Goal: Transaction & Acquisition: Purchase product/service

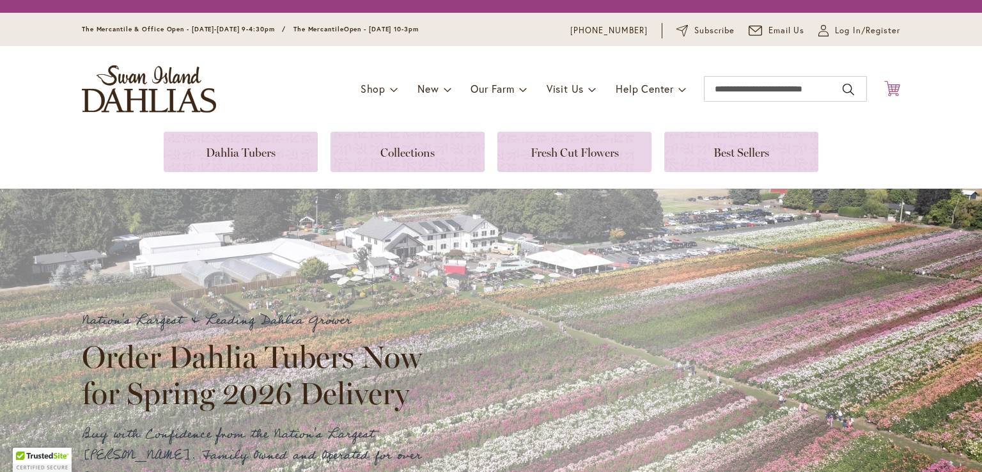
click at [888, 88] on icon "Cart .cls-1 { fill: #231f20; }" at bounding box center [893, 89] width 16 height 16
click at [888, 86] on icon "Cart .cls-1 { fill: #231f20; }" at bounding box center [893, 89] width 16 height 16
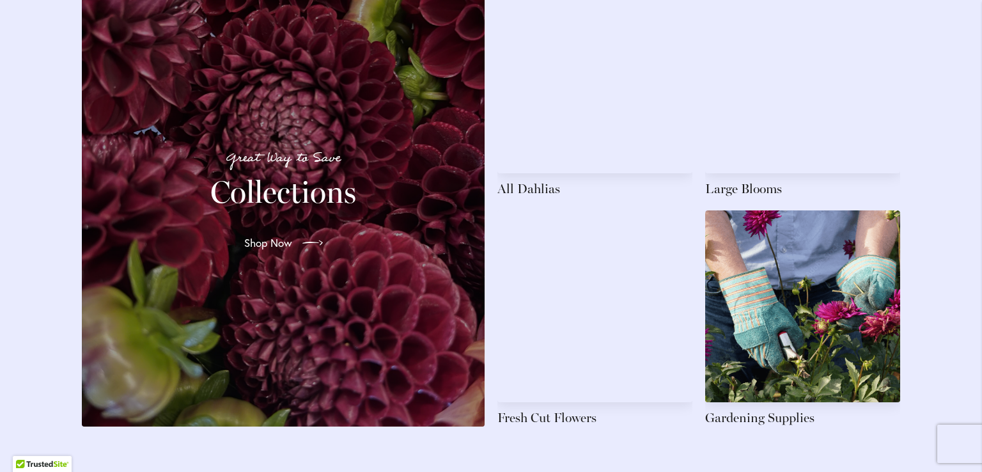
scroll to position [1918, 0]
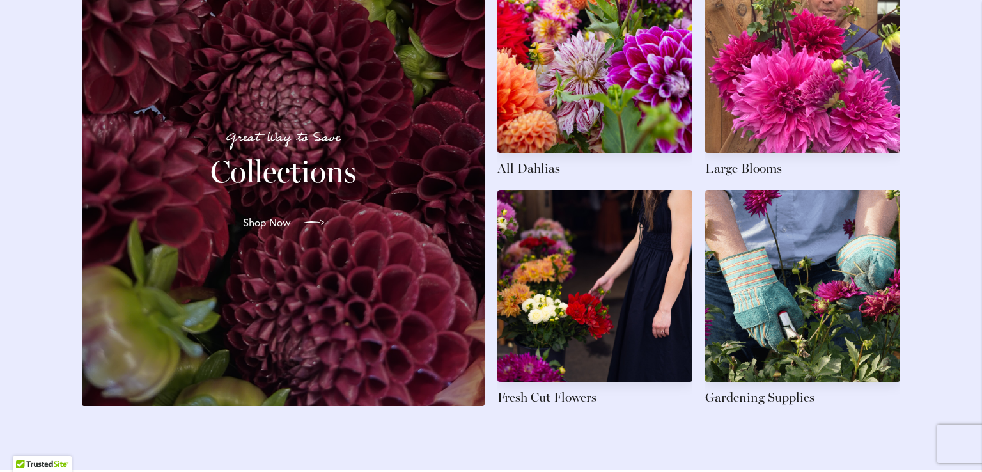
click at [240, 214] on link "Shop Now" at bounding box center [284, 223] width 102 height 36
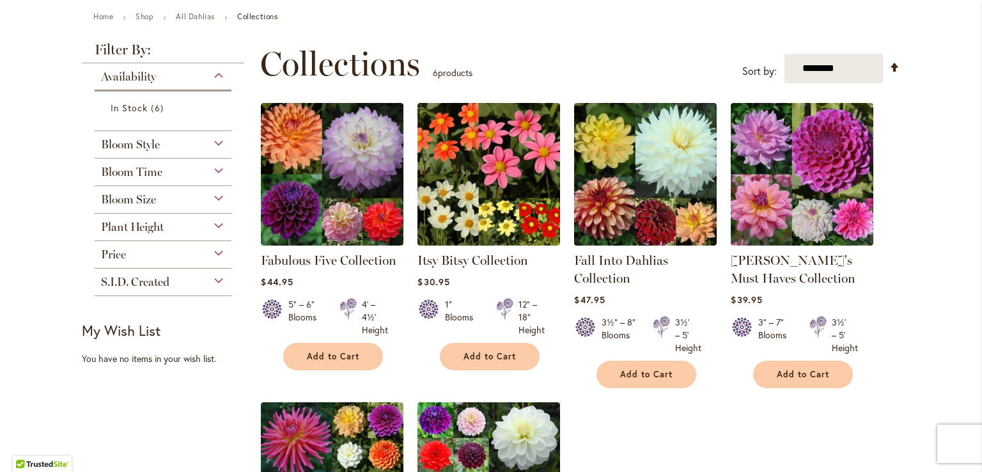
scroll to position [148, 0]
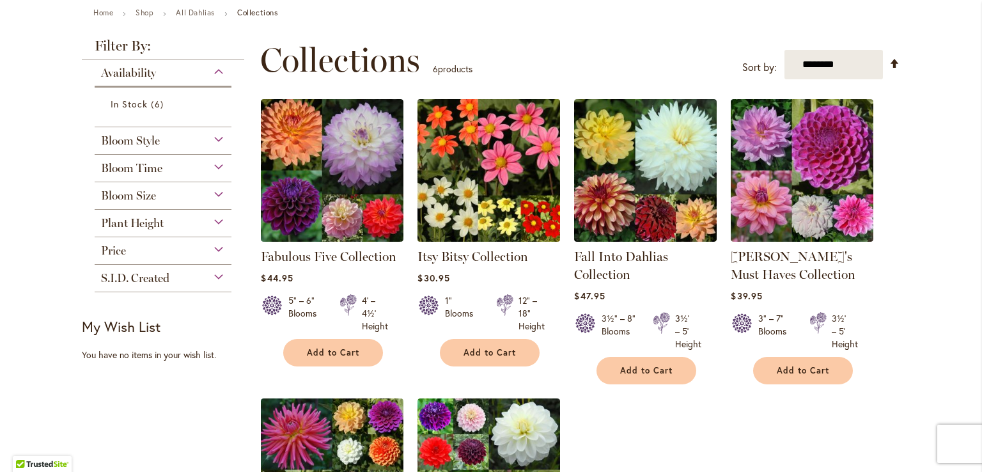
click at [487, 132] on img at bounding box center [489, 170] width 150 height 150
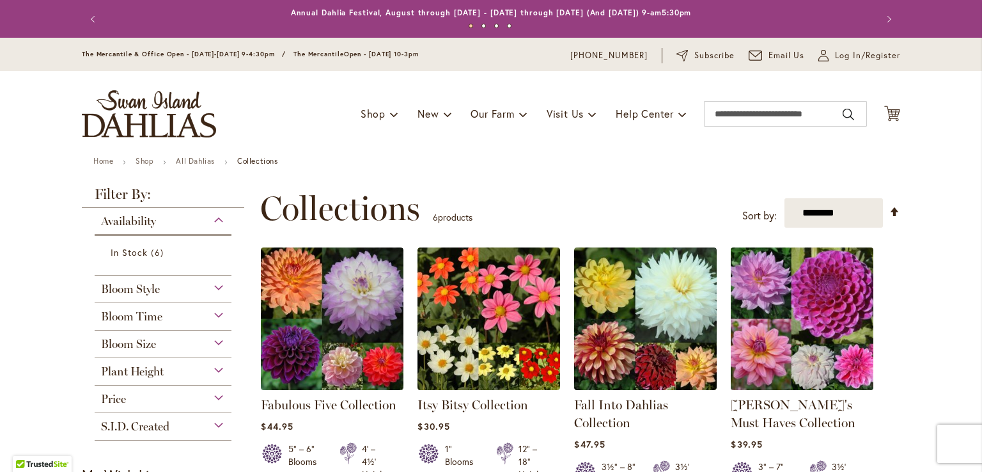
drag, startPoint x: 0, startPoint y: 0, endPoint x: 778, endPoint y: 329, distance: 844.7
click at [778, 329] on img at bounding box center [803, 319] width 150 height 150
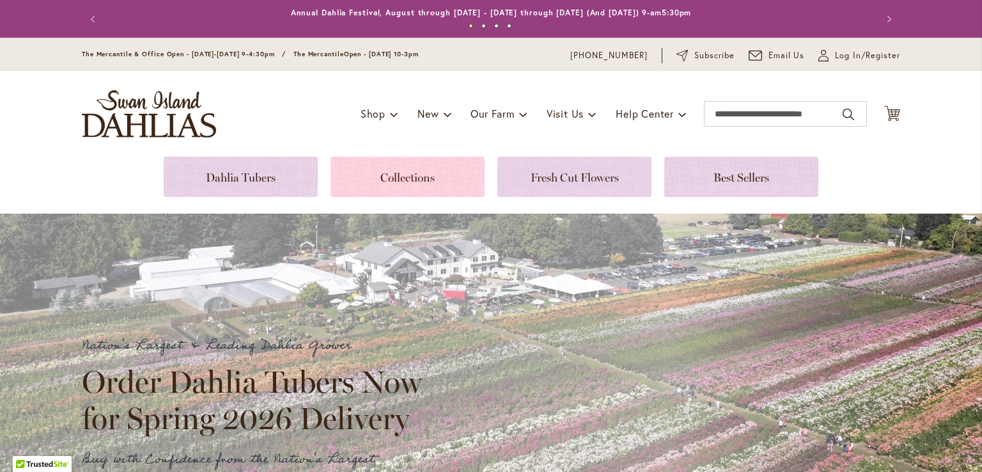
click at [388, 179] on link at bounding box center [408, 177] width 154 height 40
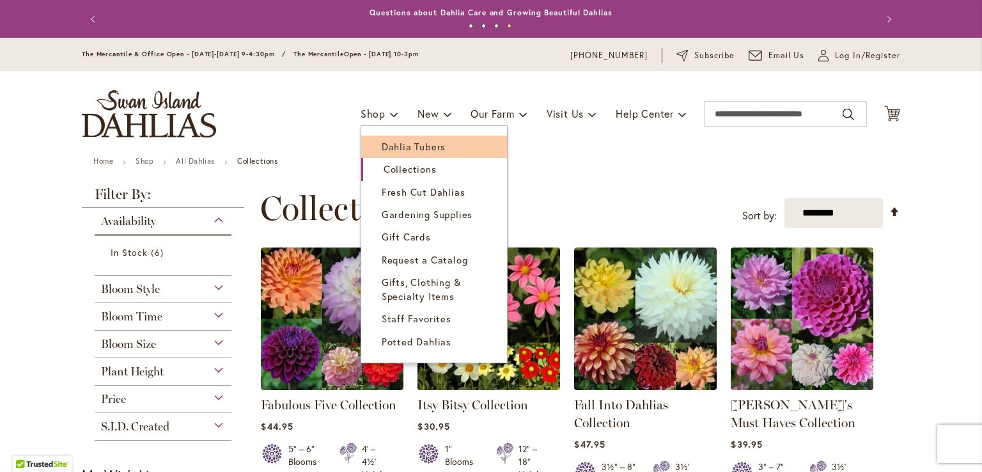
click at [396, 144] on span "Dahlia Tubers" at bounding box center [414, 146] width 64 height 13
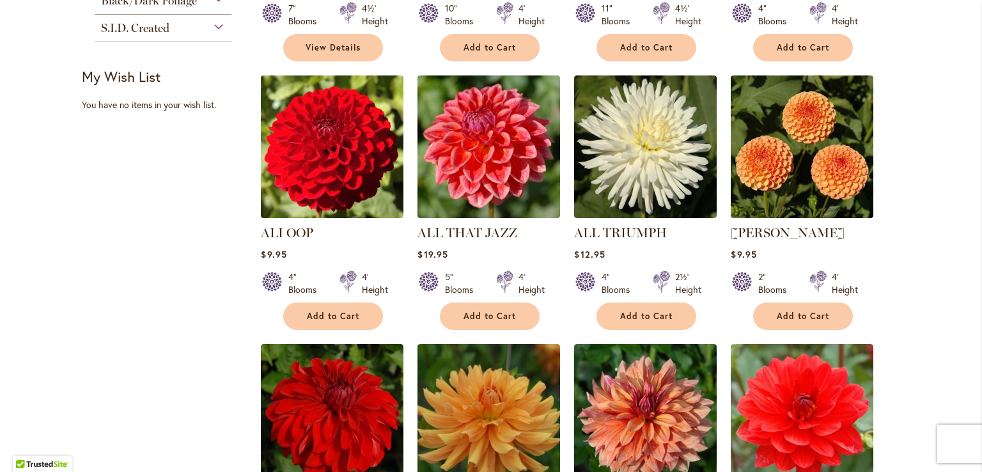
scroll to position [519, 0]
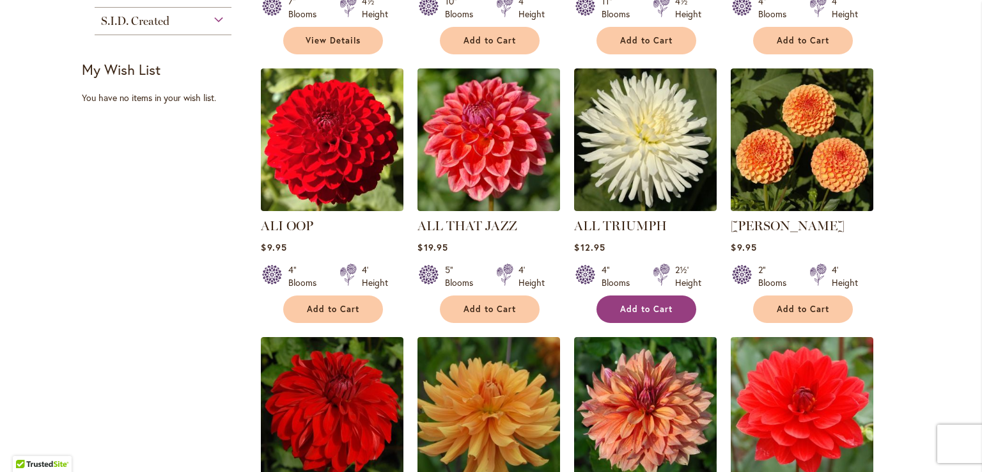
click at [665, 314] on button "Add to Cart" at bounding box center [647, 310] width 100 height 28
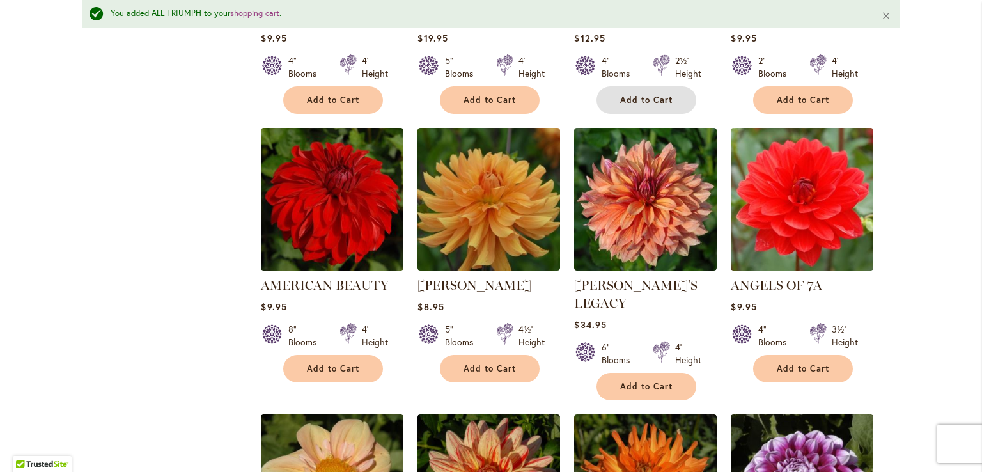
scroll to position [788, 0]
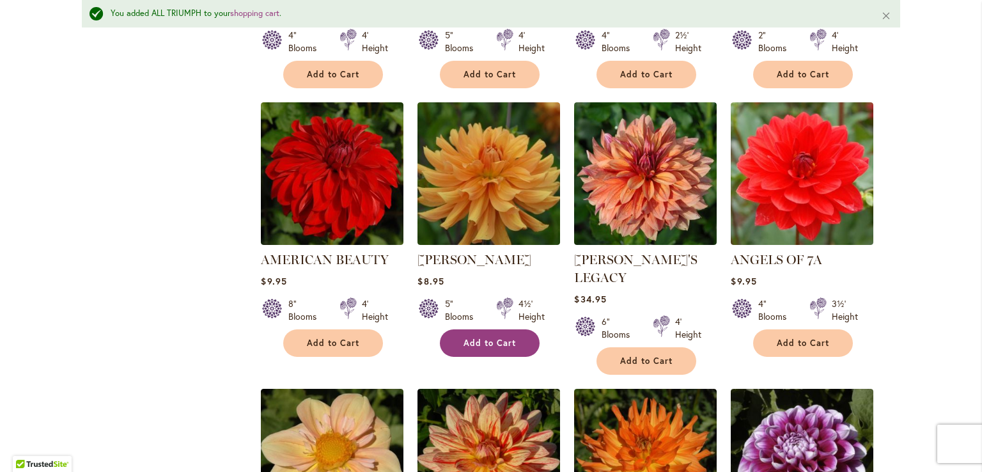
click at [477, 339] on span "Add to Cart" at bounding box center [490, 343] width 52 height 11
click at [477, 339] on form "Adding..." at bounding box center [490, 343] width 100 height 28
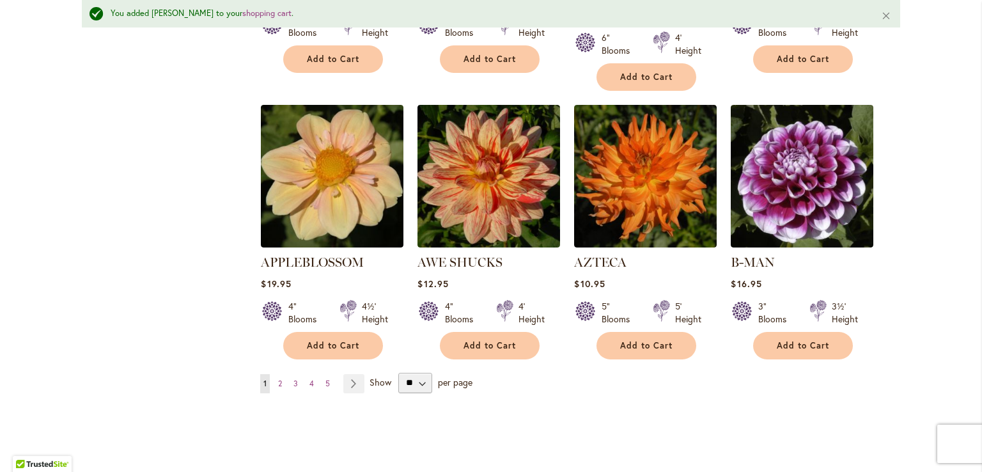
scroll to position [1075, 0]
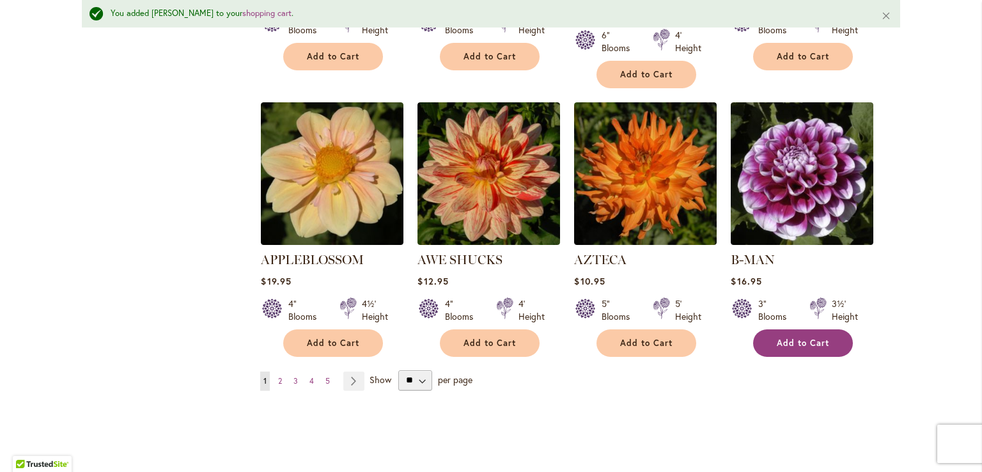
click at [797, 338] on span "Add to Cart" at bounding box center [803, 343] width 52 height 11
click at [415, 370] on select "** ** ** **" at bounding box center [415, 380] width 34 height 20
select select "**"
click at [398, 370] on select "** ** ** **" at bounding box center [415, 380] width 34 height 20
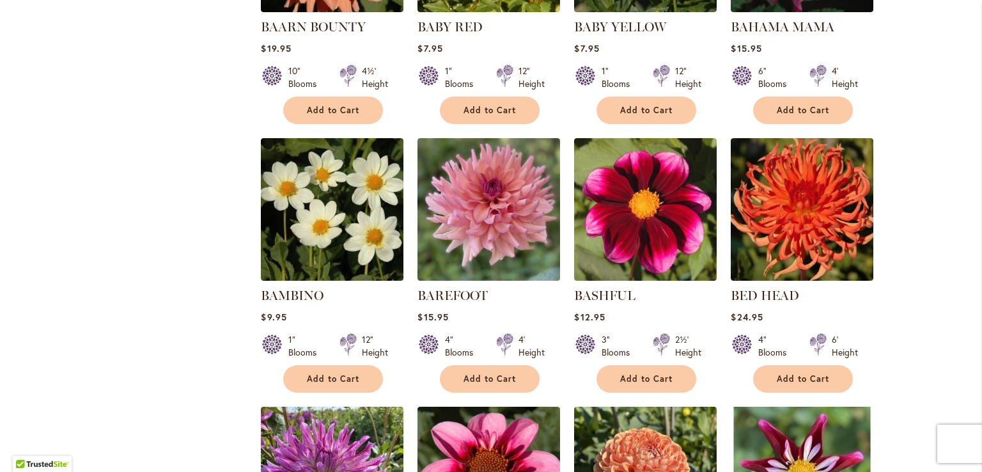
scroll to position [1561, 0]
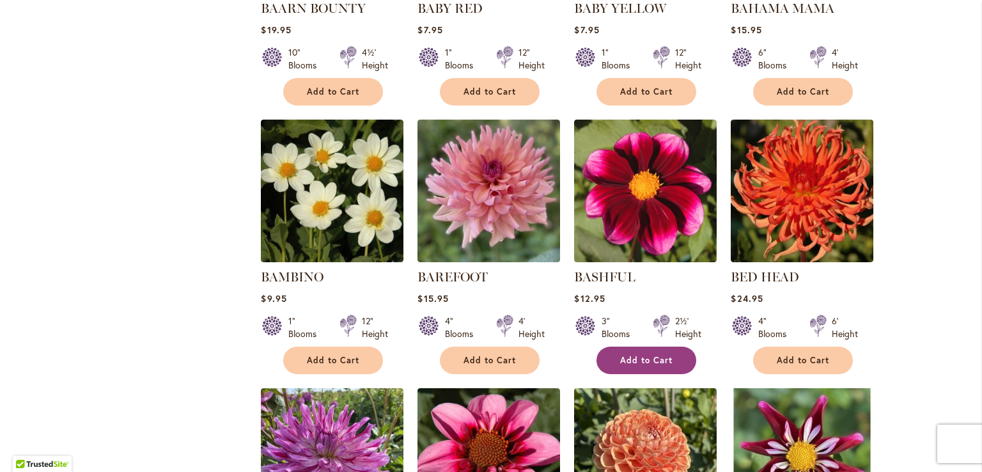
click at [661, 355] on span "Add to Cart" at bounding box center [646, 360] width 52 height 11
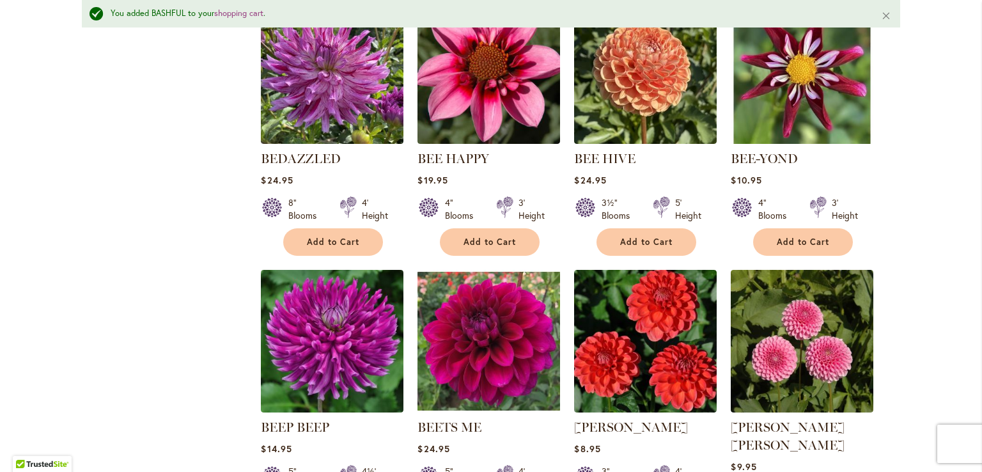
scroll to position [1891, 0]
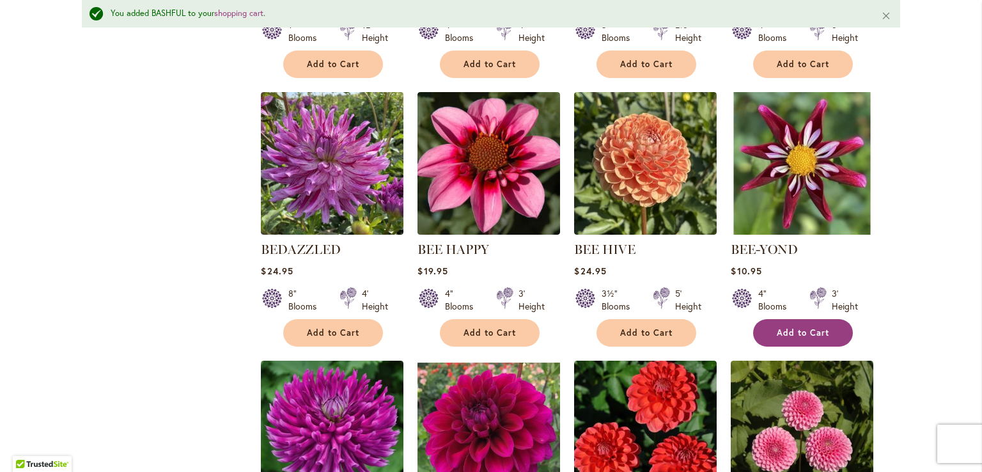
click at [798, 327] on span "Add to Cart" at bounding box center [803, 332] width 52 height 11
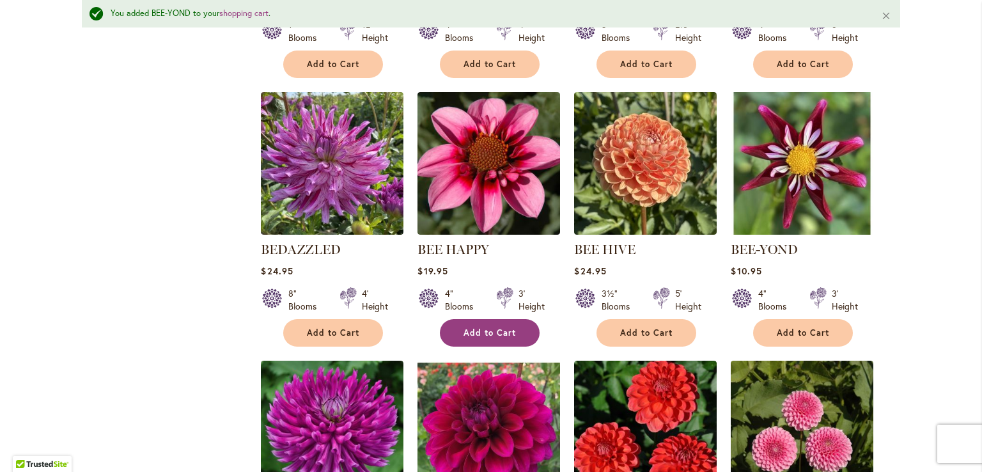
click at [478, 327] on span "Add to Cart" at bounding box center [490, 332] width 52 height 11
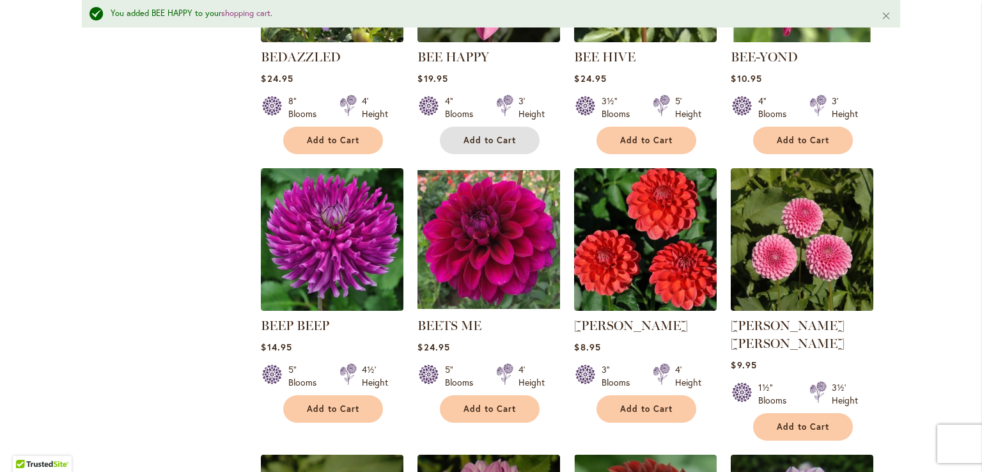
scroll to position [2114, 0]
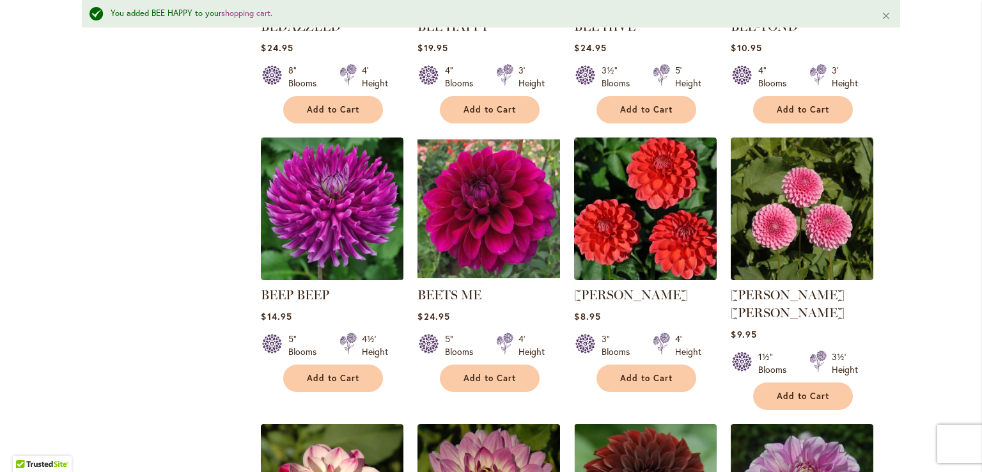
click at [879, 226] on ol "A-PEELING $12.95 7" Blooms 4½' Height" at bounding box center [580, 416] width 640 height 4357
click at [309, 365] on button "Add to Cart" at bounding box center [333, 379] width 100 height 28
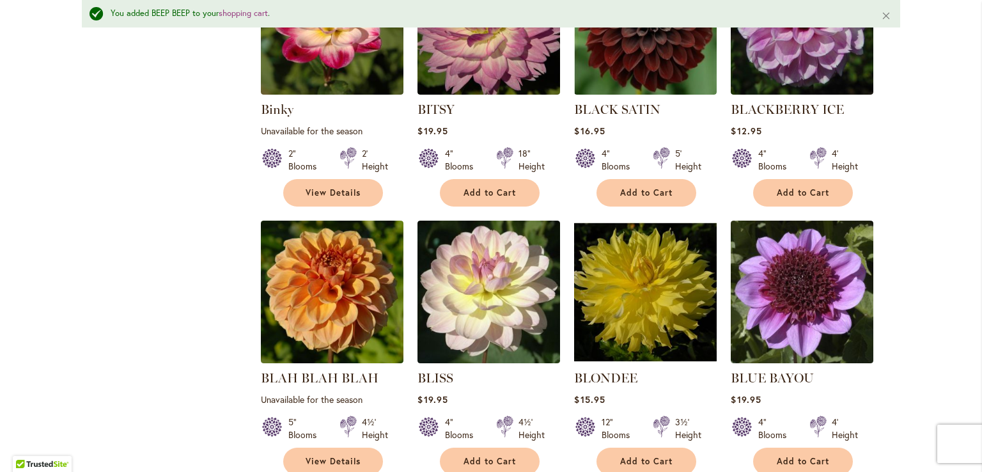
scroll to position [2605, 0]
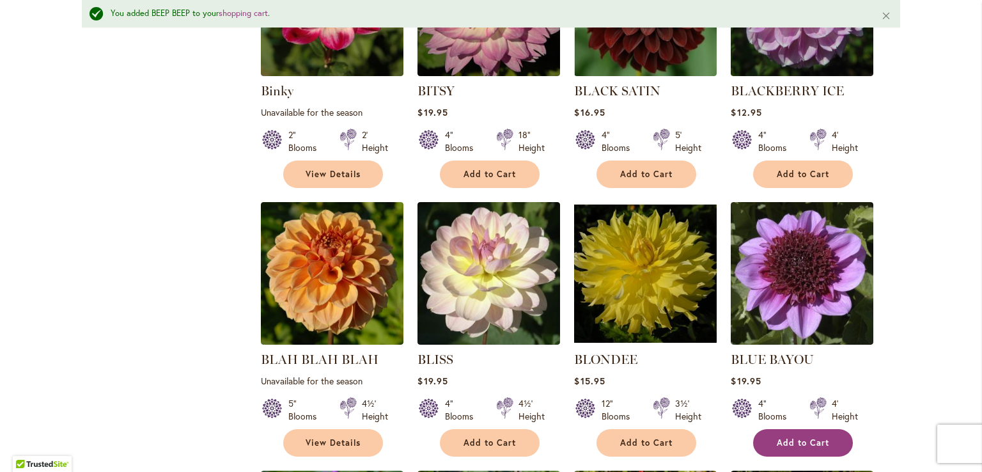
click at [830, 429] on button "Add to Cart" at bounding box center [803, 443] width 100 height 28
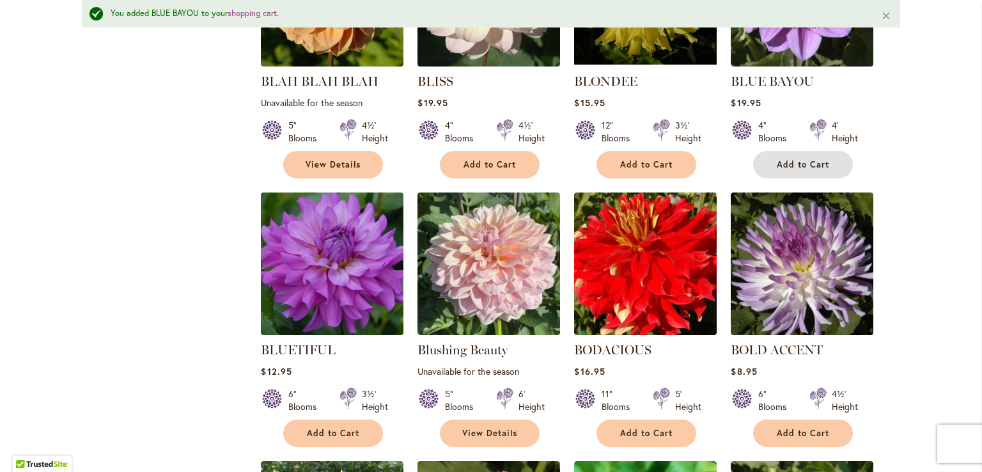
scroll to position [2981, 0]
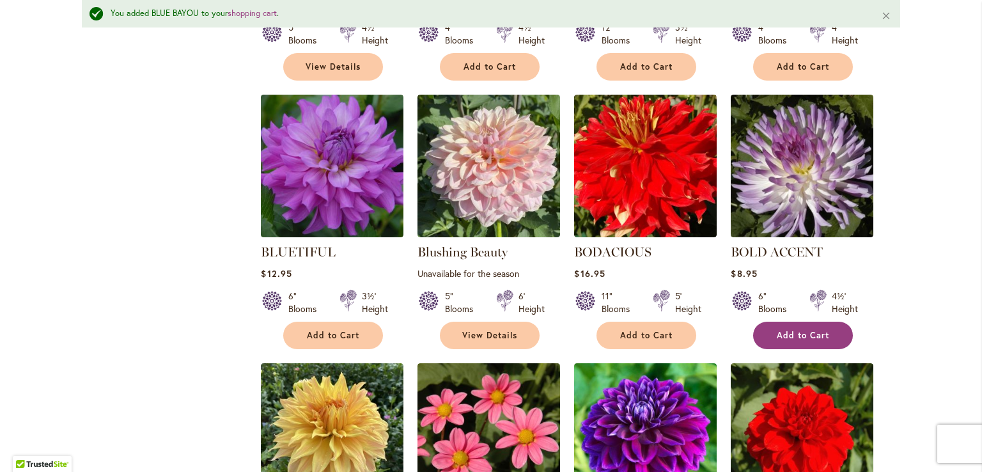
click at [805, 330] on span "Add to Cart" at bounding box center [803, 335] width 52 height 11
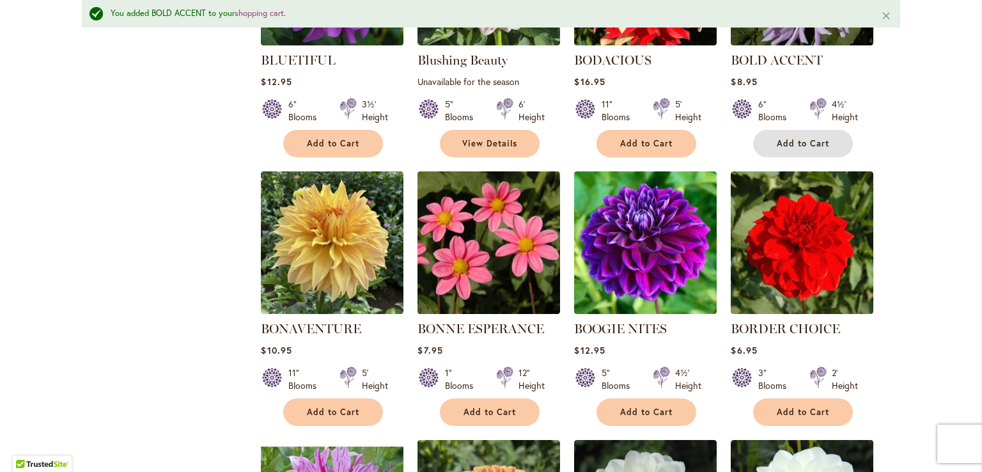
scroll to position [3178, 0]
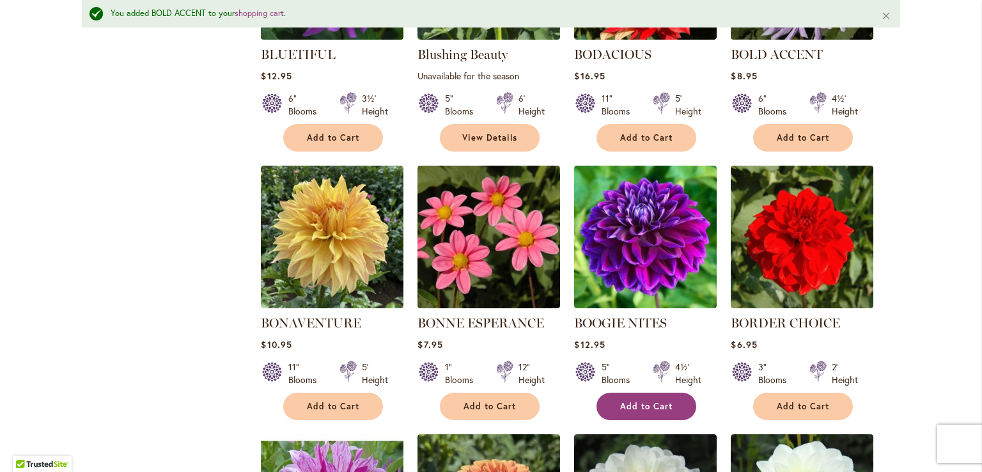
click at [649, 401] on span "Add to Cart" at bounding box center [646, 406] width 52 height 11
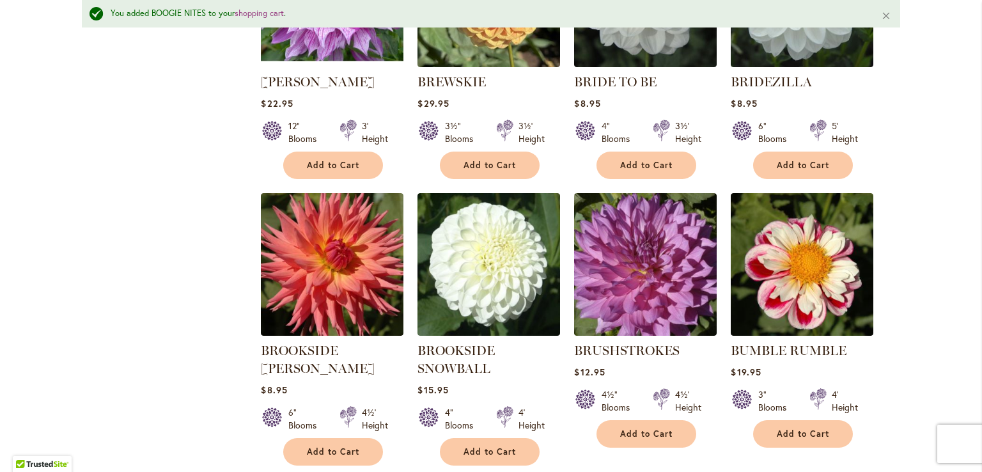
scroll to position [3737, 0]
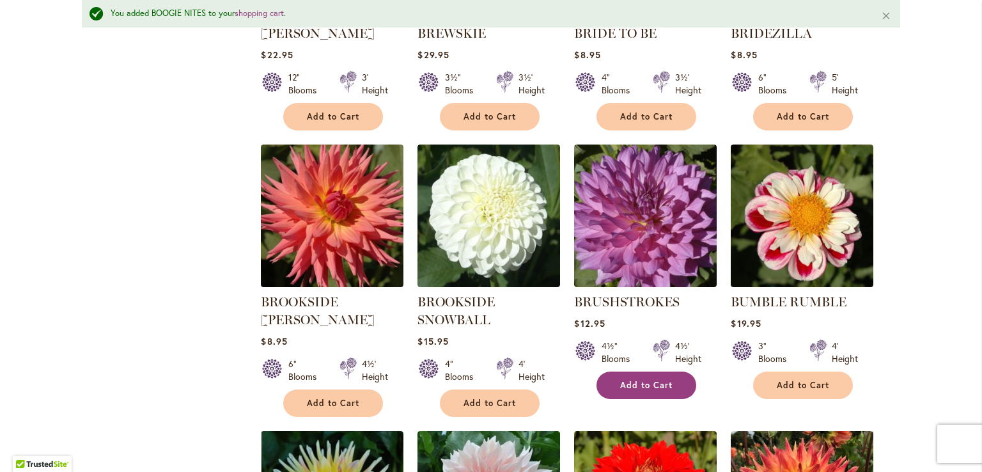
click at [649, 372] on button "Add to Cart" at bounding box center [647, 386] width 100 height 28
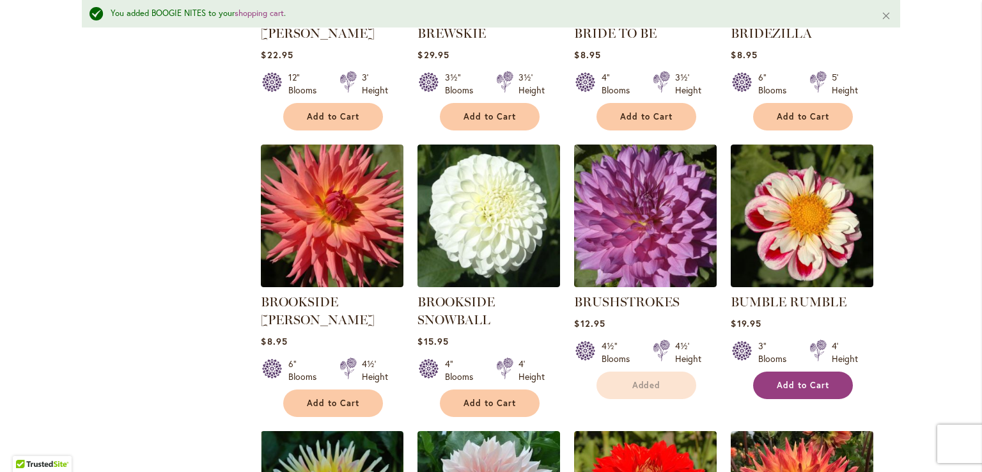
click at [794, 380] on span "Add to Cart" at bounding box center [803, 385] width 52 height 11
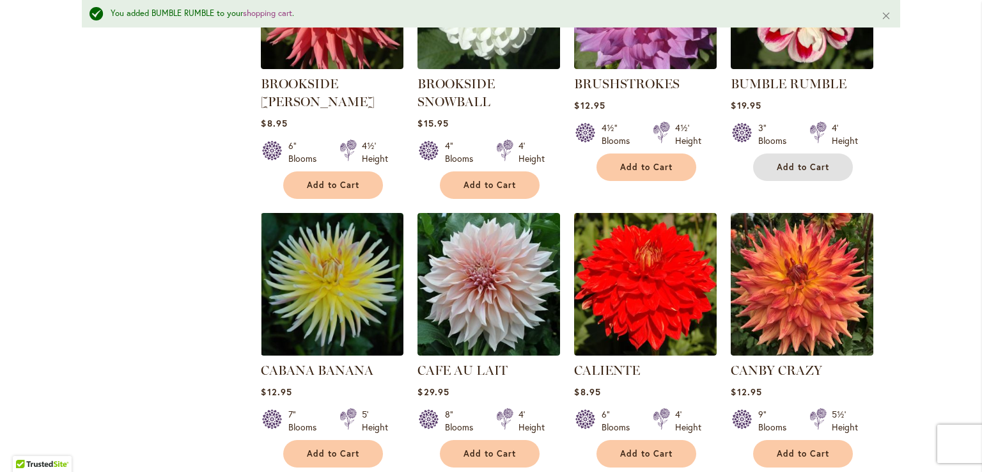
scroll to position [4071, 0]
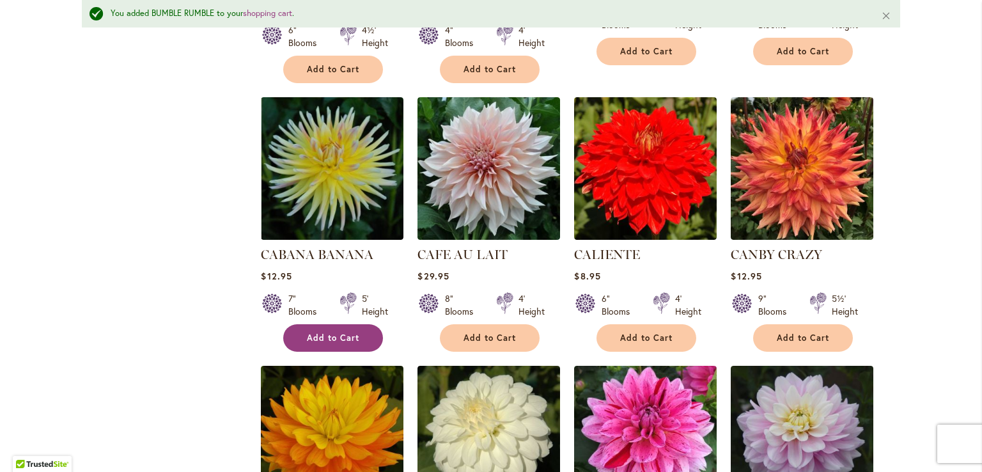
click at [307, 333] on span "Add to Cart" at bounding box center [333, 338] width 52 height 11
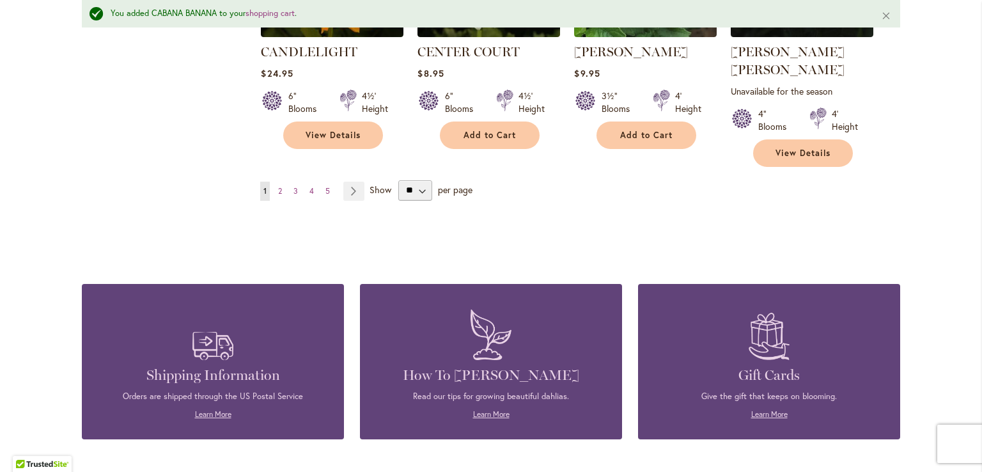
scroll to position [4402, 0]
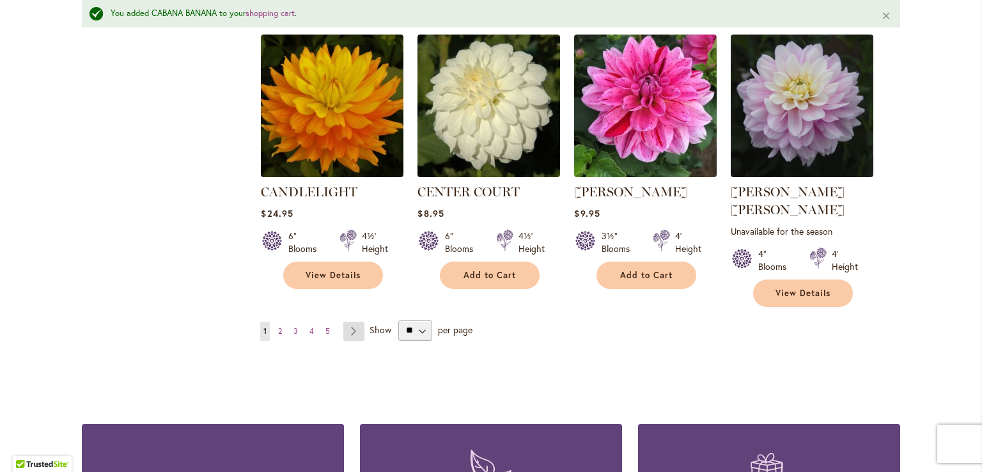
click at [348, 322] on link "Page Next" at bounding box center [353, 331] width 21 height 19
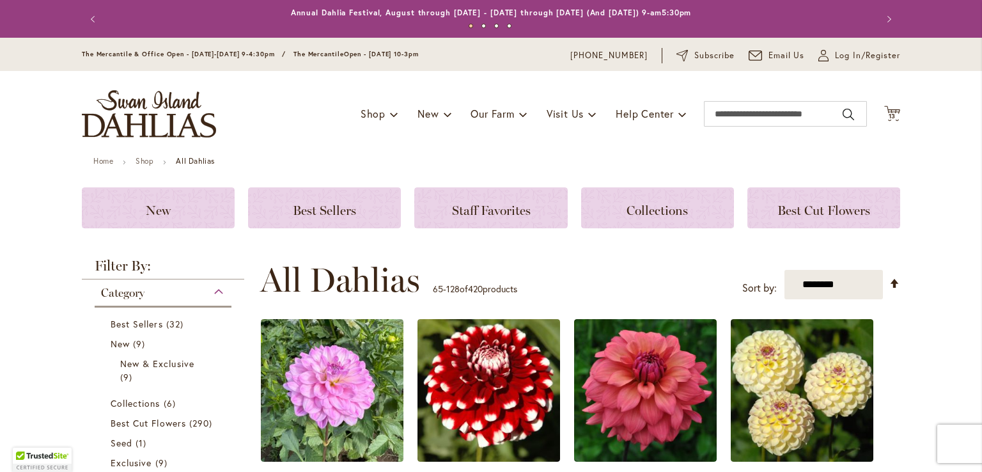
scroll to position [359, 0]
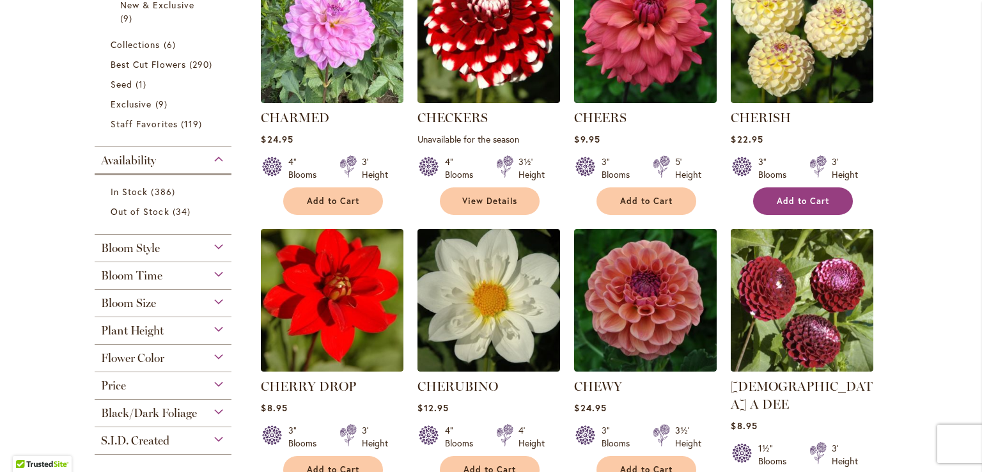
click at [814, 201] on span "Add to Cart" at bounding box center [803, 201] width 52 height 11
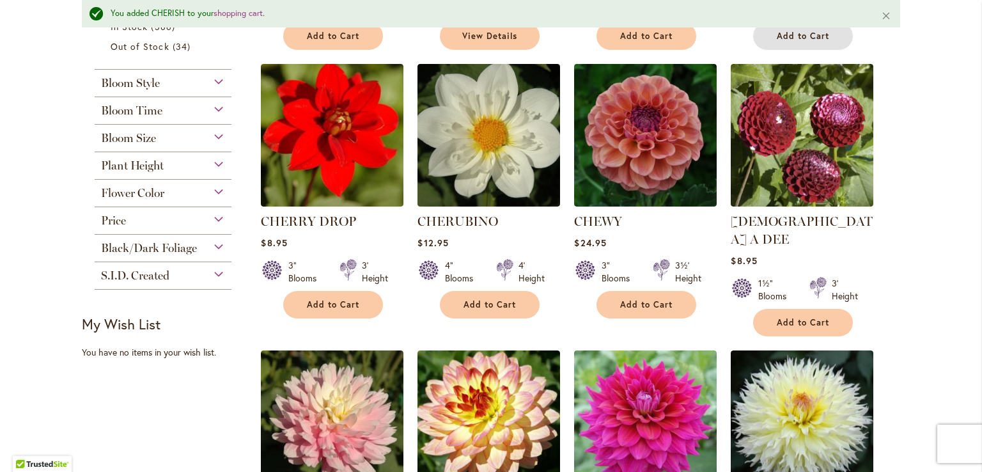
scroll to position [588, 0]
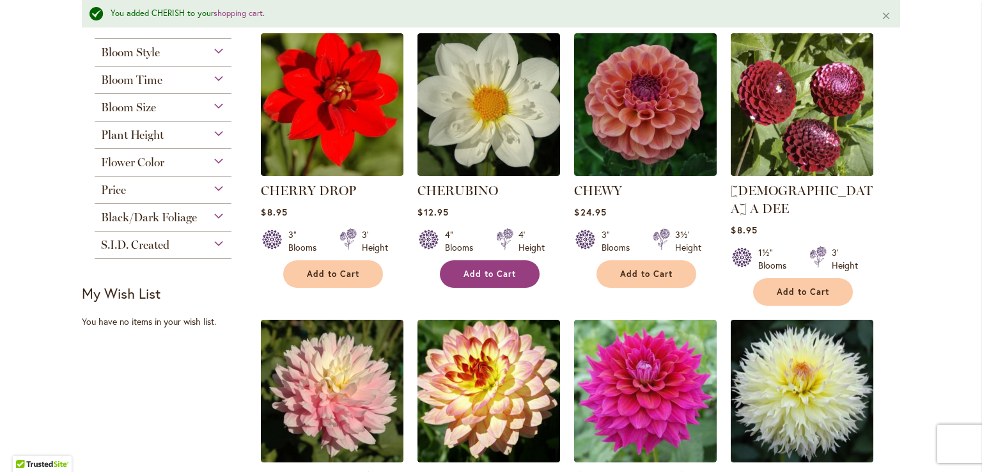
click at [471, 269] on span "Add to Cart" at bounding box center [490, 274] width 52 height 11
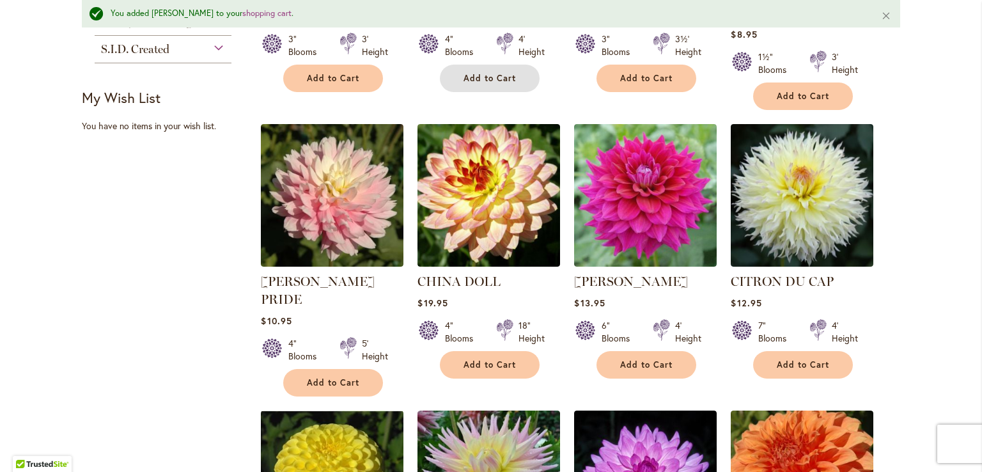
scroll to position [791, 0]
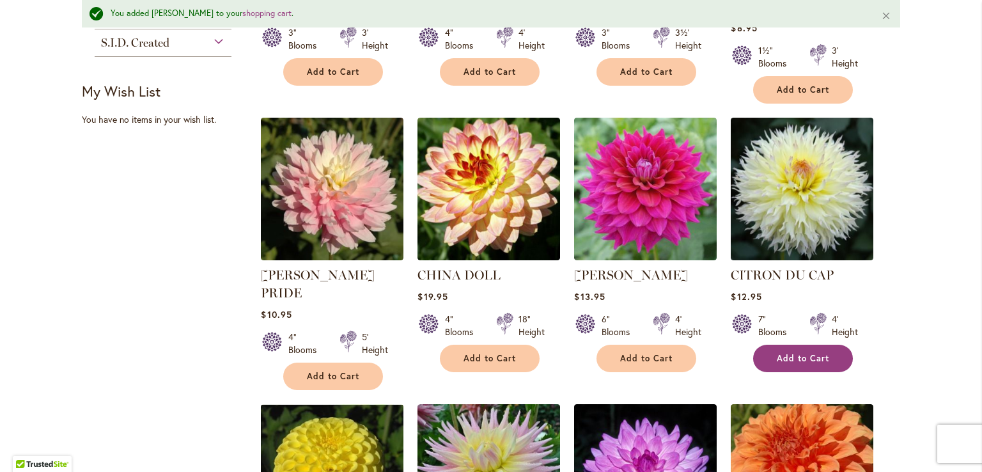
click at [791, 353] on span "Add to Cart" at bounding box center [803, 358] width 52 height 11
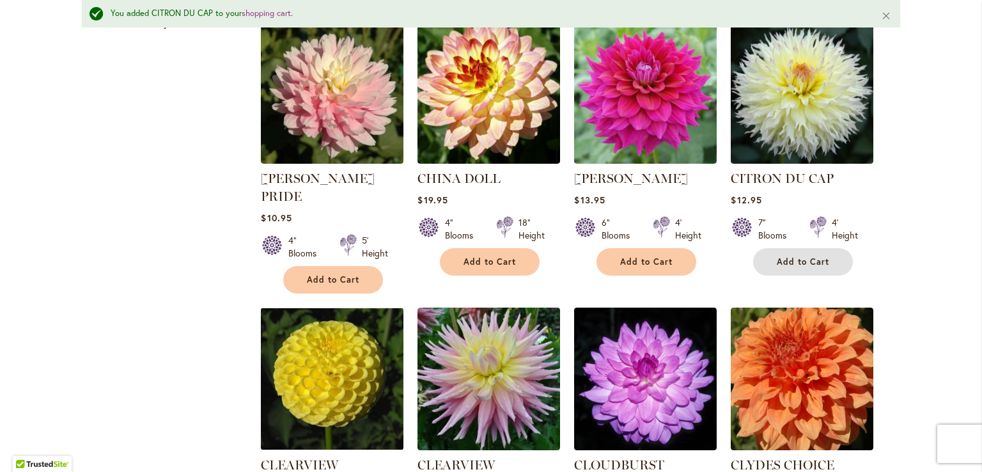
scroll to position [911, 0]
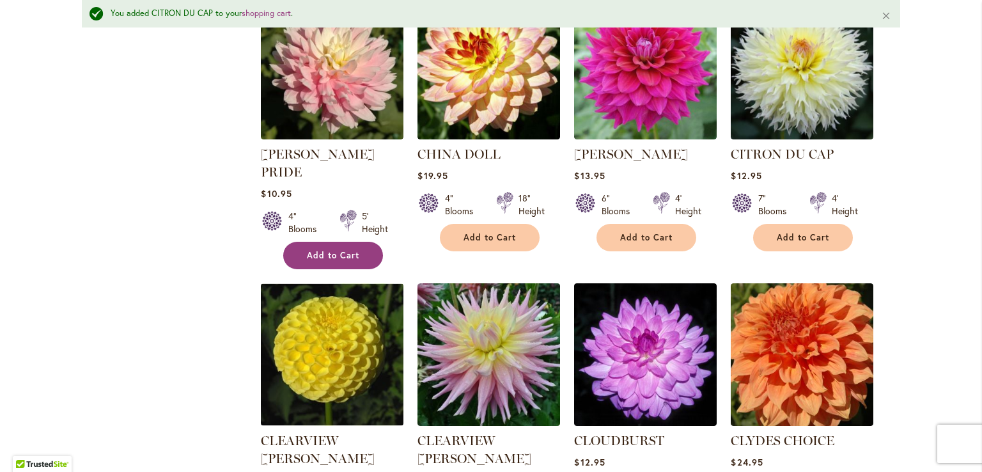
click at [329, 242] on button "Add to Cart" at bounding box center [333, 256] width 100 height 28
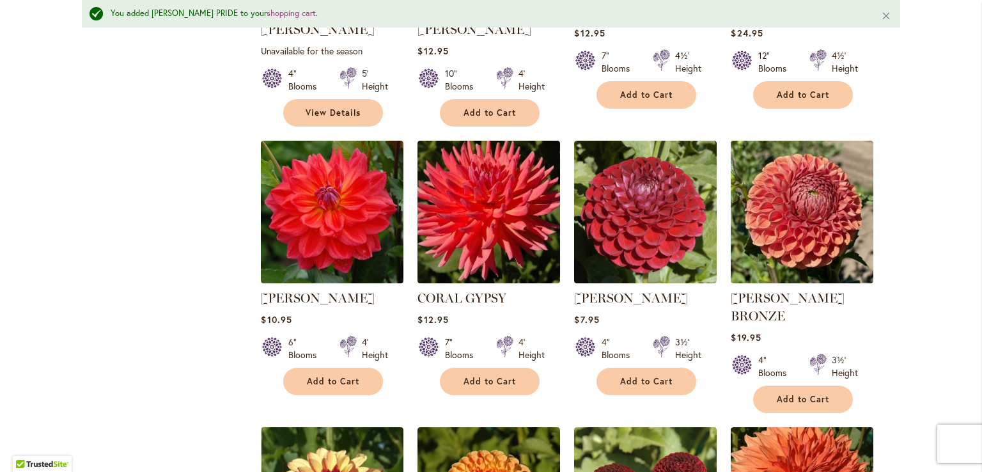
scroll to position [1347, 0]
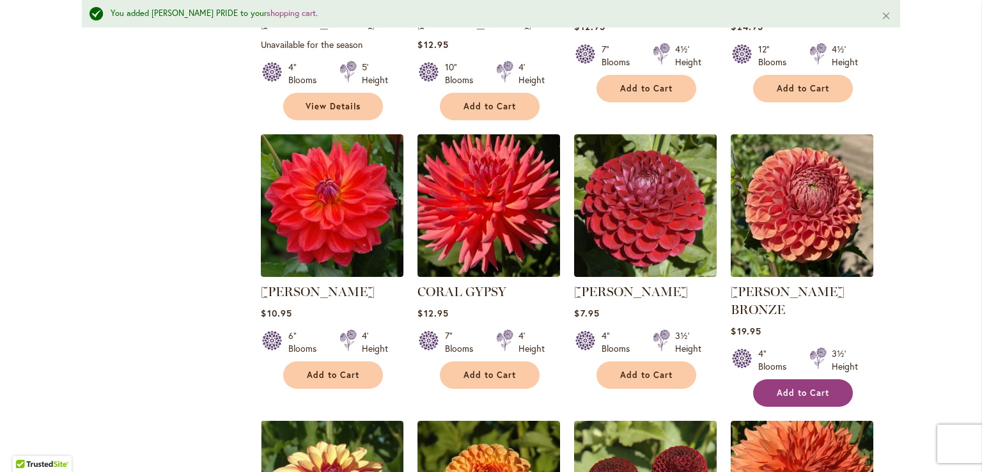
click at [814, 388] on span "Add to Cart" at bounding box center [803, 393] width 52 height 11
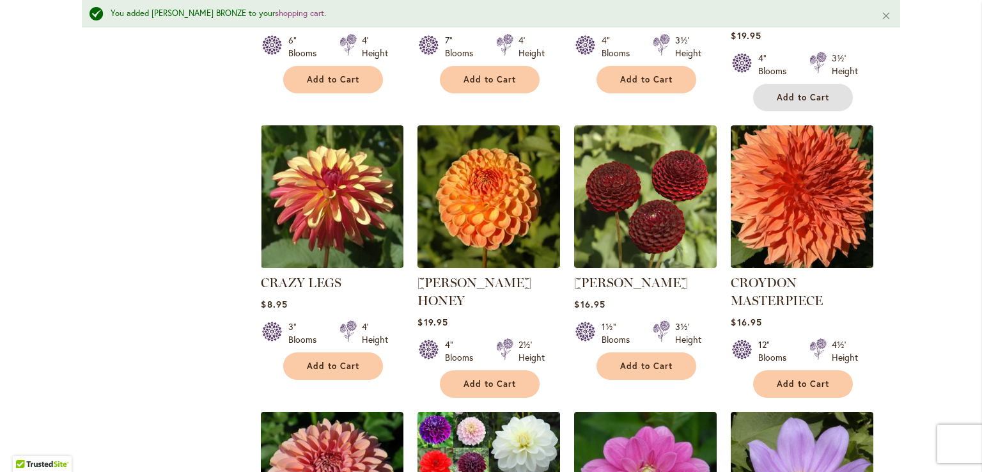
scroll to position [1667, 0]
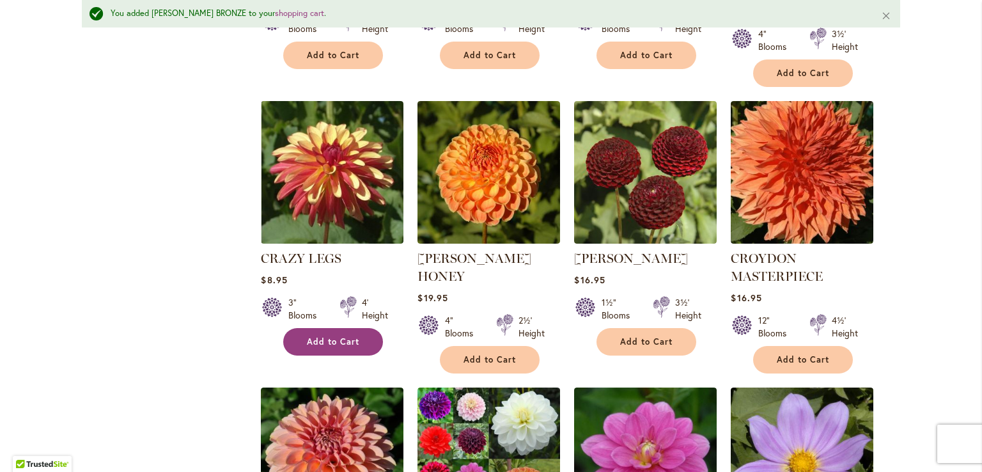
click at [347, 328] on button "Add to Cart" at bounding box center [333, 342] width 100 height 28
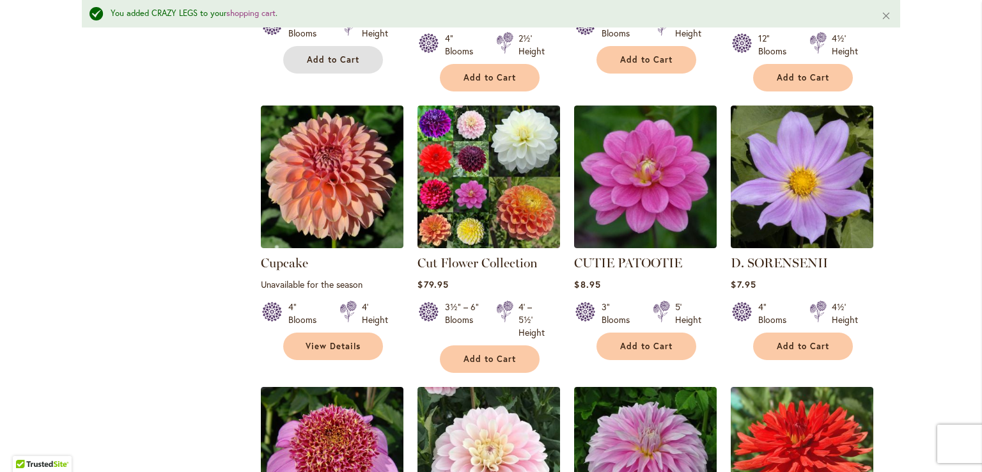
scroll to position [1955, 0]
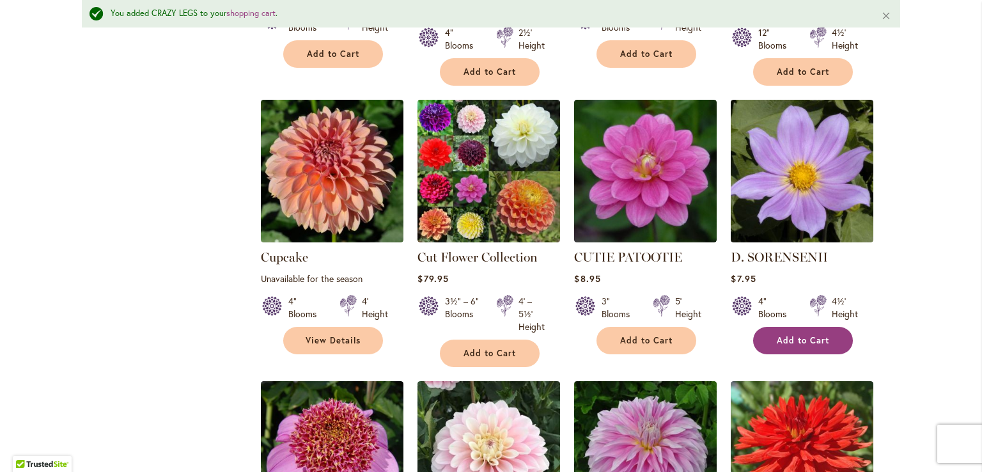
click at [787, 335] on span "Add to Cart" at bounding box center [803, 340] width 52 height 11
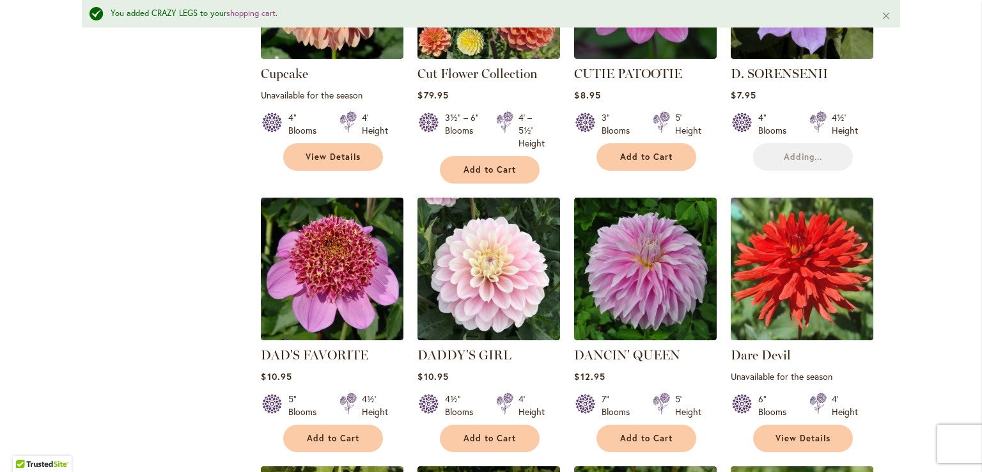
scroll to position [2144, 0]
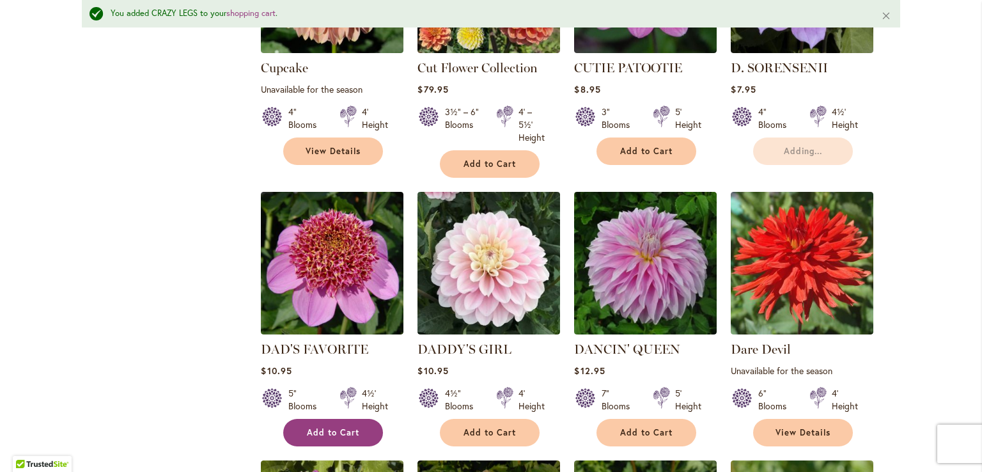
click at [320, 419] on button "Add to Cart" at bounding box center [333, 433] width 100 height 28
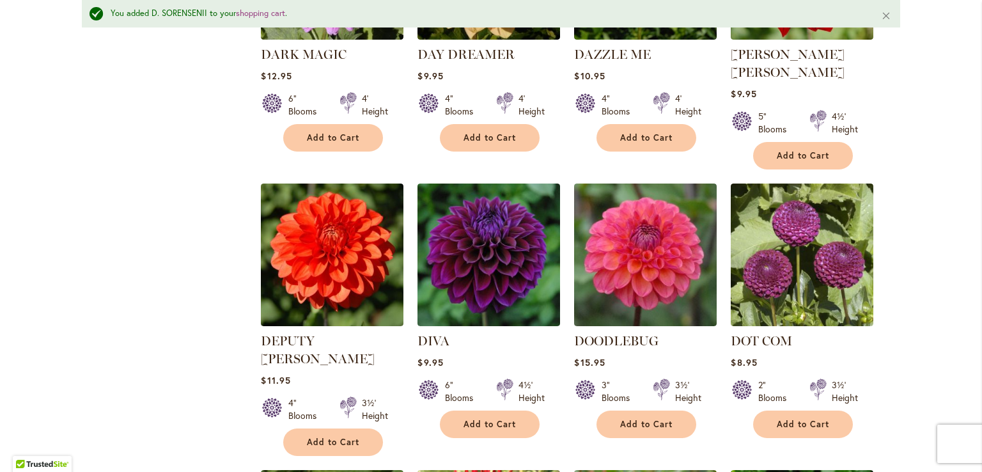
scroll to position [2714, 0]
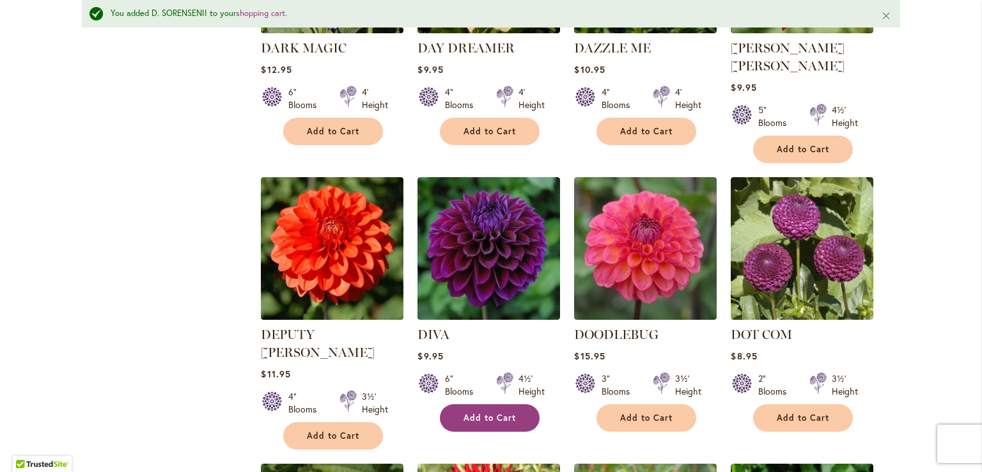
click at [468, 413] on span "Add to Cart" at bounding box center [490, 418] width 52 height 11
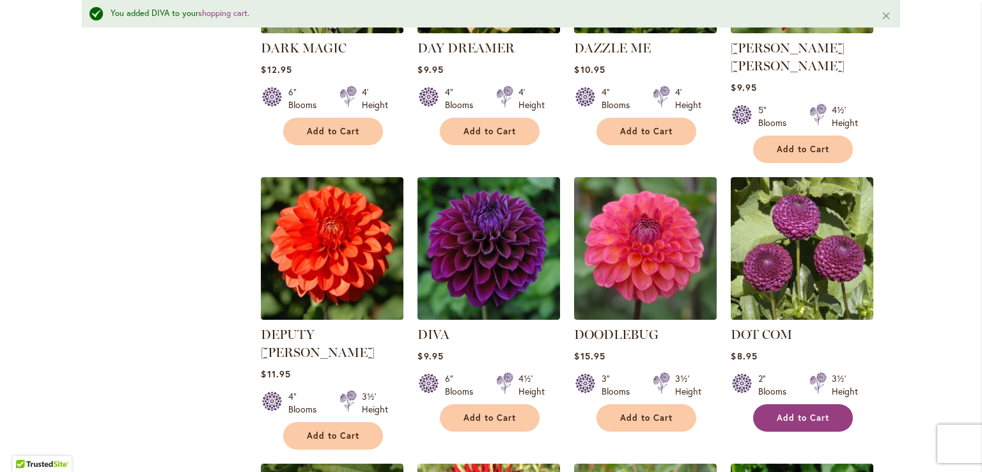
click at [789, 413] on span "Add to Cart" at bounding box center [803, 418] width 52 height 11
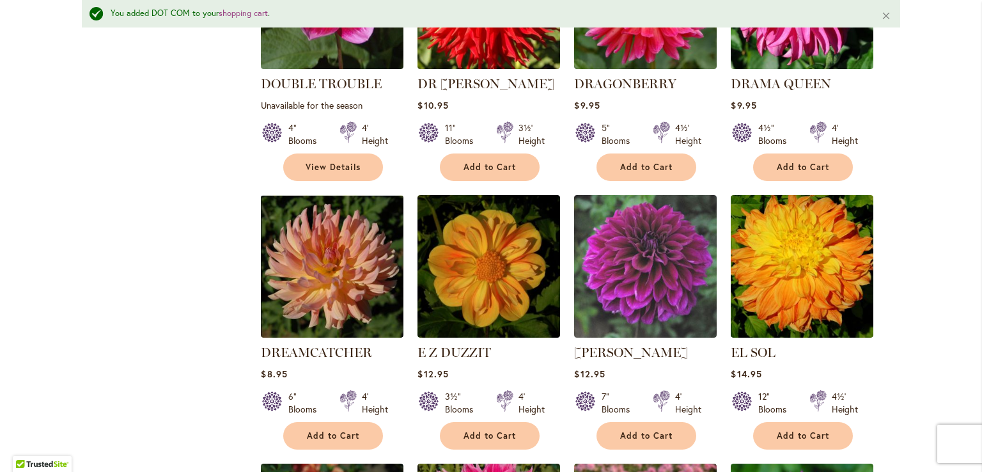
scroll to position [3276, 0]
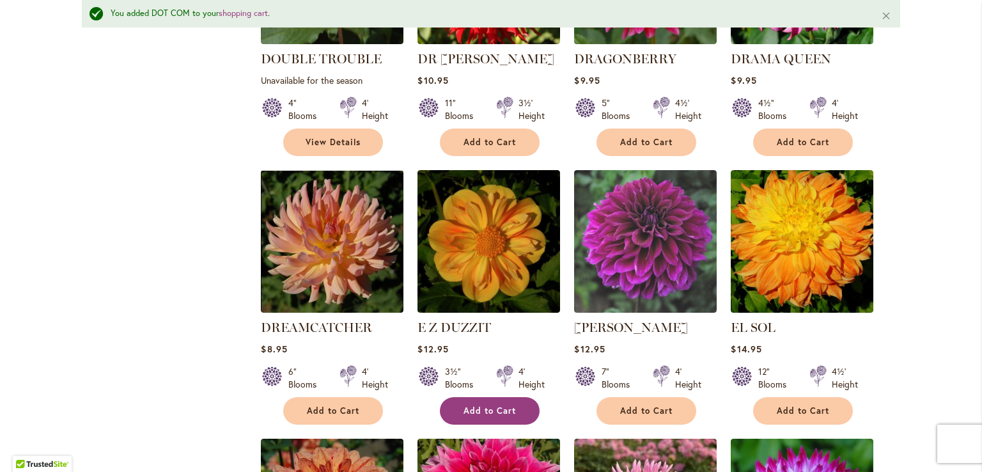
click at [464, 406] on span "Add to Cart" at bounding box center [490, 411] width 52 height 11
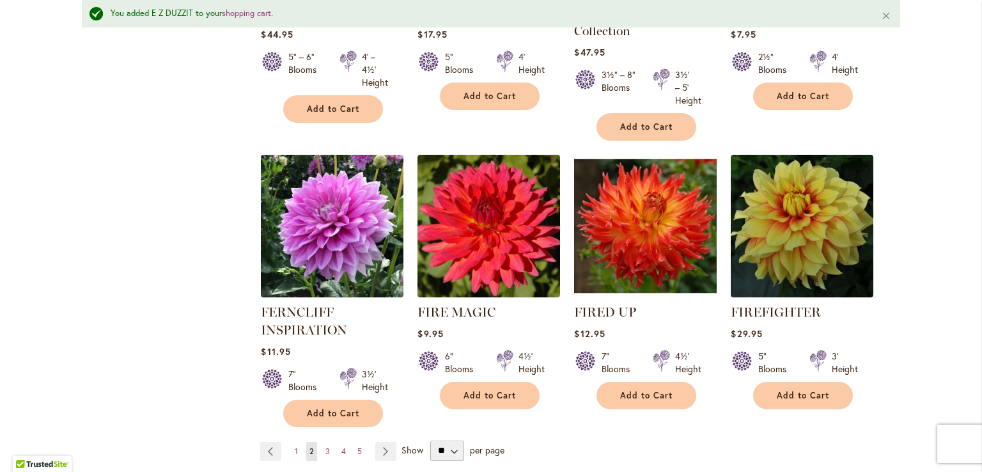
scroll to position [4403, 0]
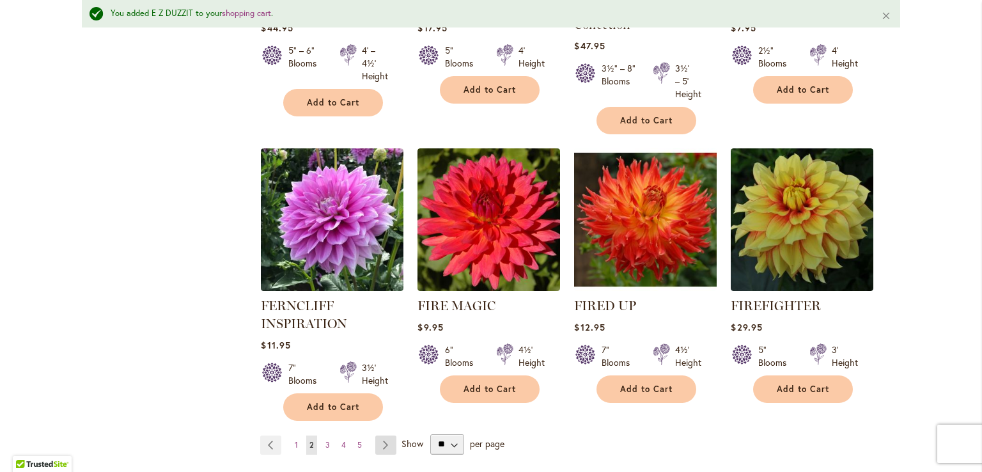
click at [381, 436] on link "Page Next" at bounding box center [385, 445] width 21 height 19
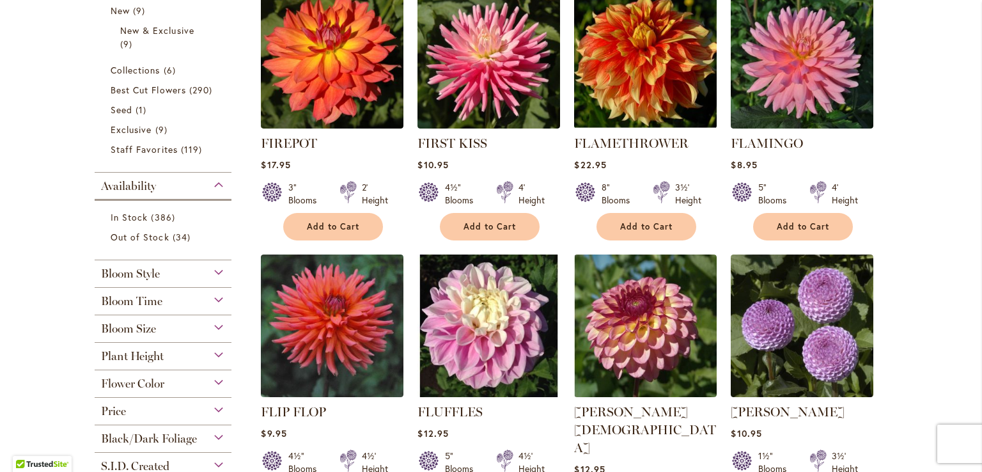
scroll to position [340, 0]
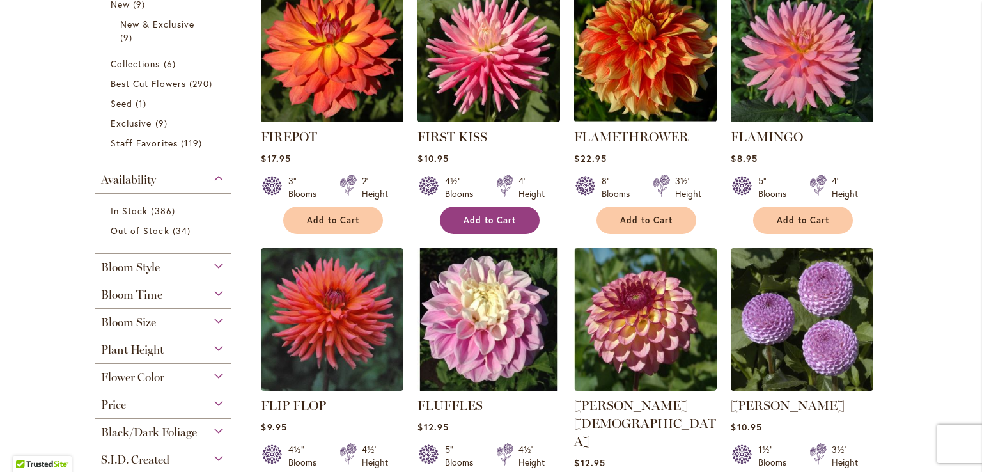
click at [501, 227] on button "Add to Cart" at bounding box center [490, 221] width 100 height 28
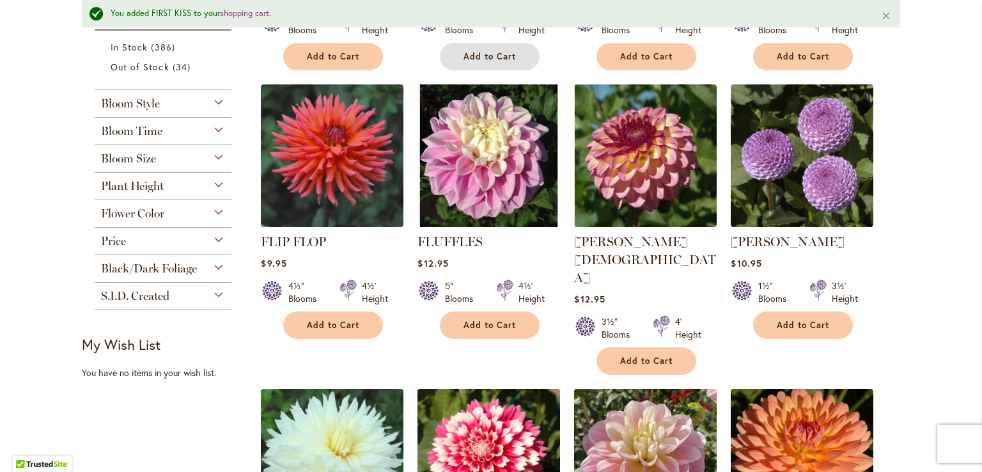
scroll to position [556, 0]
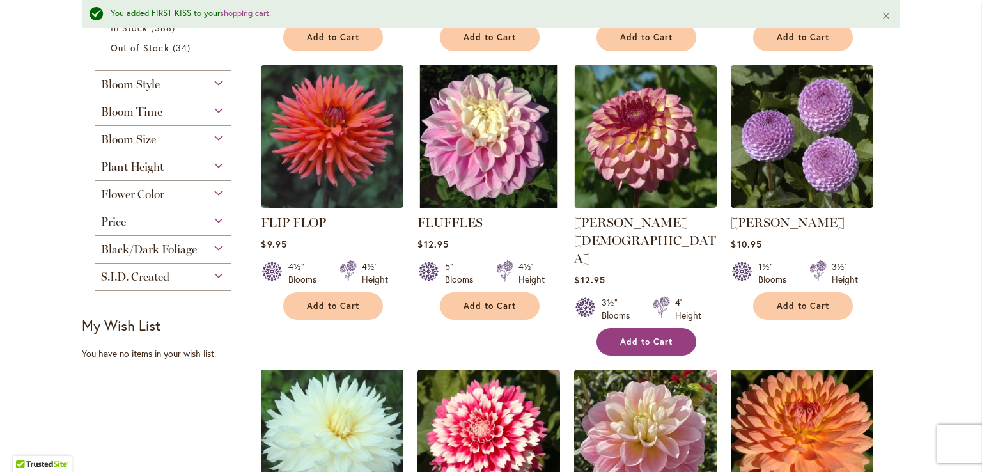
click at [652, 336] on span "Add to Cart" at bounding box center [646, 341] width 52 height 11
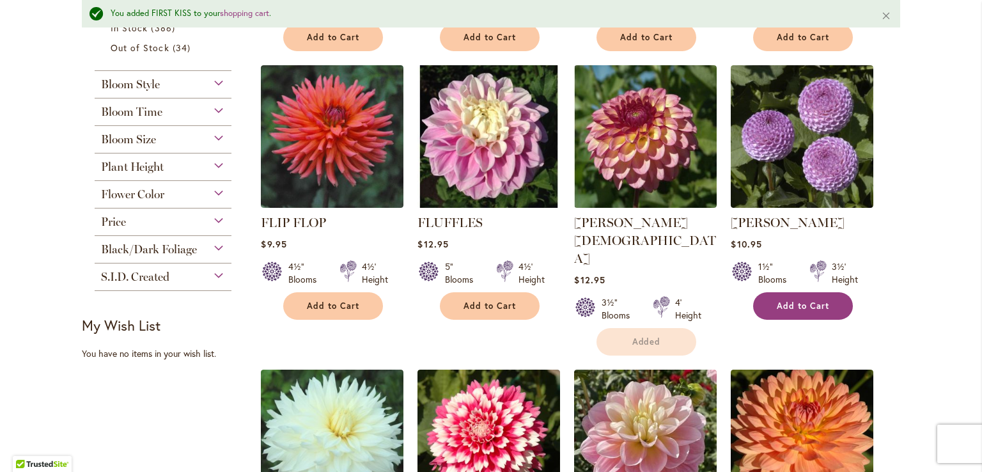
click at [782, 296] on button "Add to Cart" at bounding box center [803, 306] width 100 height 28
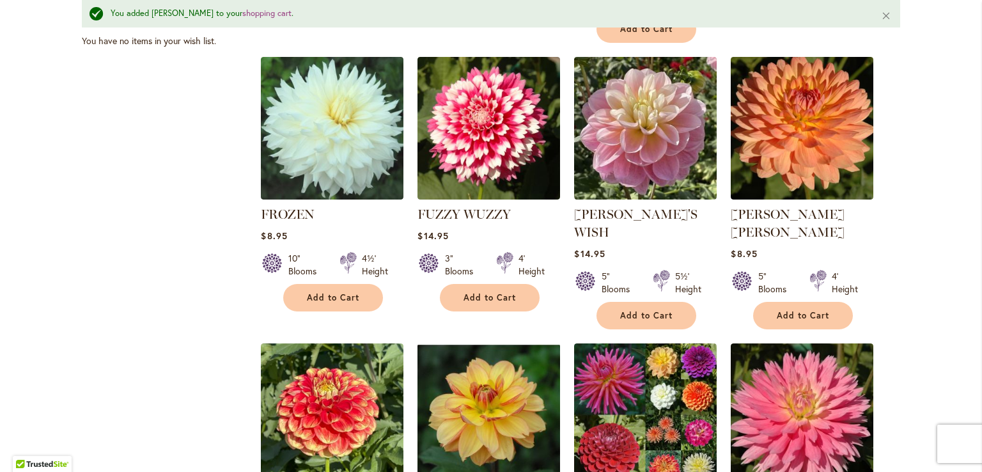
scroll to position [875, 0]
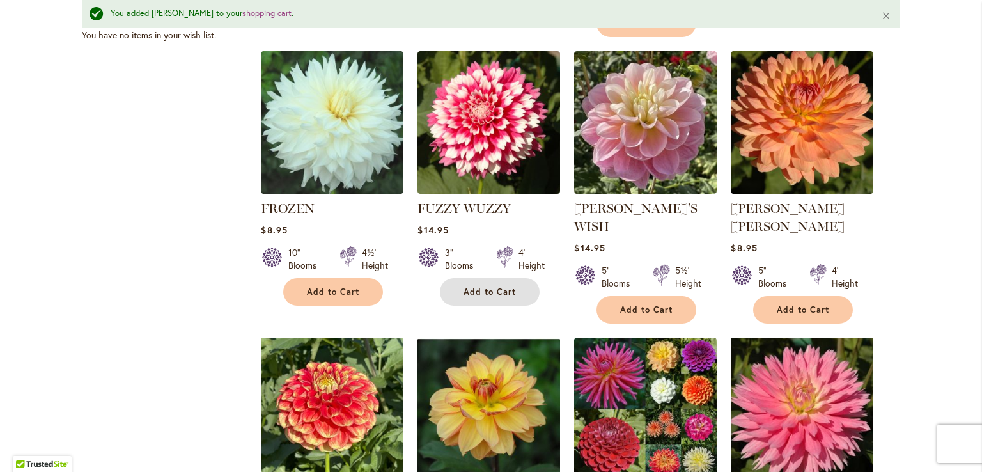
click at [484, 287] on span "Add to Cart" at bounding box center [490, 292] width 52 height 11
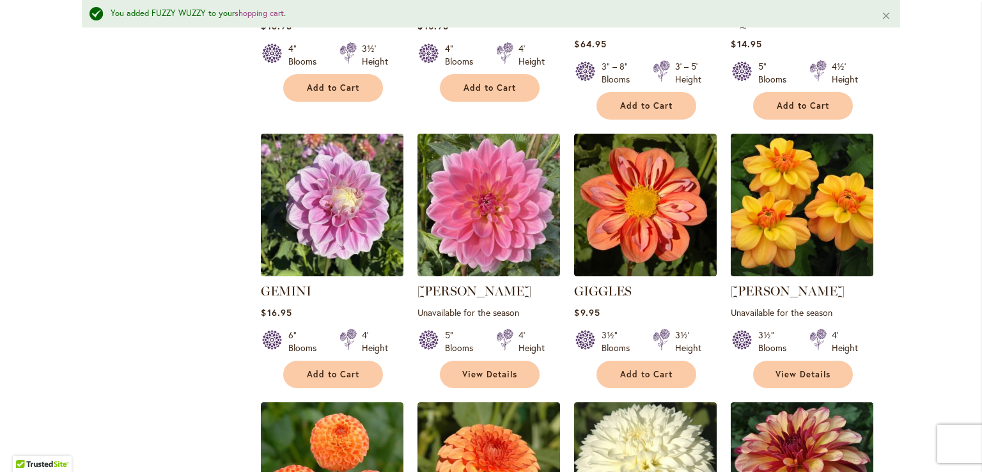
scroll to position [1408, 0]
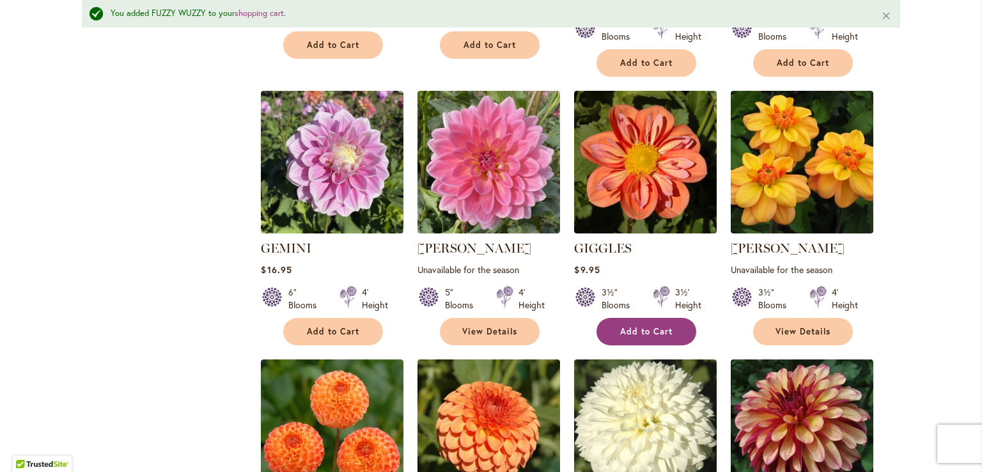
click at [638, 326] on span "Add to Cart" at bounding box center [646, 331] width 52 height 11
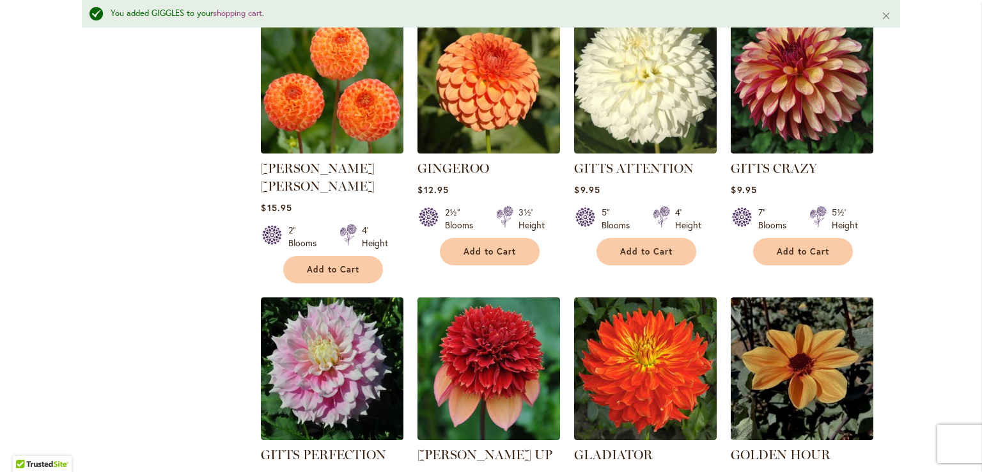
scroll to position [1776, 0]
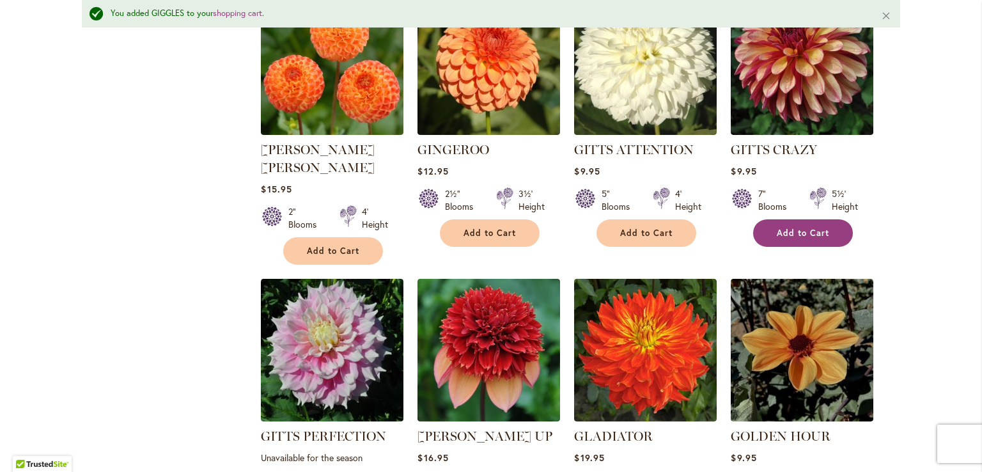
click at [824, 219] on button "Add to Cart" at bounding box center [803, 233] width 100 height 28
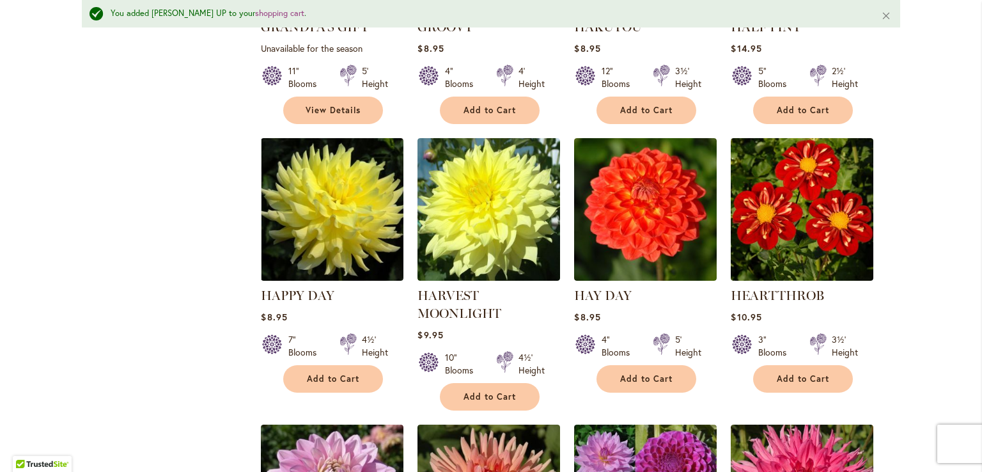
scroll to position [2735, 0]
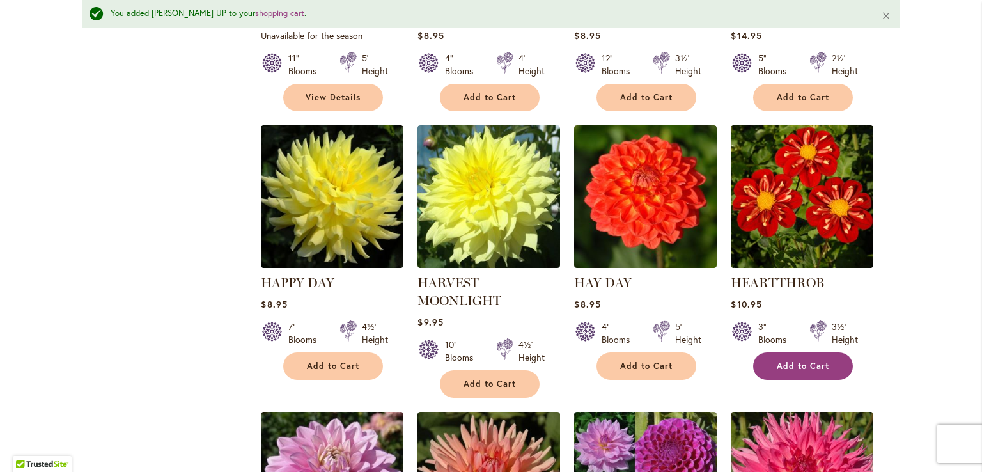
click at [802, 361] on span "Add to Cart" at bounding box center [803, 366] width 52 height 11
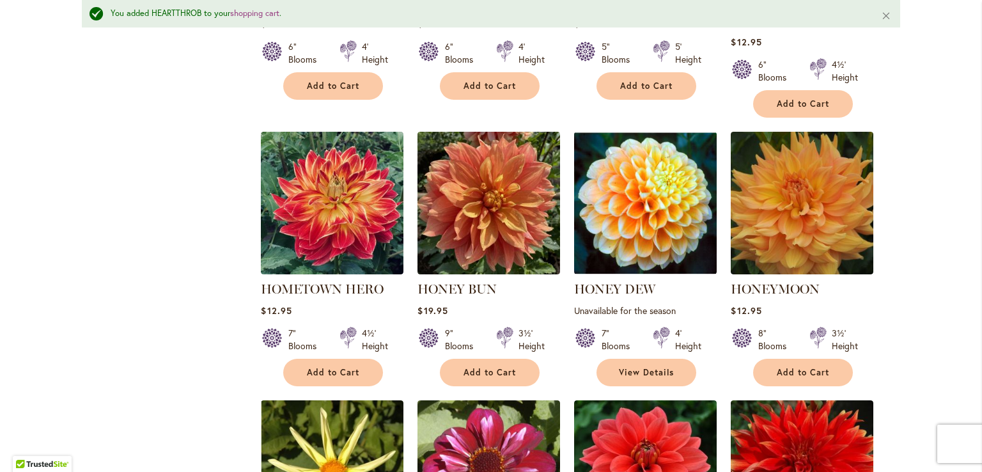
scroll to position [3607, 0]
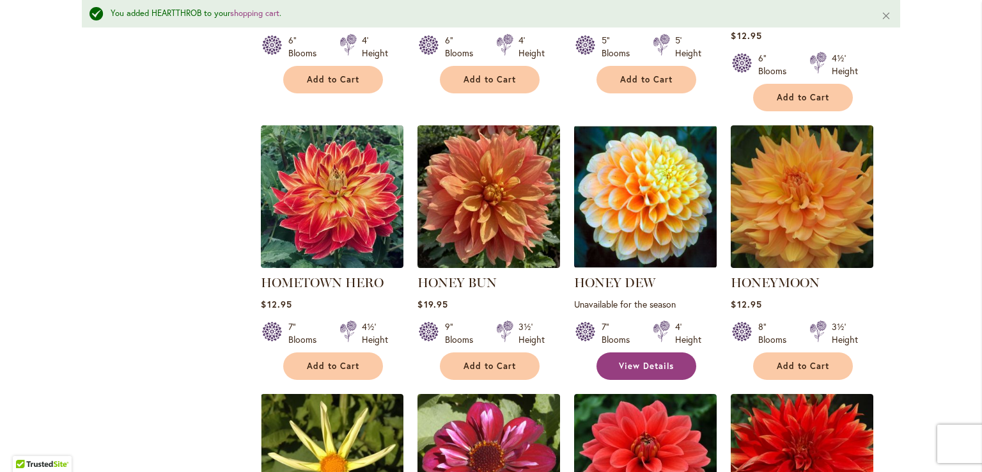
click at [632, 361] on span "View Details" at bounding box center [646, 366] width 55 height 11
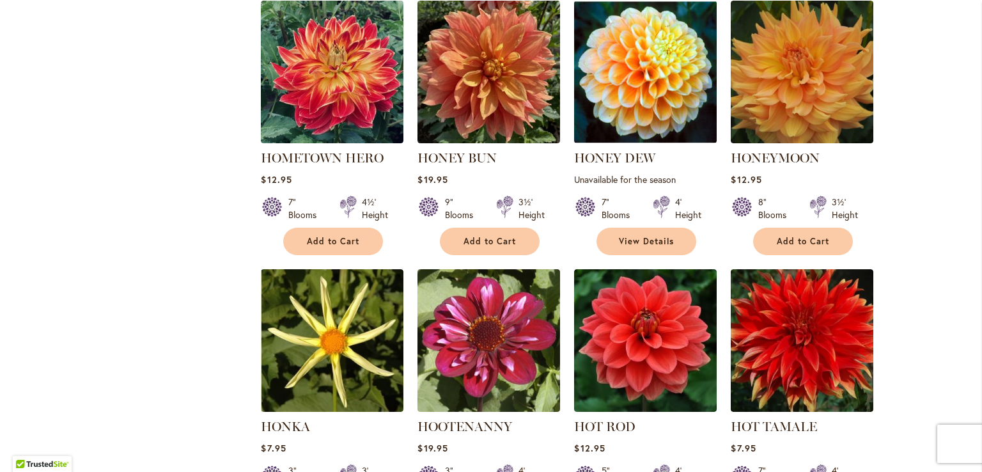
scroll to position [3815, 0]
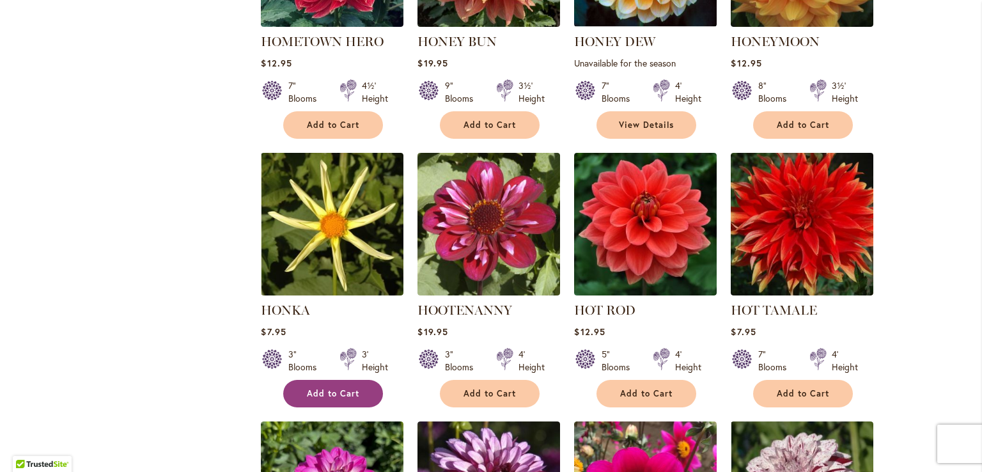
click at [324, 388] on span "Add to Cart" at bounding box center [333, 393] width 52 height 11
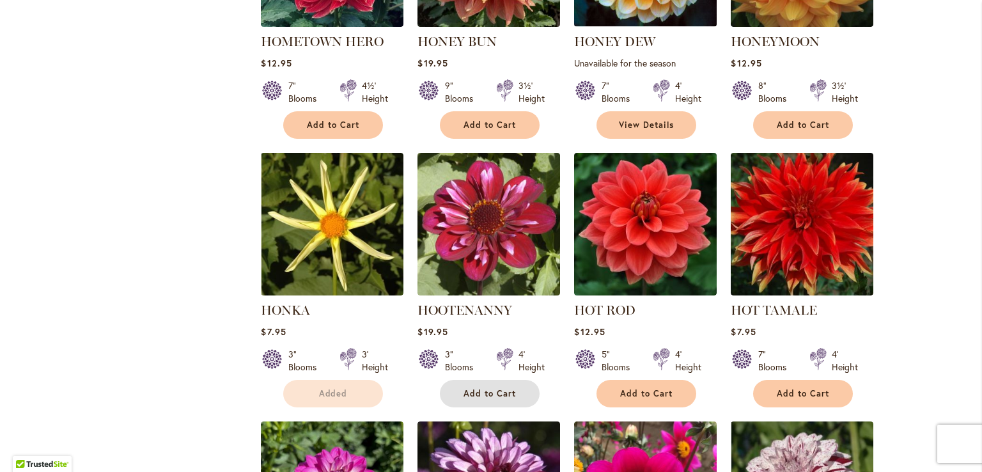
drag, startPoint x: 478, startPoint y: 316, endPoint x: 981, endPoint y: 306, distance: 502.2
click at [478, 388] on span "Add to Cart" at bounding box center [490, 393] width 52 height 11
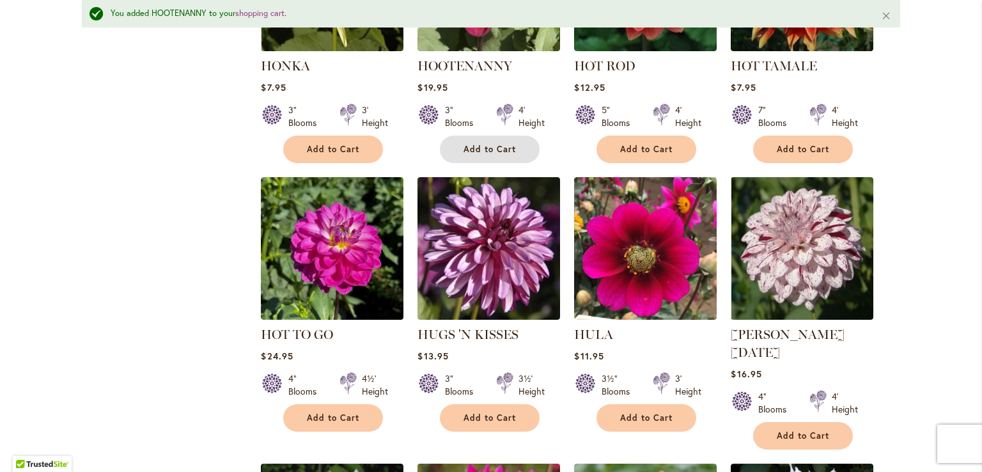
scroll to position [4186, 0]
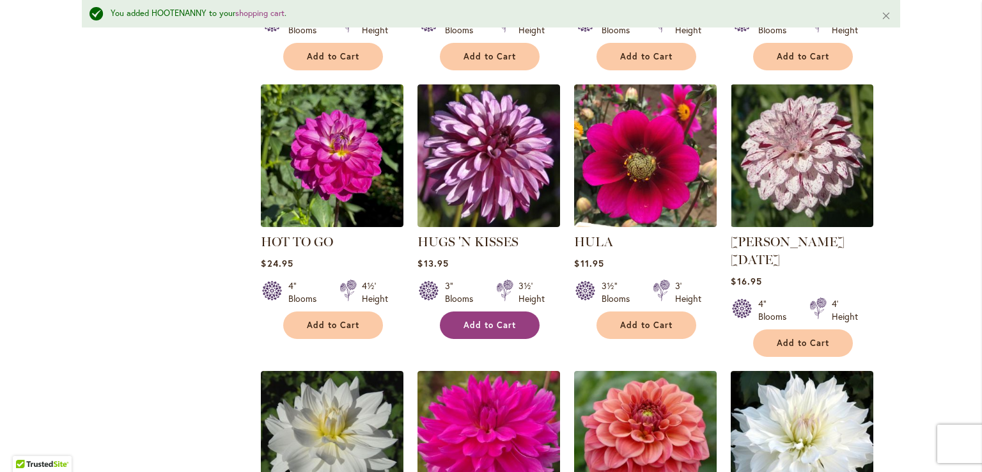
click at [482, 320] on span "Add to Cart" at bounding box center [490, 325] width 52 height 11
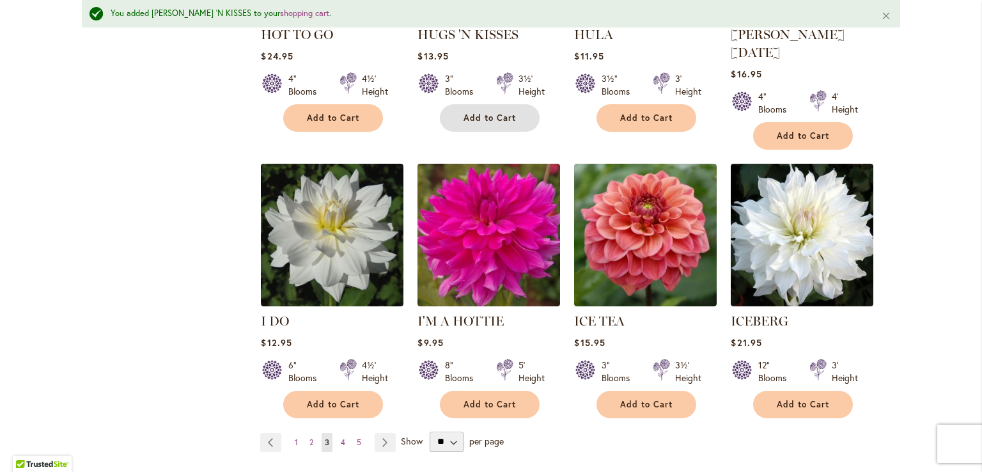
scroll to position [4443, 0]
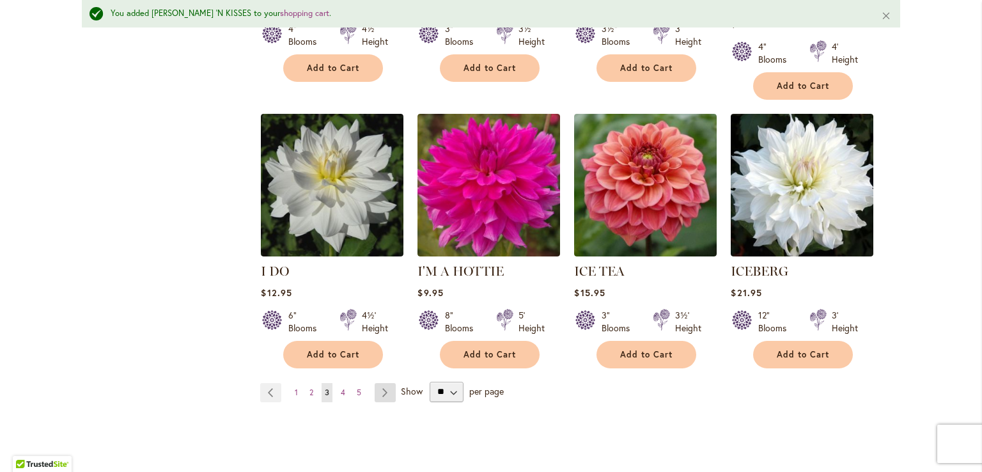
click at [379, 383] on link "Page Next" at bounding box center [385, 392] width 21 height 19
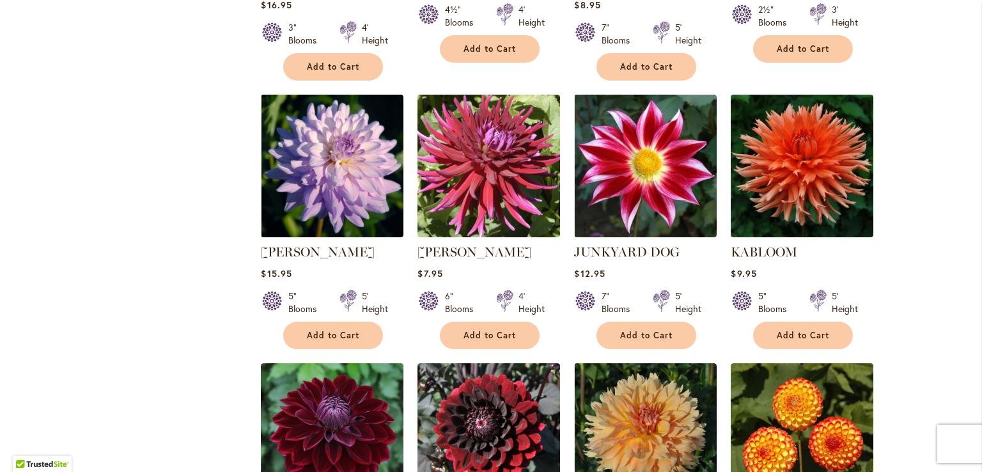
scroll to position [1372, 0]
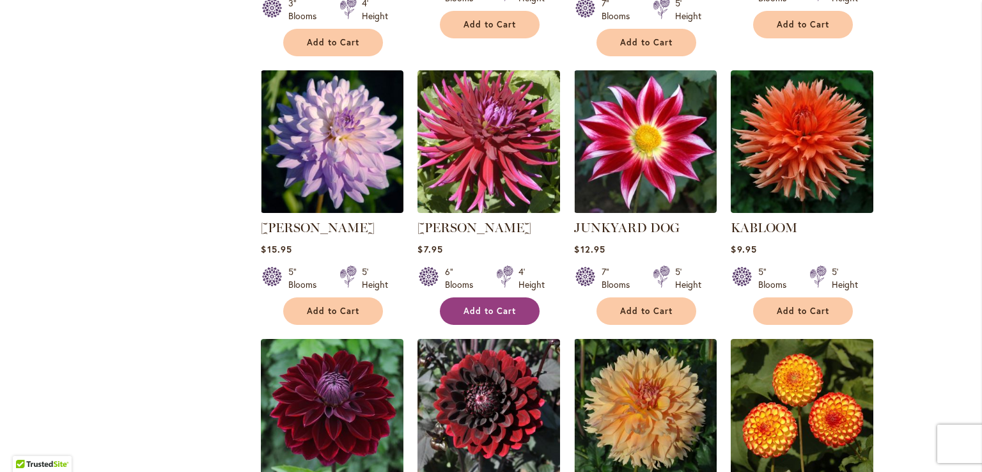
click at [489, 306] on span "Add to Cart" at bounding box center [490, 311] width 52 height 11
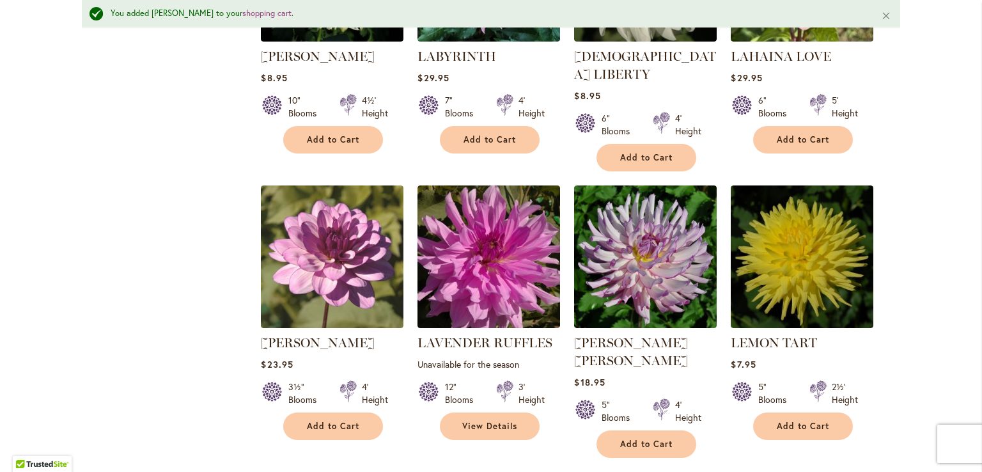
scroll to position [2401, 0]
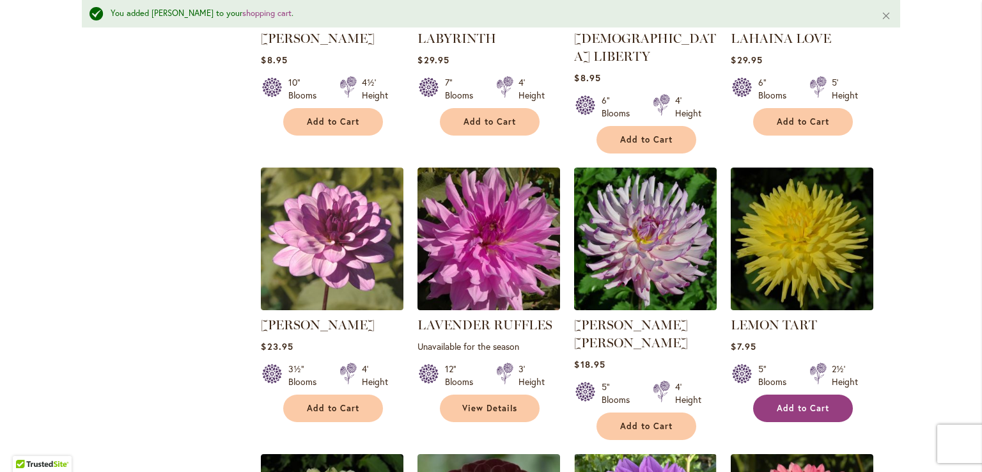
click at [805, 403] on span "Add to Cart" at bounding box center [803, 408] width 52 height 11
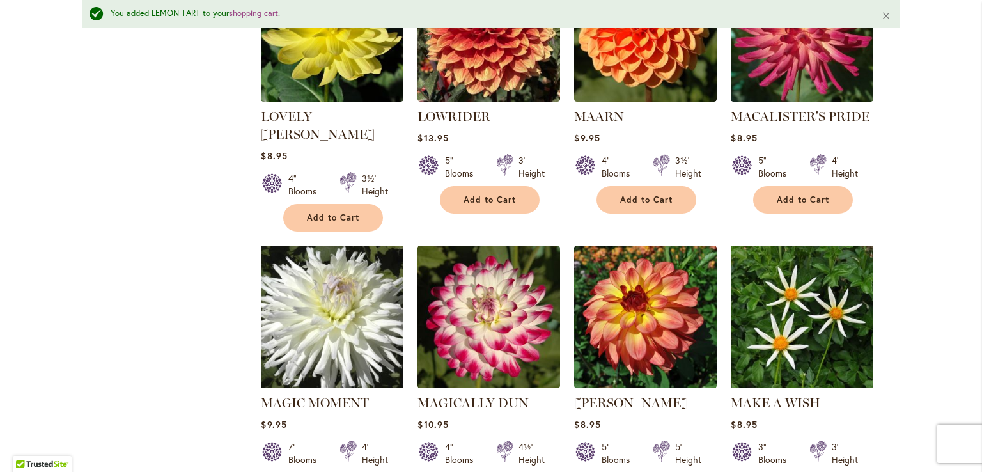
scroll to position [3757, 0]
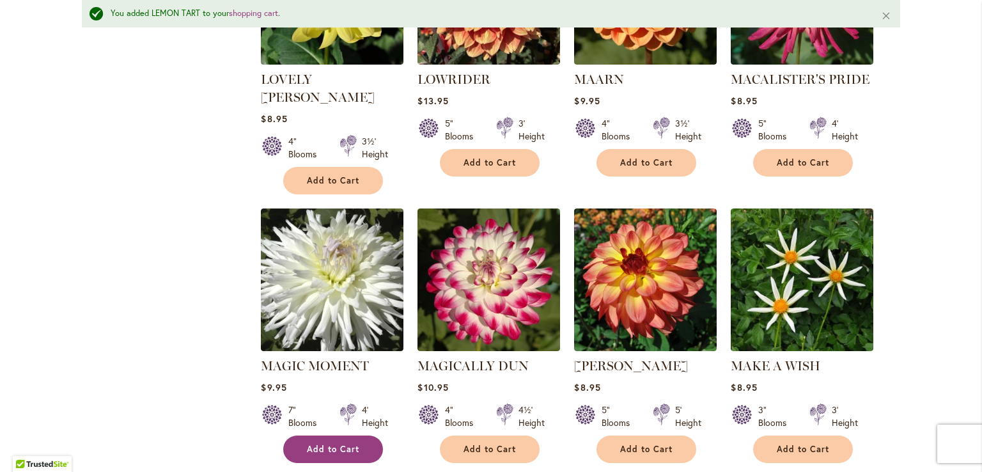
click at [307, 444] on span "Add to Cart" at bounding box center [333, 449] width 52 height 11
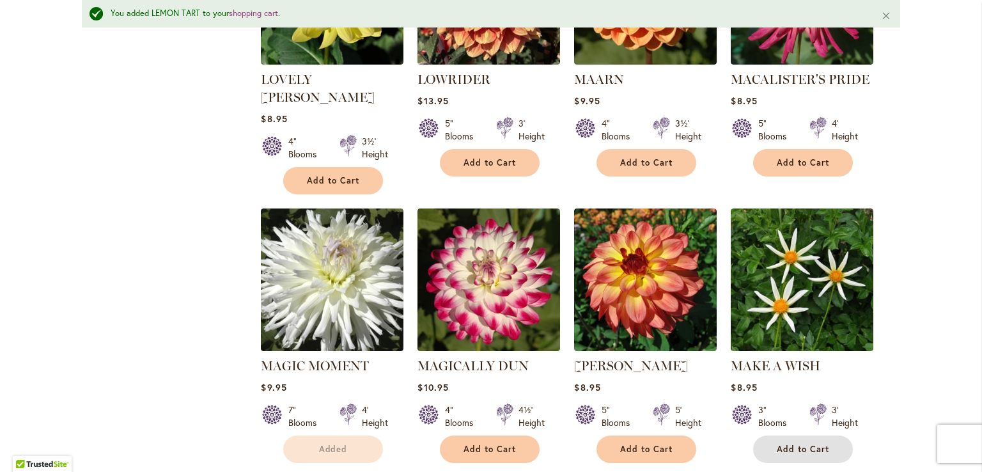
click at [800, 436] on button "Add to Cart" at bounding box center [803, 450] width 100 height 28
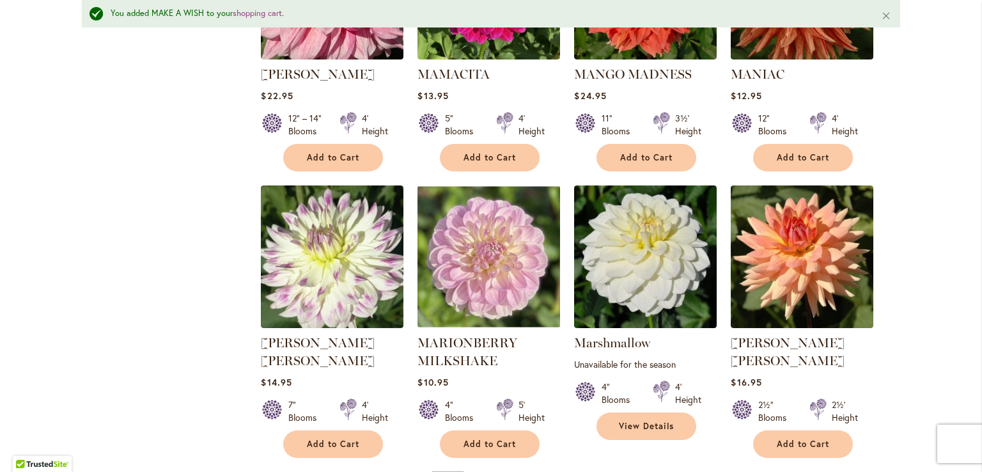
scroll to position [4330, 0]
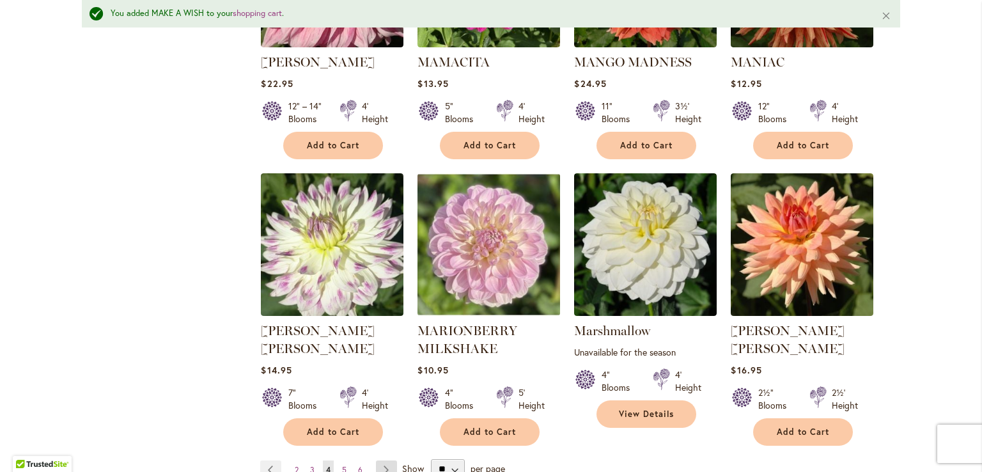
click at [381, 461] on link "Page Next" at bounding box center [386, 470] width 21 height 19
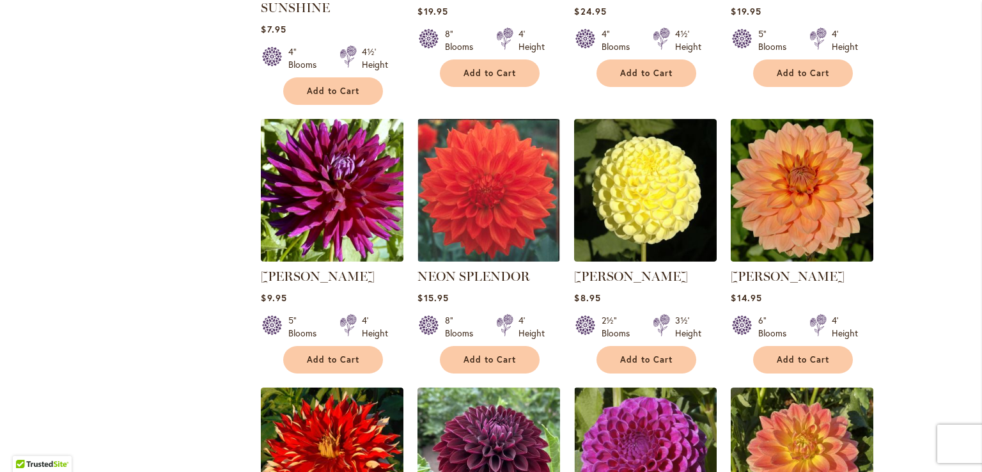
scroll to position [1866, 0]
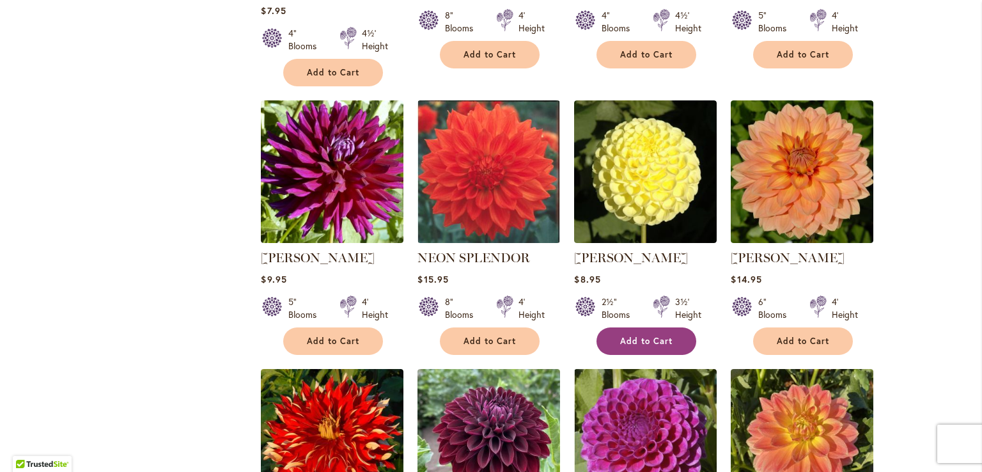
click at [634, 327] on button "Add to Cart" at bounding box center [647, 341] width 100 height 28
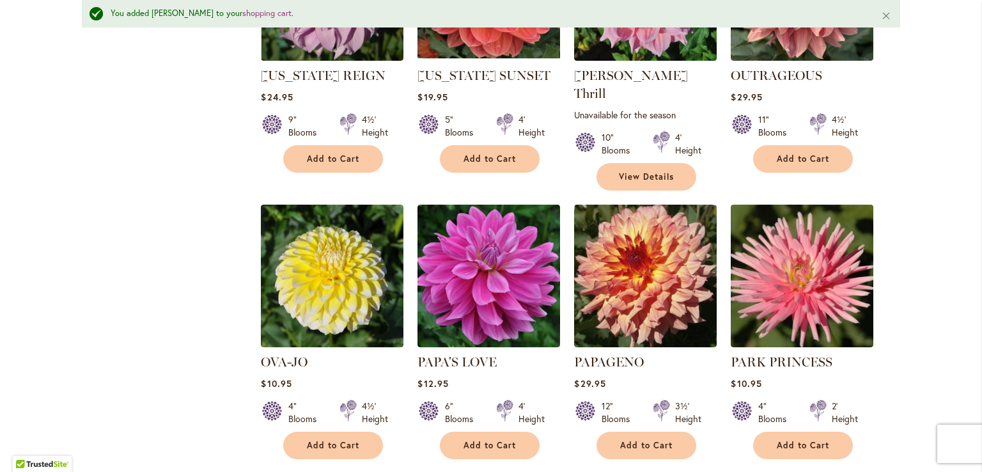
scroll to position [2906, 0]
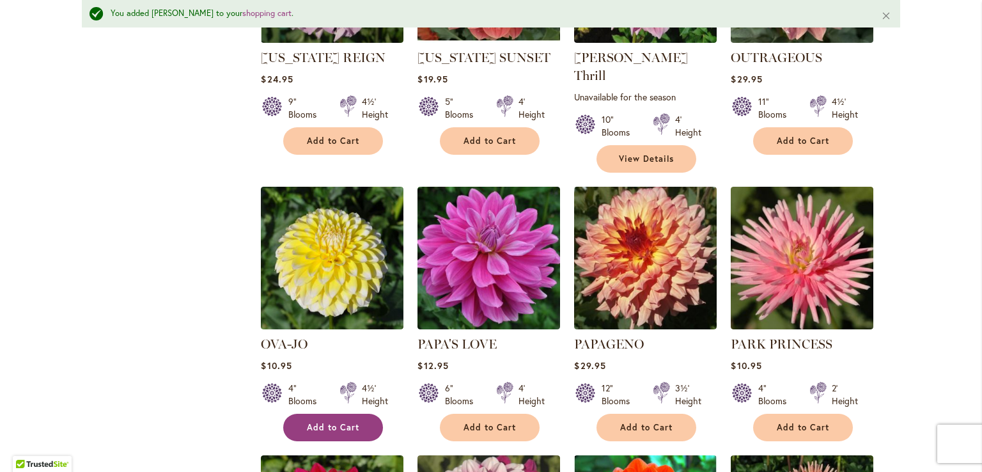
click at [331, 422] on span "Add to Cart" at bounding box center [333, 427] width 52 height 11
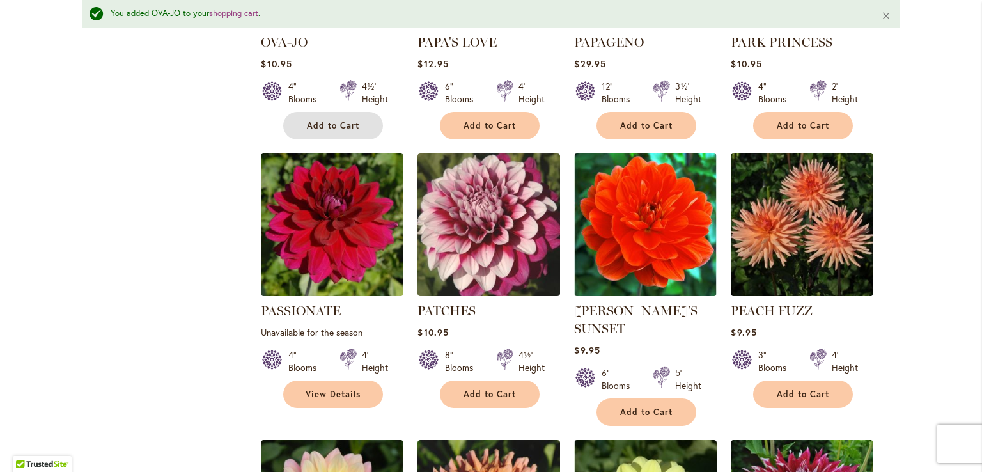
scroll to position [3221, 0]
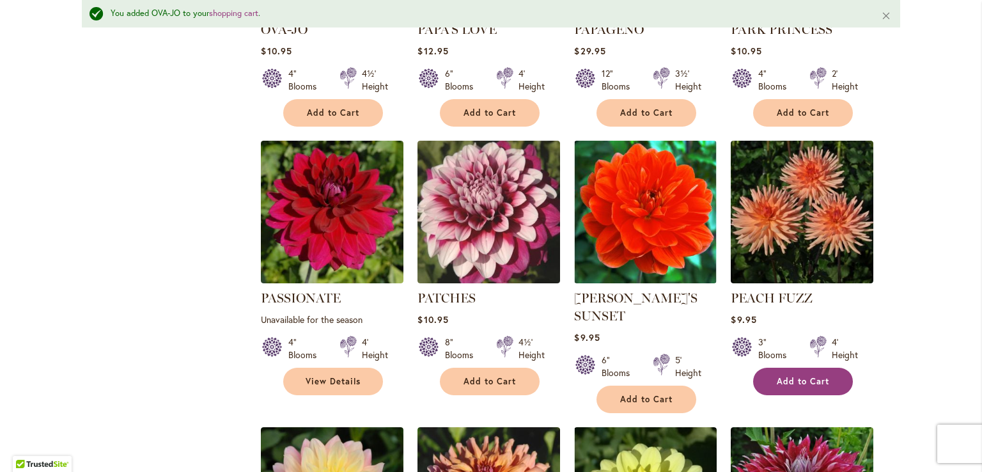
click at [791, 376] on span "Add to Cart" at bounding box center [803, 381] width 52 height 11
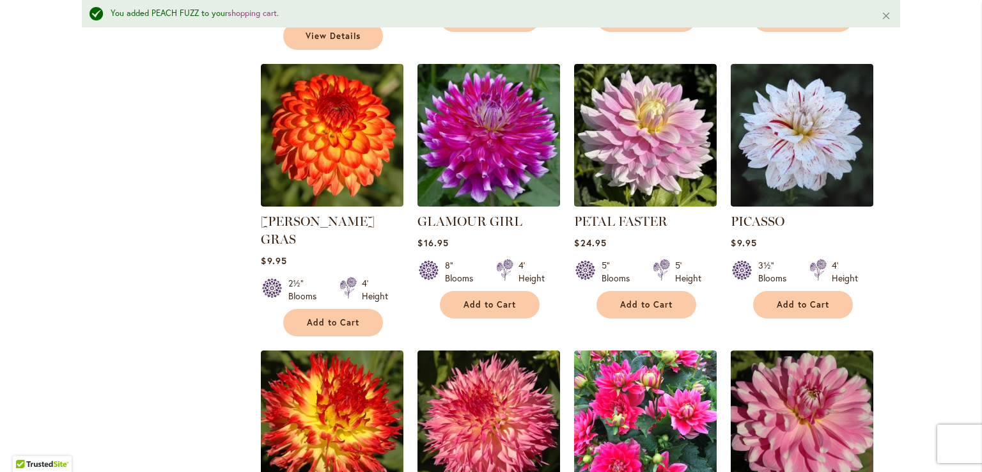
scroll to position [3835, 0]
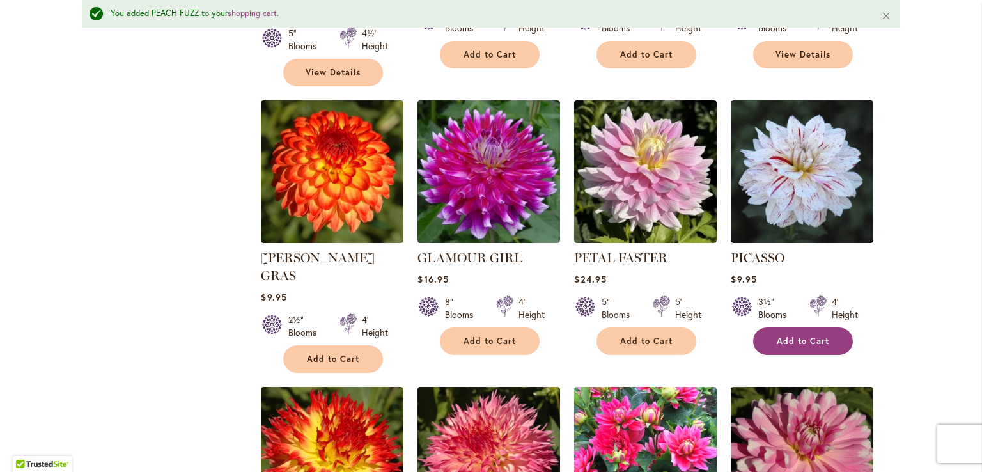
click at [801, 327] on button "Add to Cart" at bounding box center [803, 341] width 100 height 28
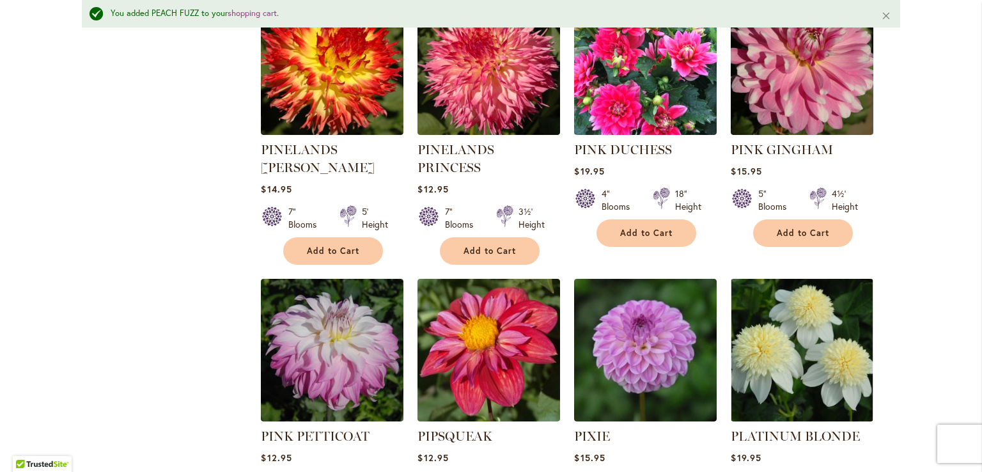
scroll to position [4236, 0]
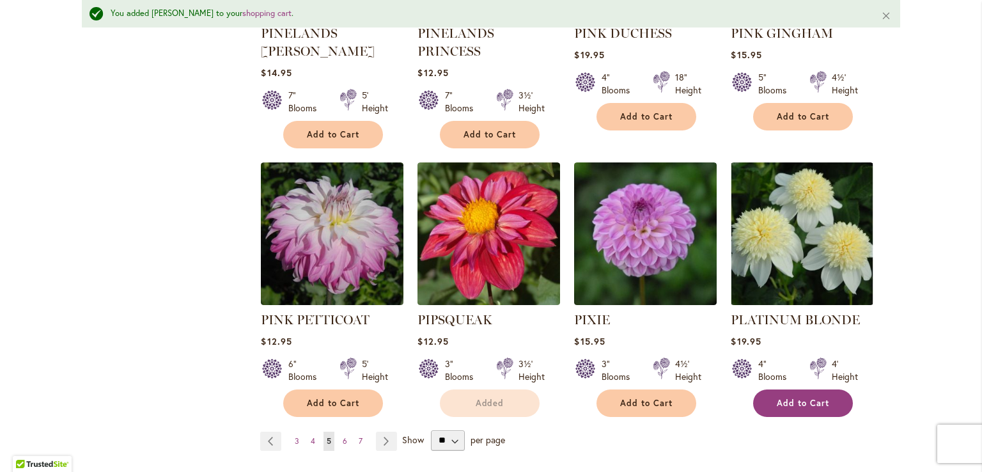
click at [784, 398] on span "Add to Cart" at bounding box center [803, 403] width 52 height 11
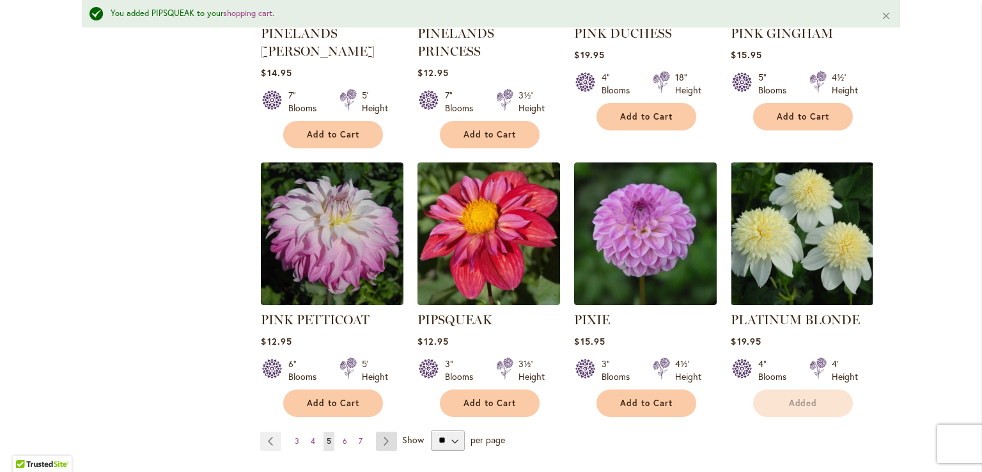
click at [384, 432] on link "Page Next" at bounding box center [386, 441] width 21 height 19
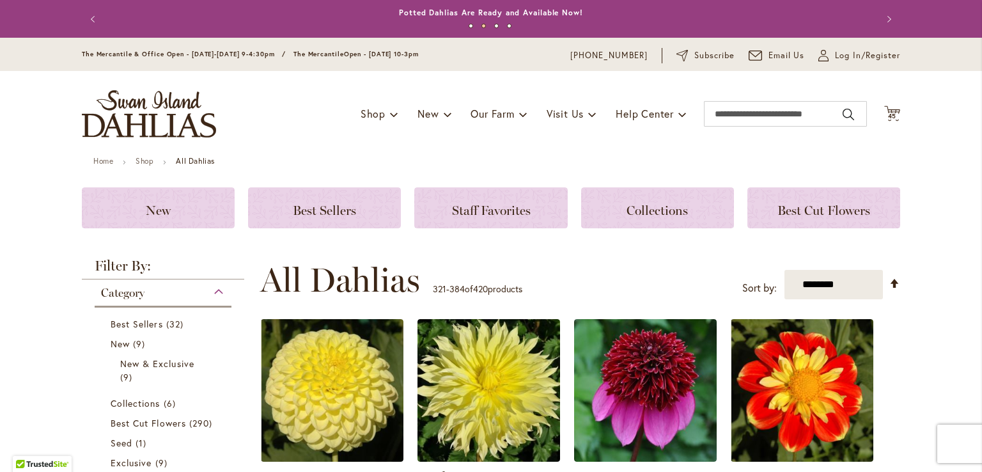
scroll to position [265, 0]
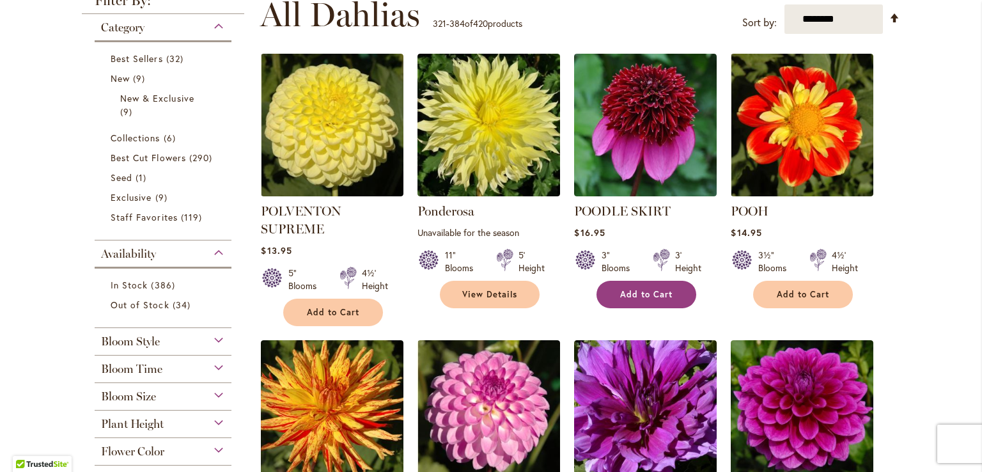
click at [633, 290] on span "Add to Cart" at bounding box center [646, 294] width 52 height 11
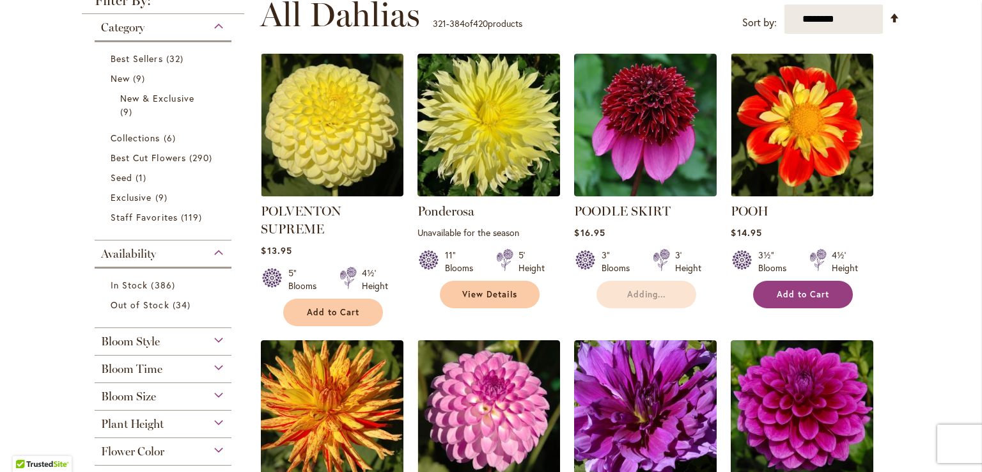
click at [799, 299] on button "Add to Cart" at bounding box center [803, 295] width 100 height 28
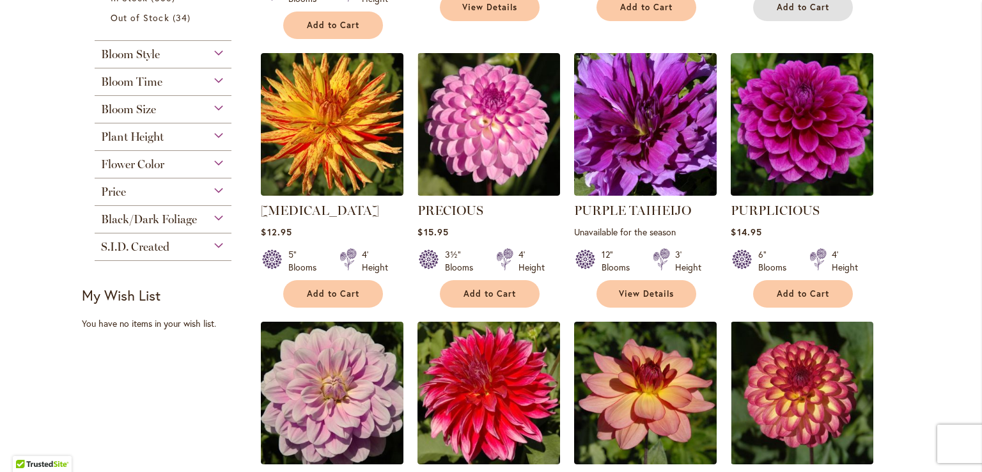
scroll to position [564, 0]
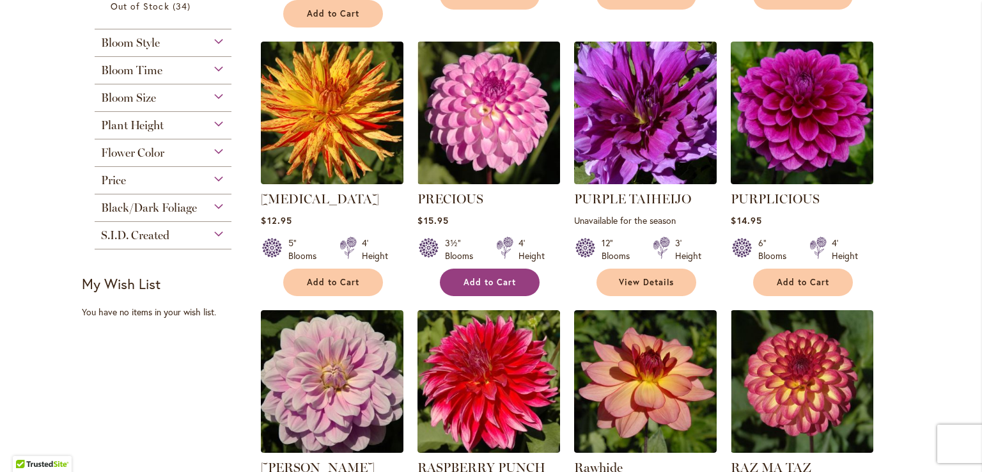
click at [494, 282] on span "Add to Cart" at bounding box center [490, 282] width 52 height 11
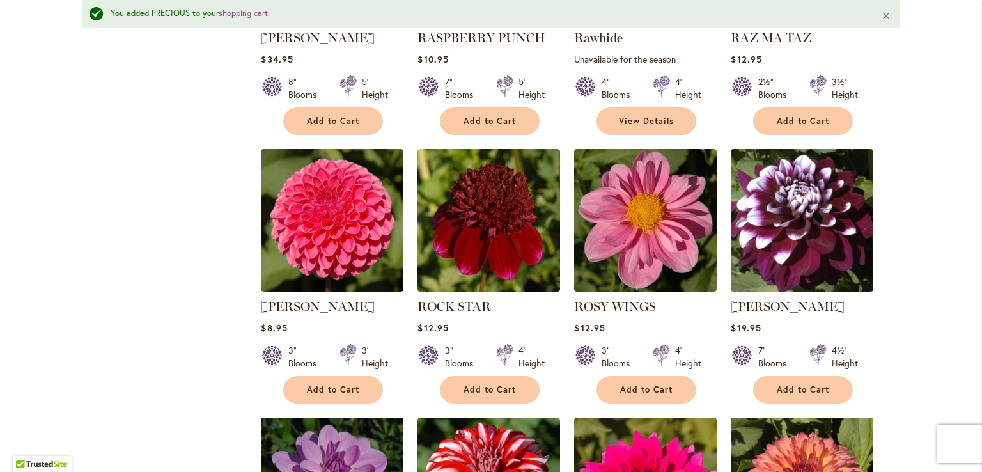
scroll to position [1089, 0]
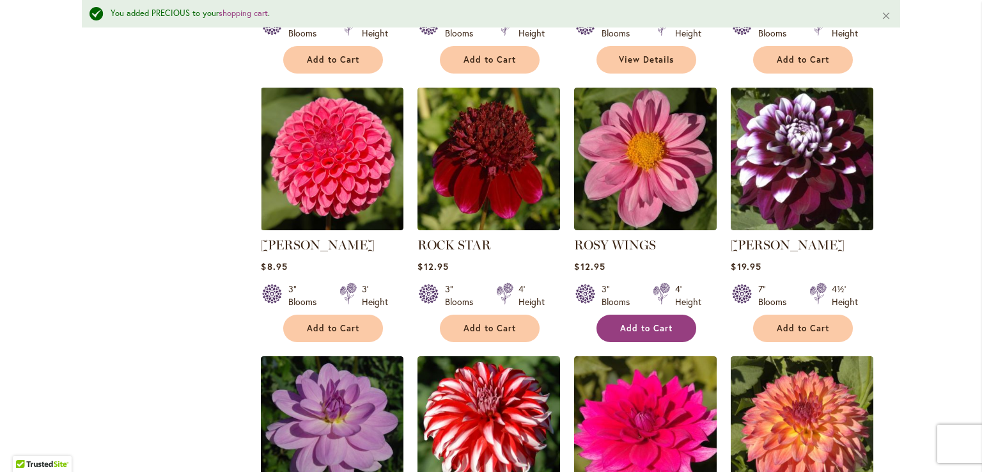
click at [654, 323] on span "Add to Cart" at bounding box center [646, 328] width 52 height 11
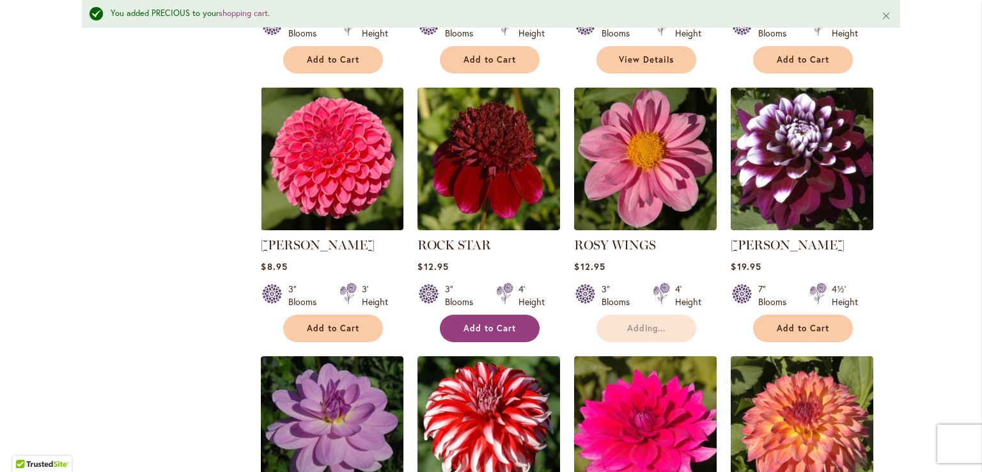
click at [487, 338] on button "Add to Cart" at bounding box center [490, 329] width 100 height 28
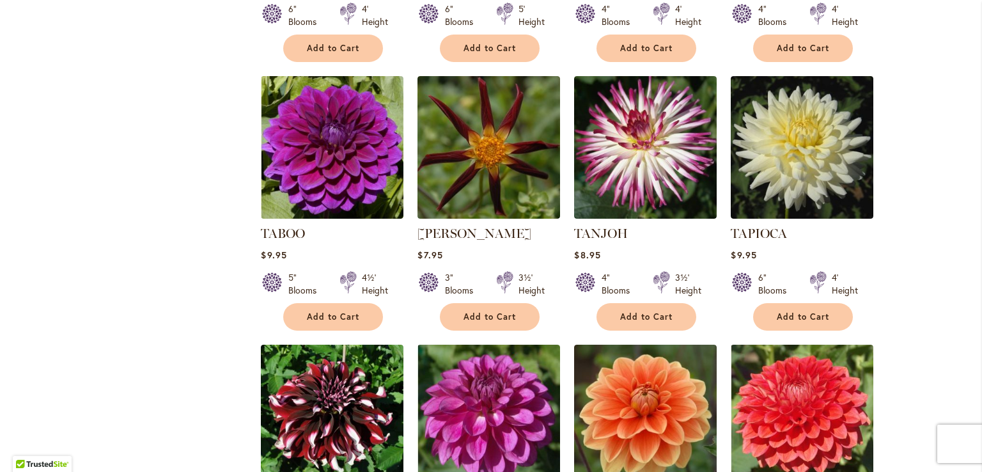
scroll to position [3526, 0]
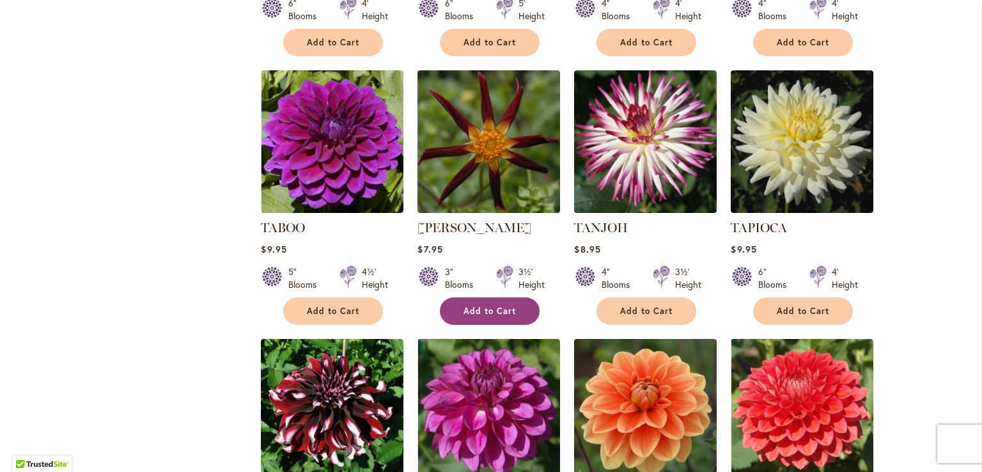
click at [500, 306] on span "Add to Cart" at bounding box center [490, 311] width 52 height 11
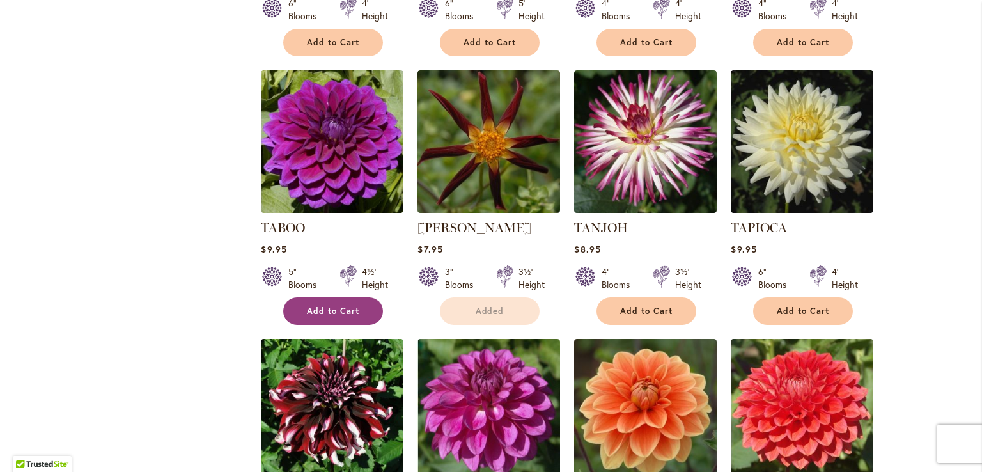
click at [336, 306] on span "Add to Cart" at bounding box center [333, 311] width 52 height 11
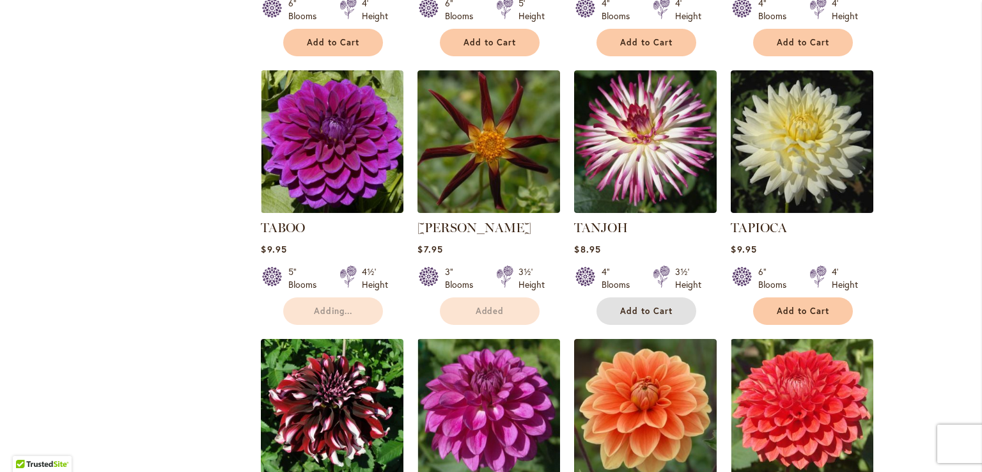
click at [642, 306] on span "Add to Cart" at bounding box center [646, 311] width 52 height 11
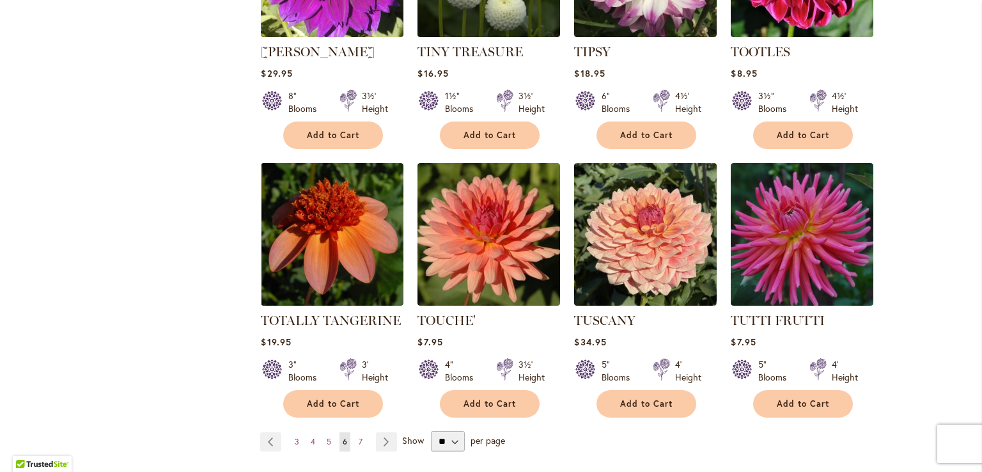
scroll to position [4263, 0]
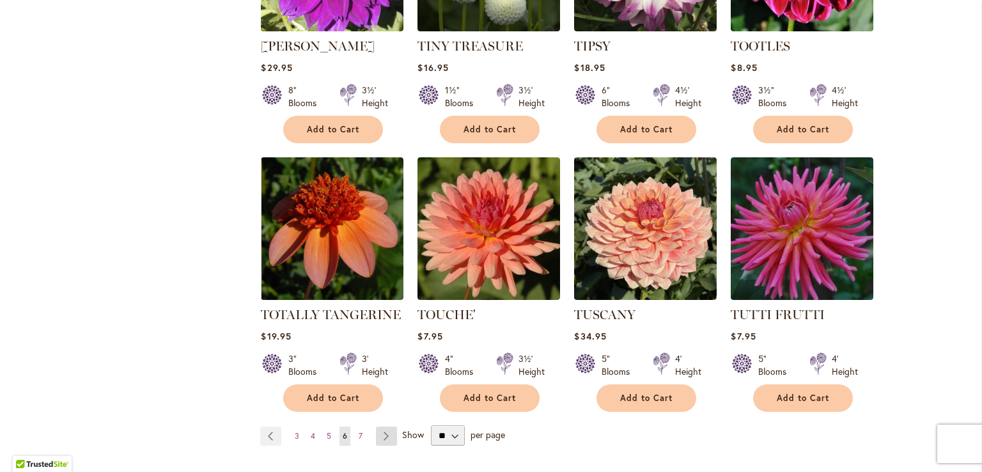
click at [379, 427] on link "Page Next" at bounding box center [386, 436] width 21 height 19
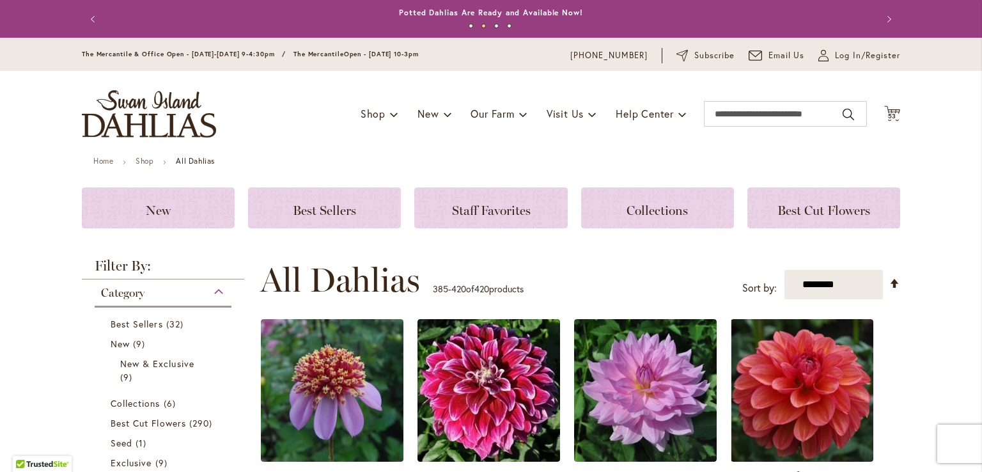
scroll to position [178, 0]
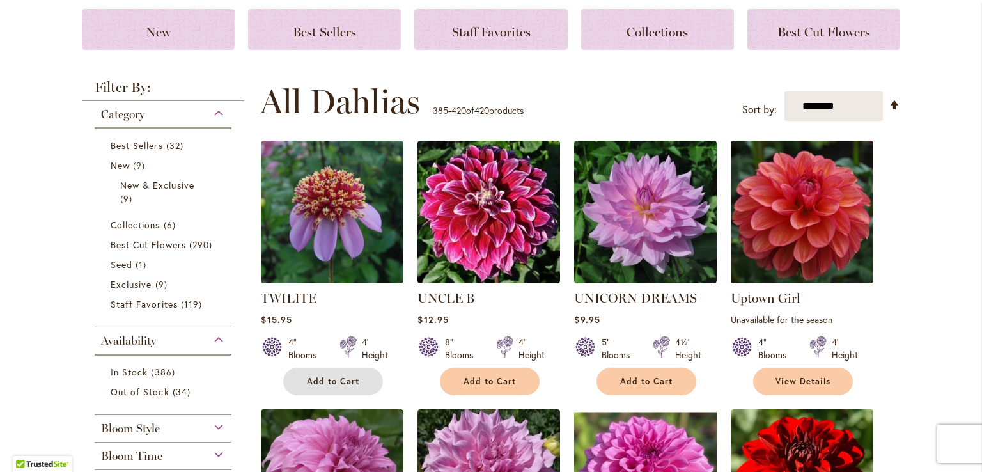
click at [333, 379] on span "Add to Cart" at bounding box center [333, 381] width 52 height 11
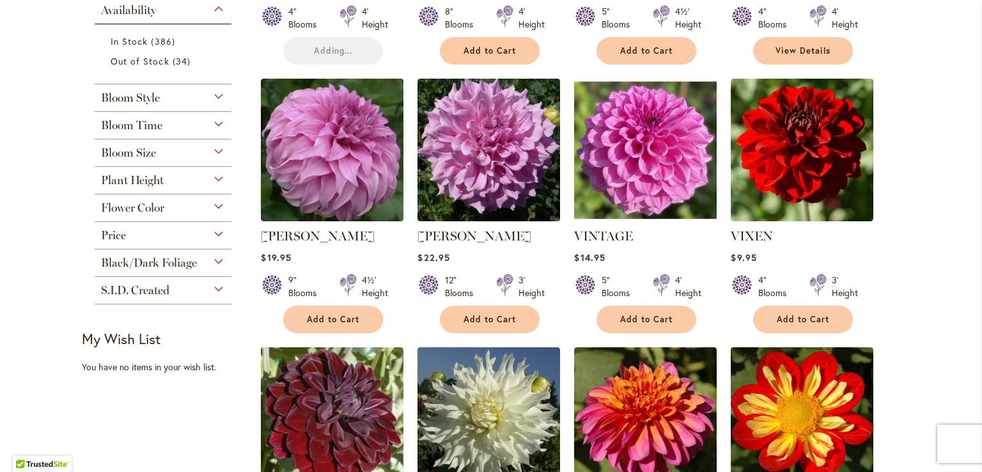
scroll to position [540, 0]
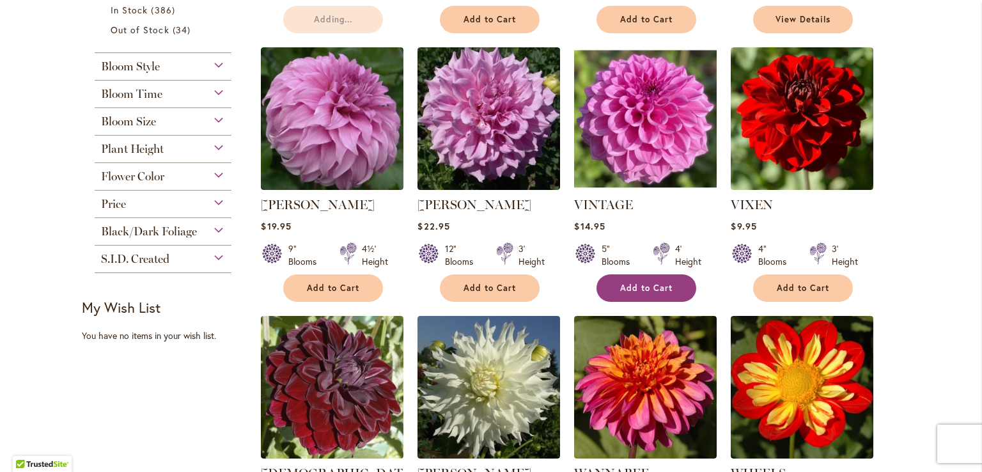
click at [650, 287] on span "Add to Cart" at bounding box center [646, 288] width 52 height 11
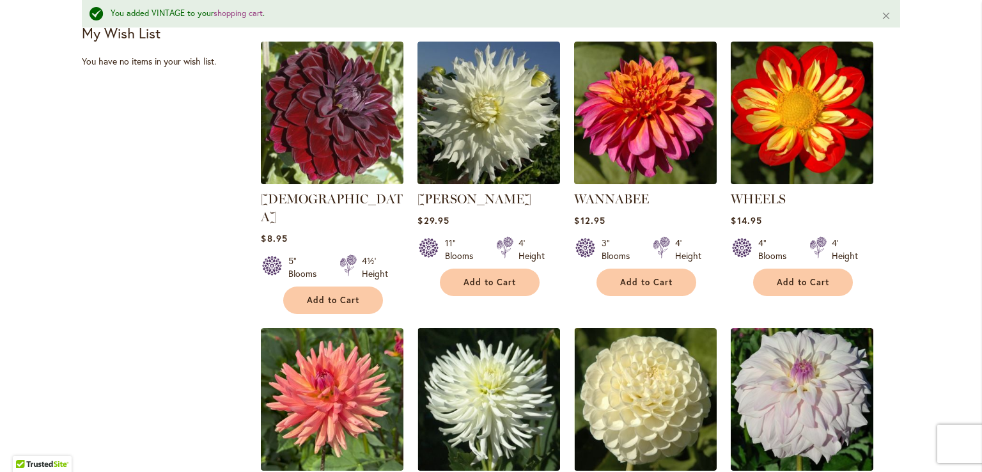
scroll to position [837, 0]
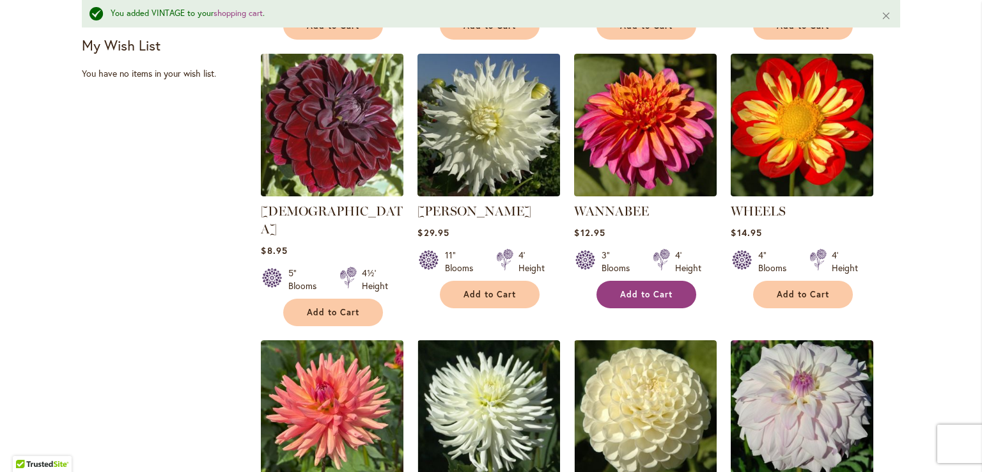
click at [640, 298] on button "Add to Cart" at bounding box center [647, 295] width 100 height 28
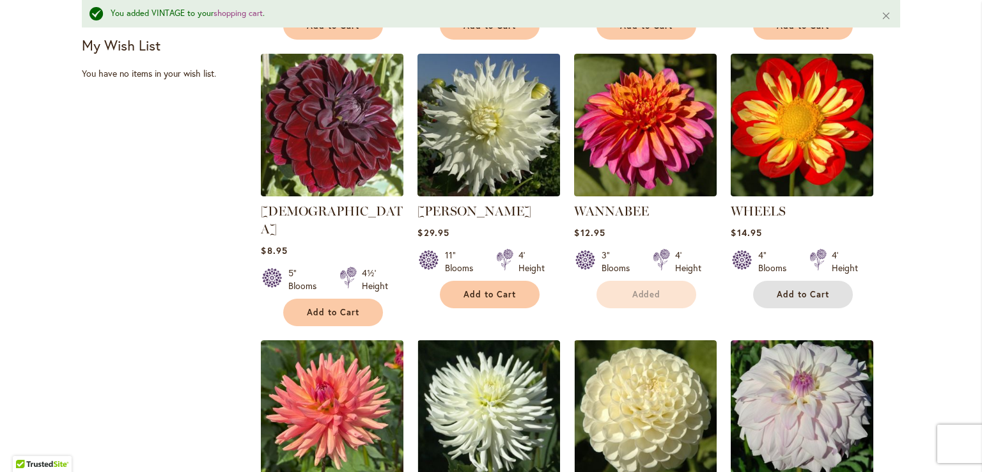
click at [798, 294] on span "Add to Cart" at bounding box center [803, 294] width 52 height 11
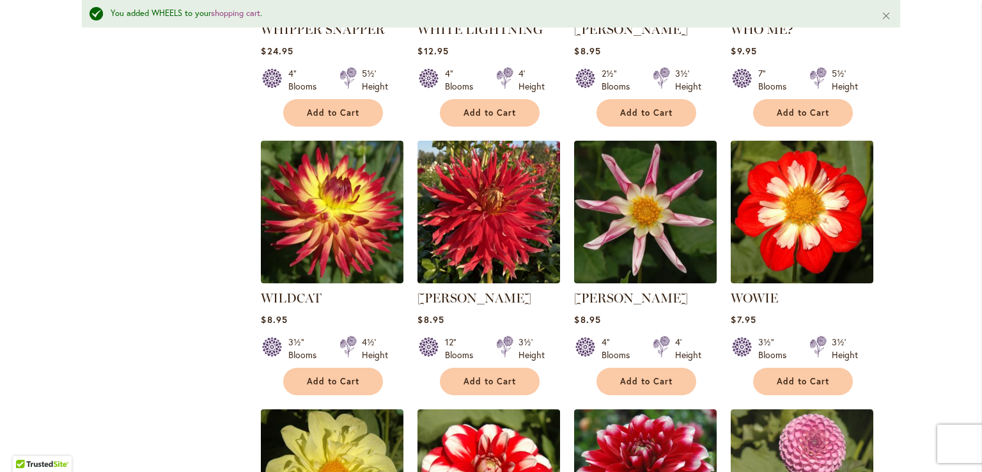
scroll to position [1313, 0]
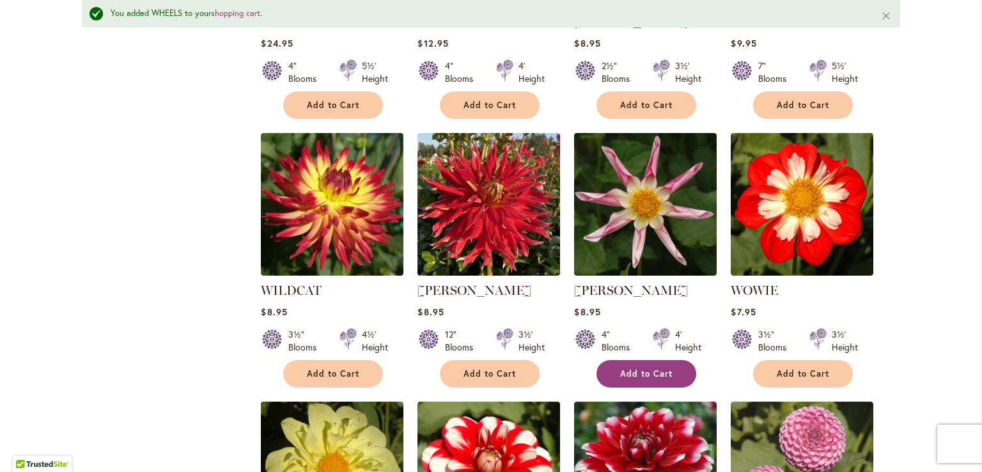
click at [655, 368] on span "Add to Cart" at bounding box center [646, 373] width 52 height 11
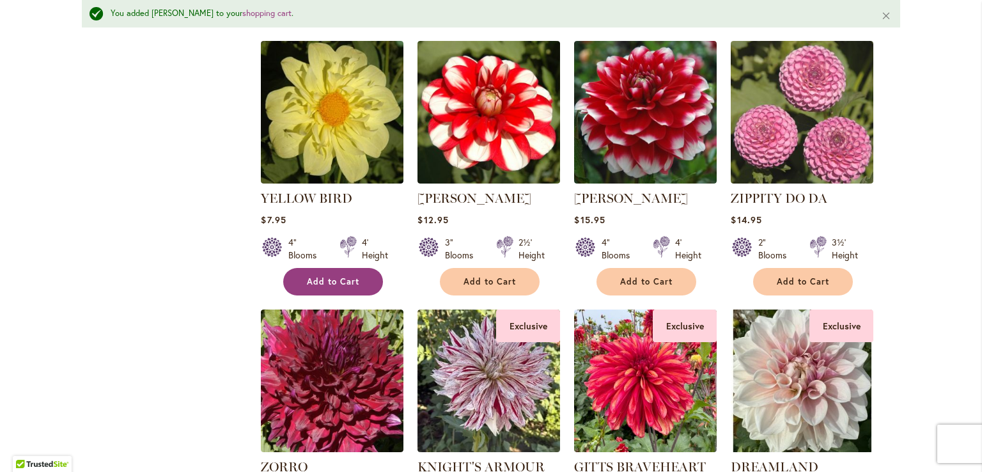
click at [320, 276] on span "Add to Cart" at bounding box center [333, 281] width 52 height 11
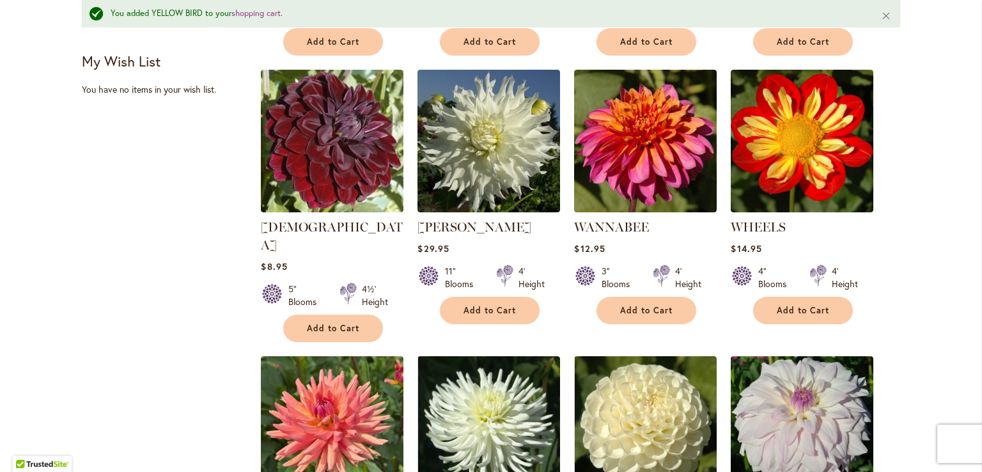
scroll to position [0, 0]
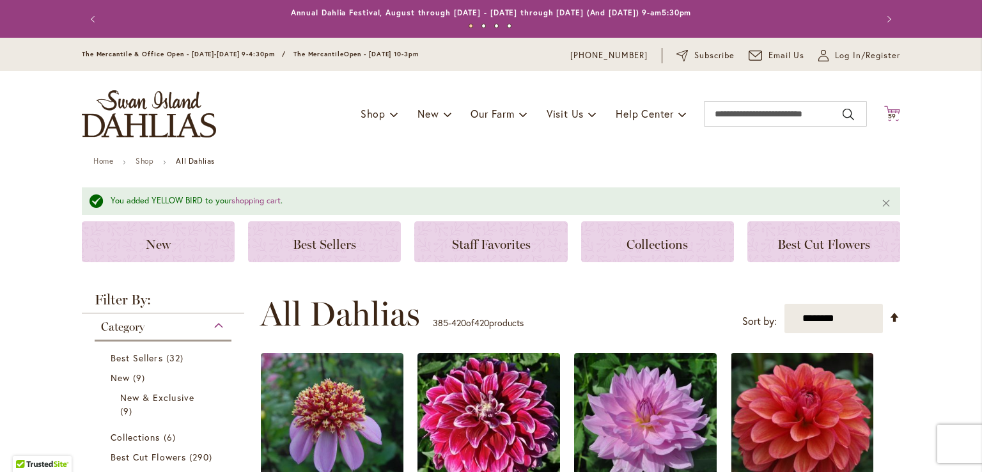
click at [888, 106] on icon "Cart .cls-1 { fill: #231f20; }" at bounding box center [893, 114] width 16 height 16
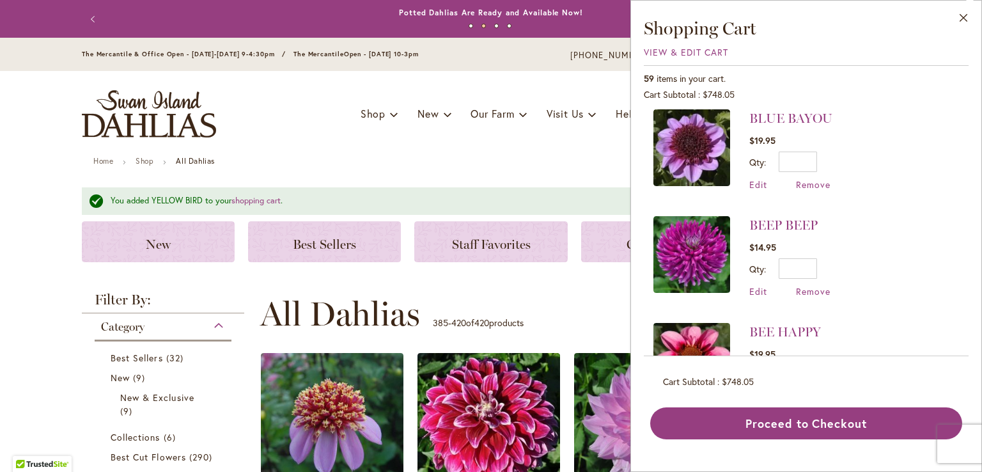
scroll to position [6038, 0]
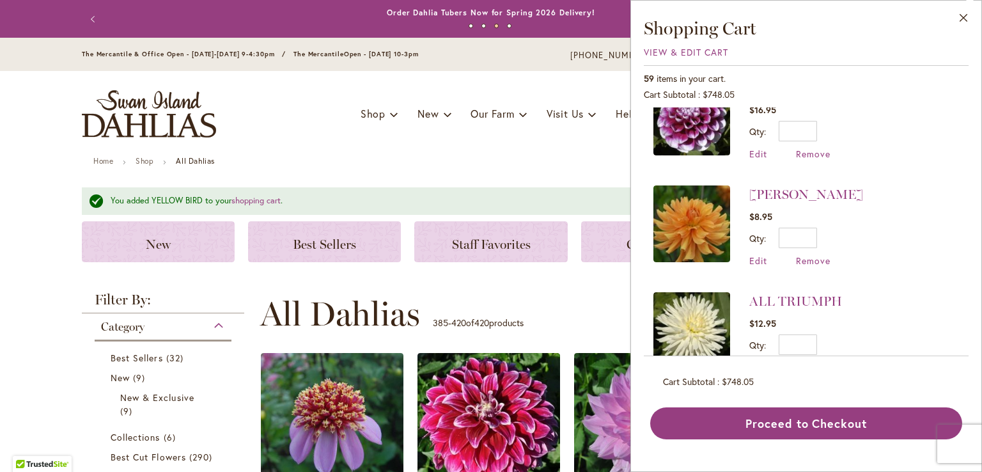
click at [849, 379] on div "Cart Subtotal $748.05" at bounding box center [806, 381] width 287 height 13
click at [850, 379] on div "Cart Subtotal $748.05" at bounding box center [806, 381] width 287 height 13
click at [839, 25] on h3 "Shopping Cart" at bounding box center [806, 28] width 325 height 23
click at [662, 54] on span "View & Edit Cart" at bounding box center [686, 52] width 84 height 12
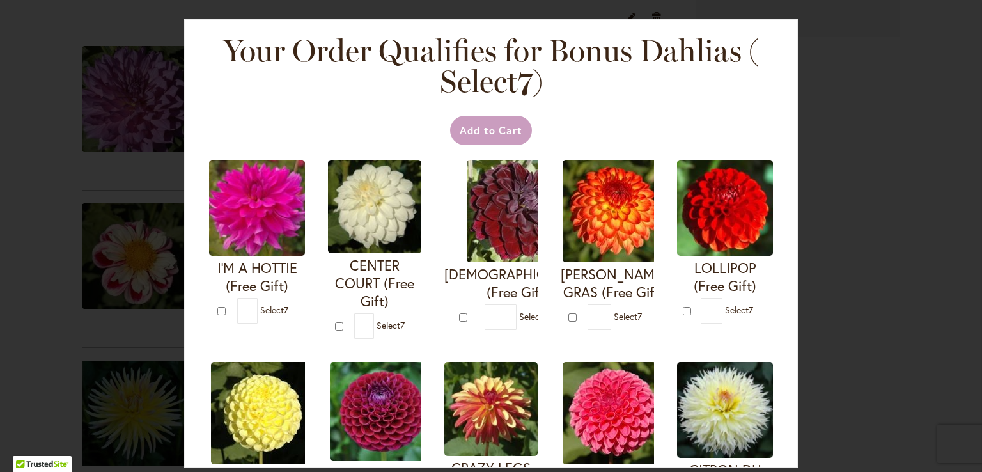
scroll to position [1881, 0]
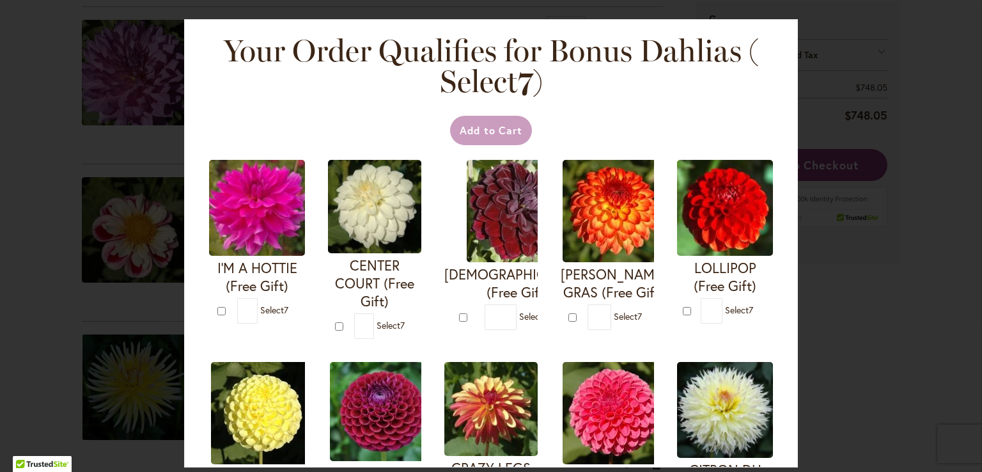
click at [0, 471] on div at bounding box center [0, 472] width 0 height 0
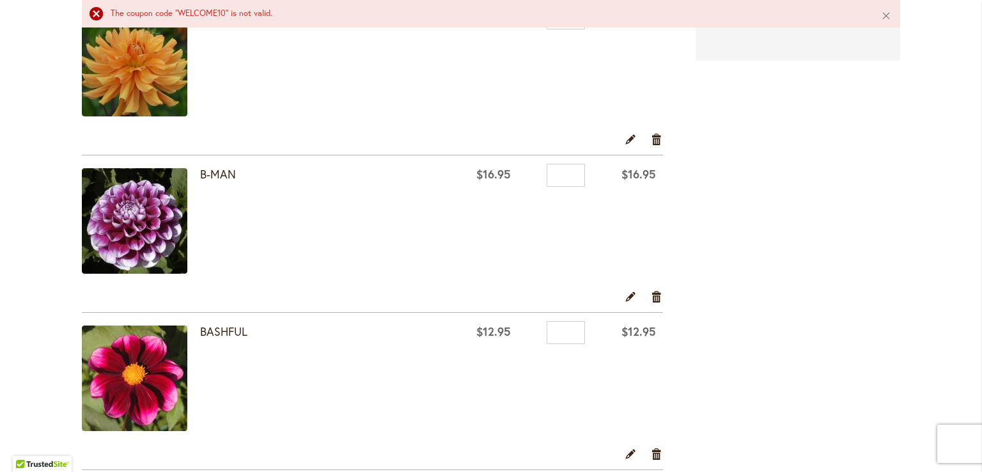
scroll to position [482, 0]
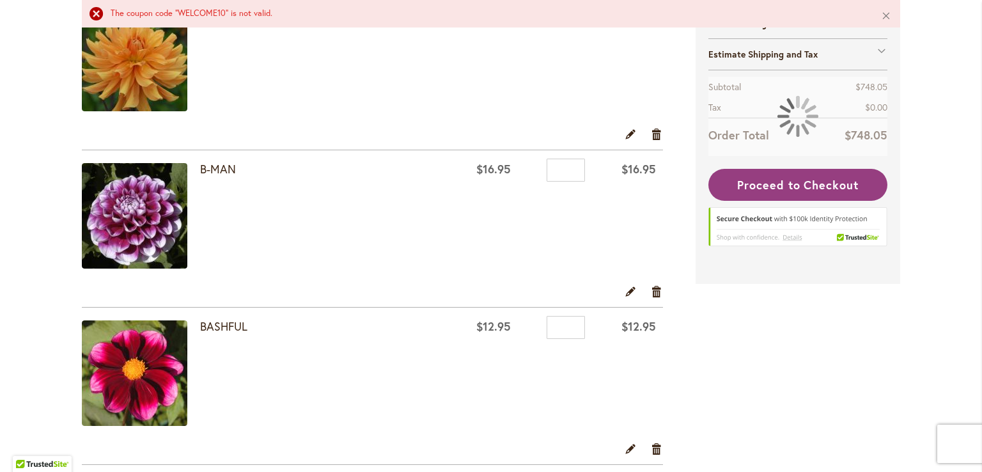
click at [0, 471] on div at bounding box center [0, 472] width 0 height 0
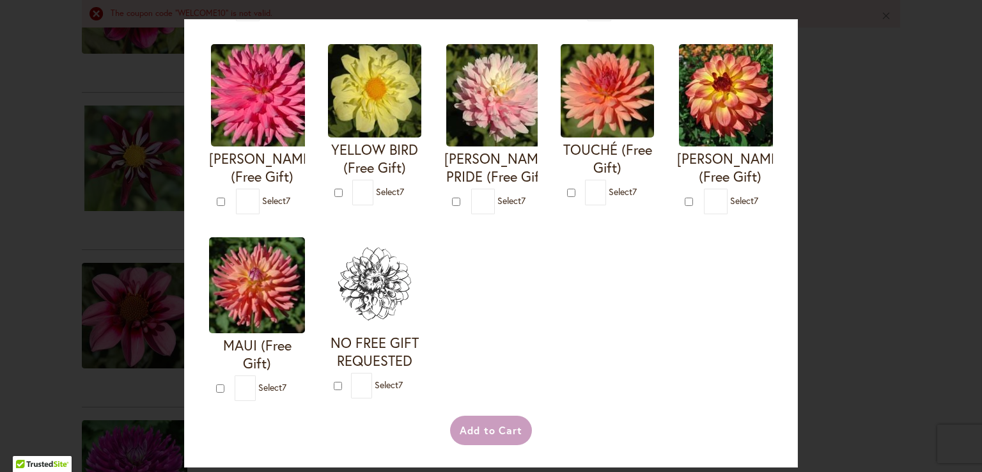
scroll to position [565, 0]
type input "*"
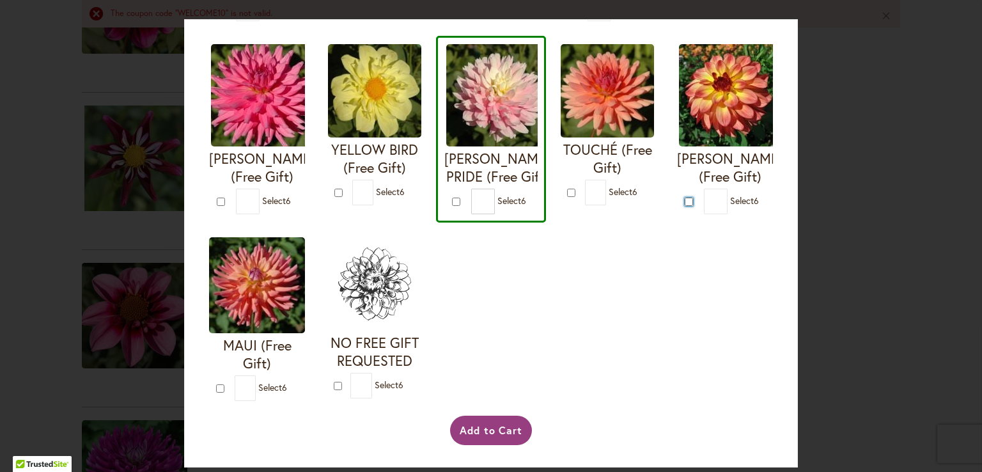
type input "*"
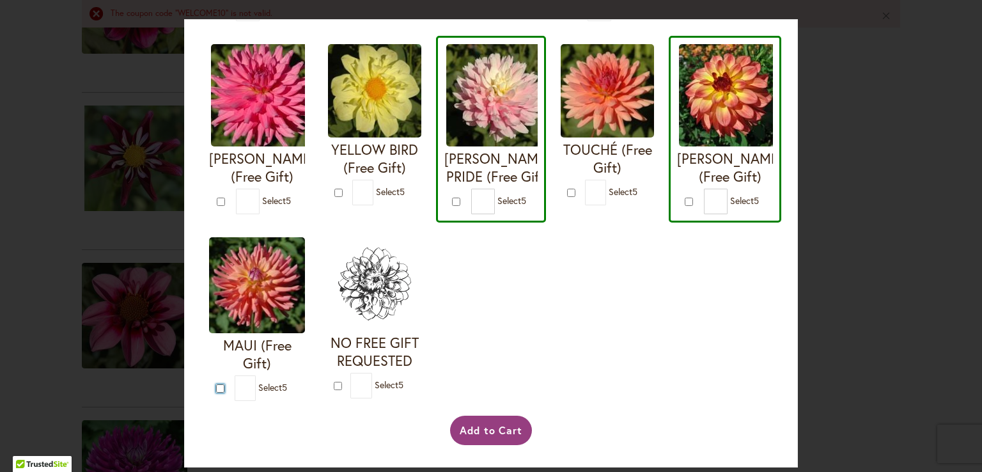
type input "*"
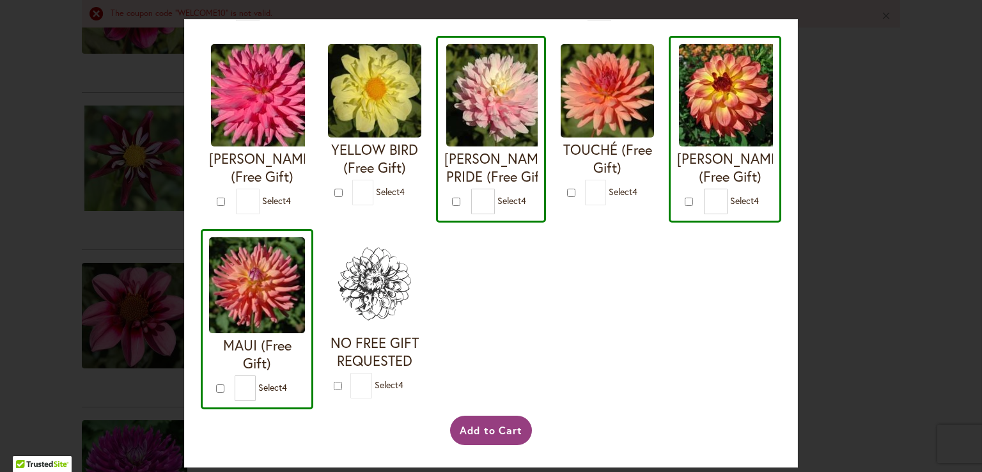
drag, startPoint x: 980, startPoint y: 134, endPoint x: 977, endPoint y: 116, distance: 18.2
click at [977, 116] on div "Your Order Qualifies for Bonus Dahlias ( Select 4 ) Add to Cart I'M A HOTTIE (F…" at bounding box center [491, 236] width 982 height 472
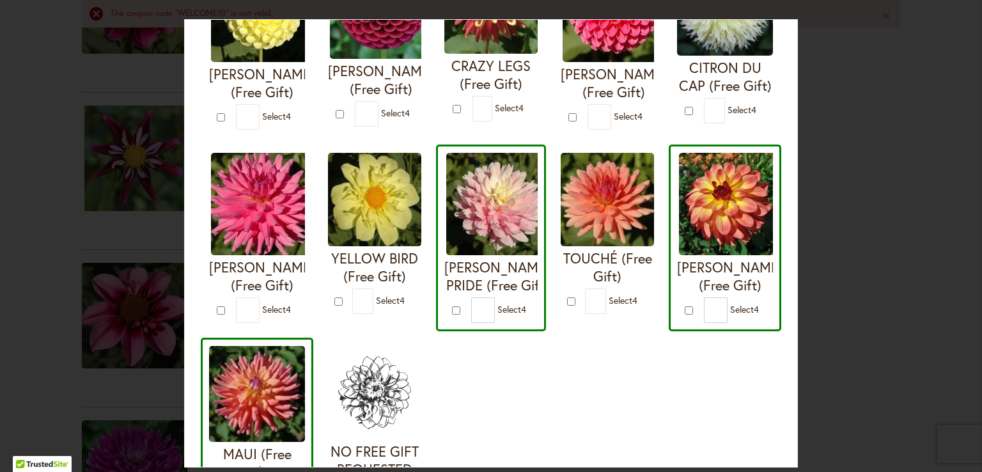
scroll to position [342, 0]
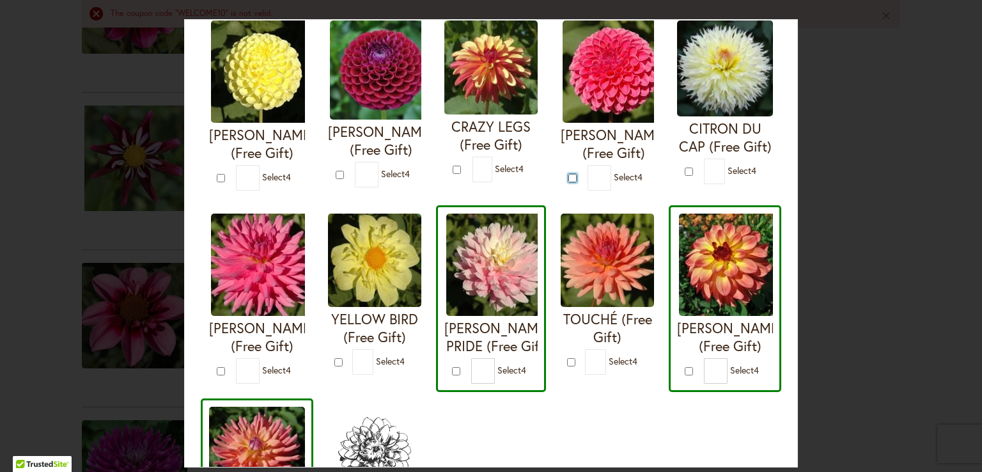
type input "*"
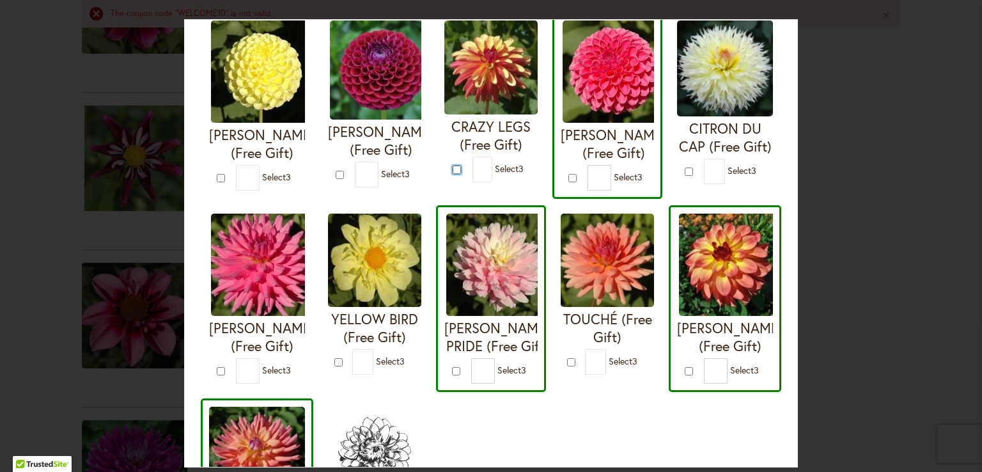
type input "*"
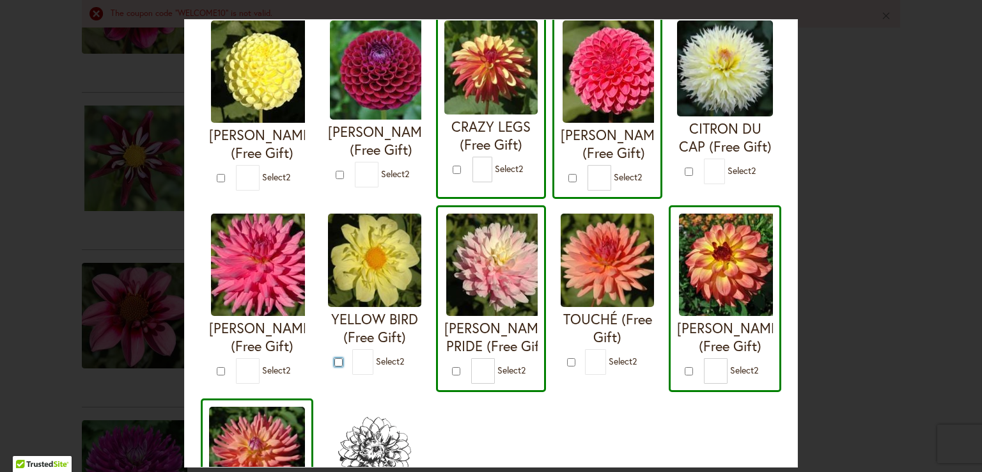
type input "*"
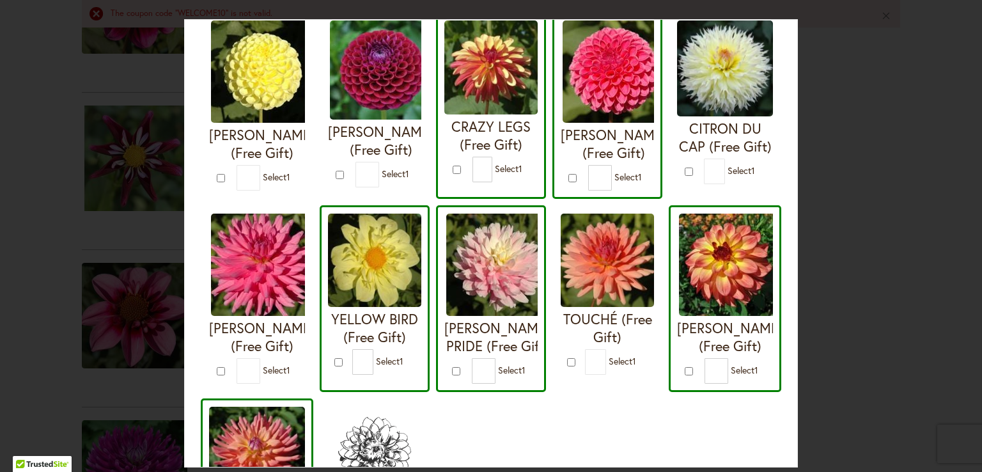
type input "*"
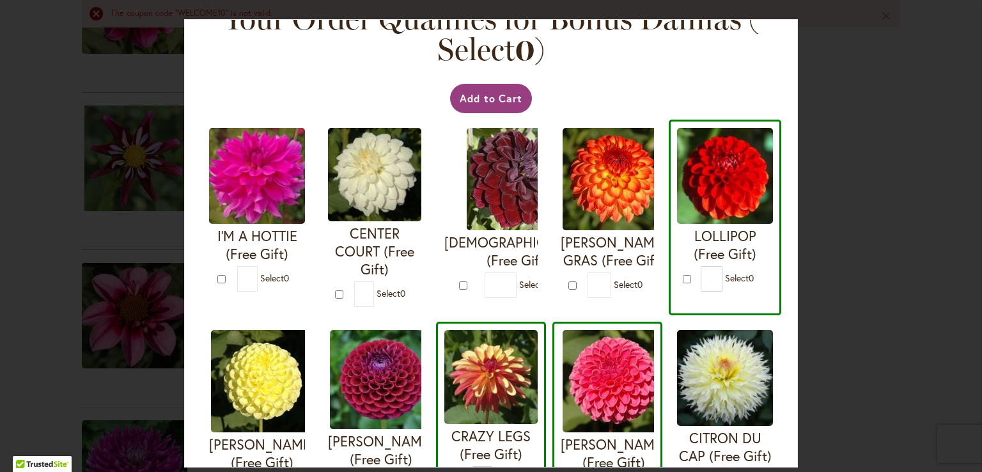
scroll to position [0, 0]
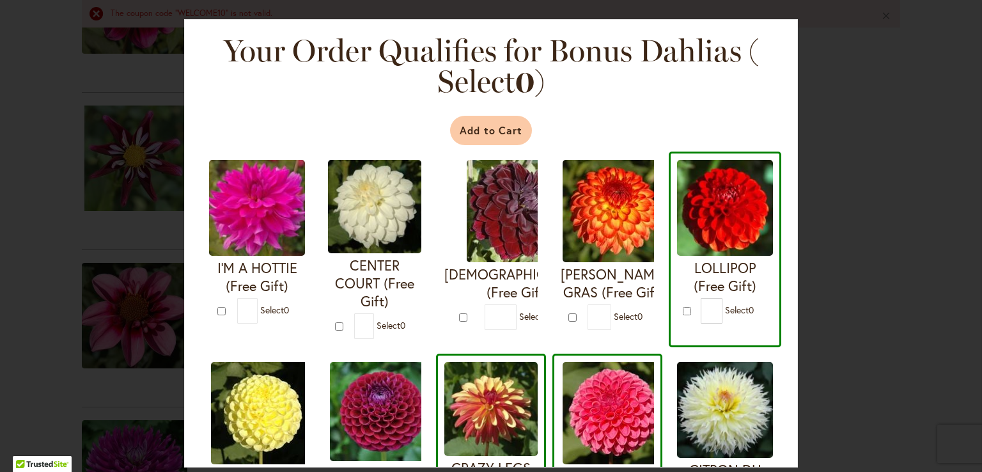
click at [478, 131] on button "Add to Cart" at bounding box center [491, 130] width 83 height 29
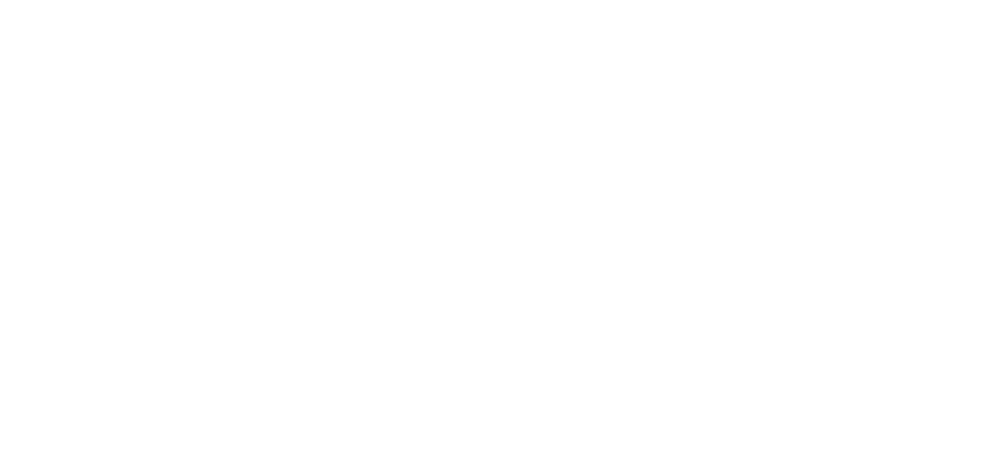
click at [482, 129] on body at bounding box center [491, 236] width 982 height 472
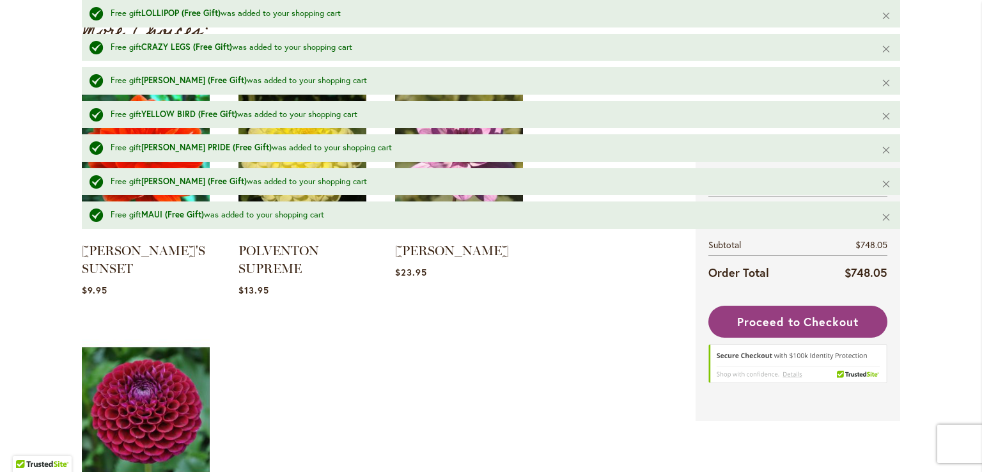
scroll to position [3038, 0]
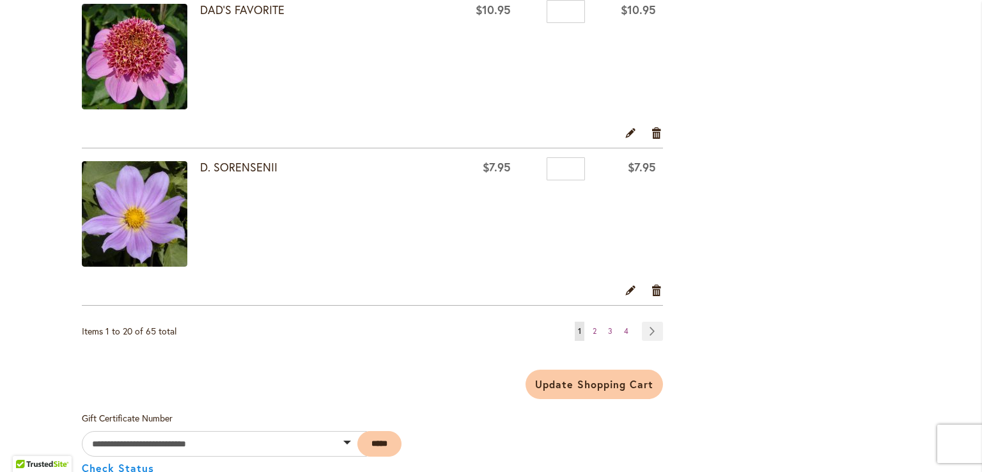
scroll to position [3136, 0]
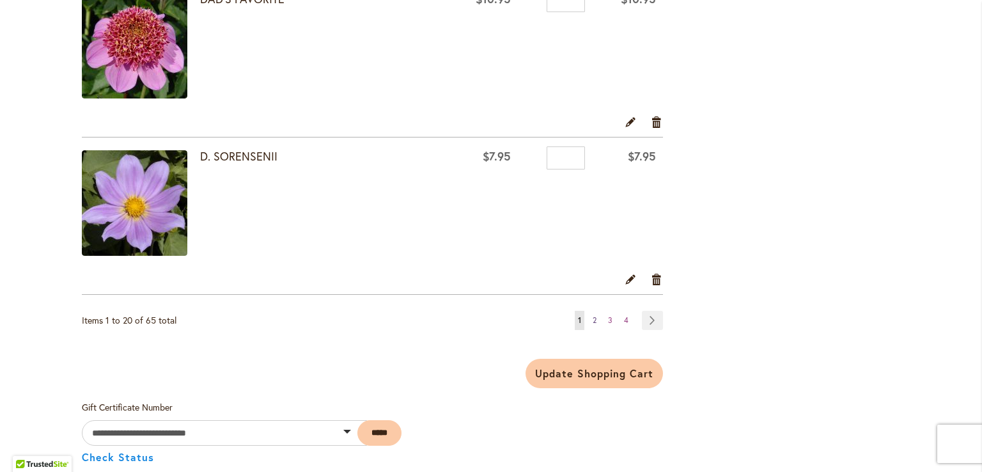
click at [593, 315] on span "2" at bounding box center [595, 320] width 4 height 10
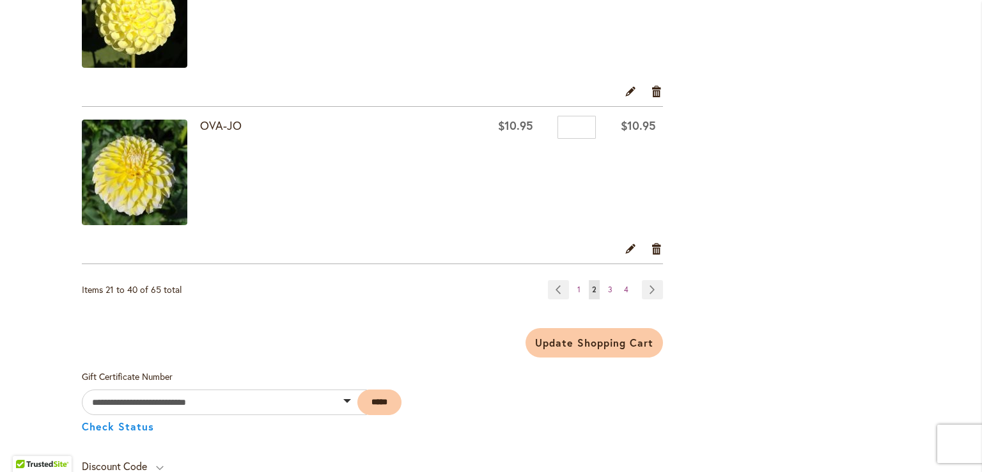
scroll to position [3183, 0]
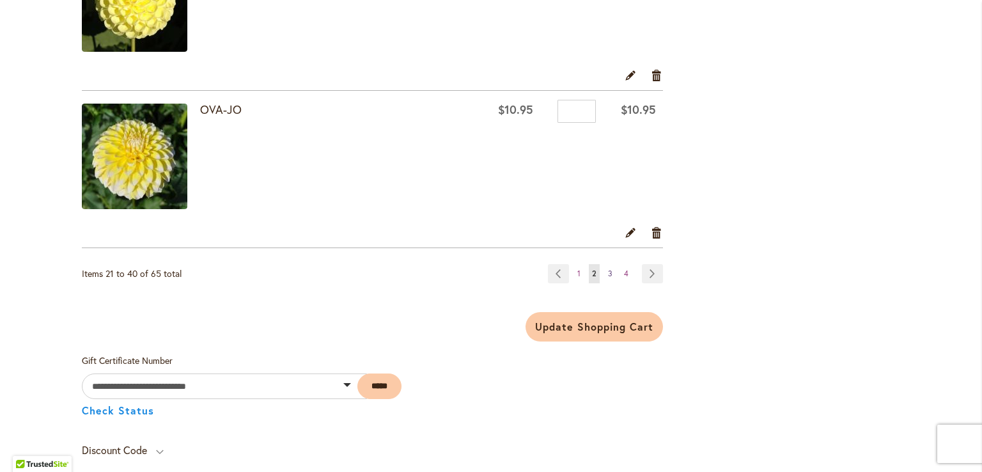
click at [608, 269] on span "3" at bounding box center [610, 274] width 4 height 10
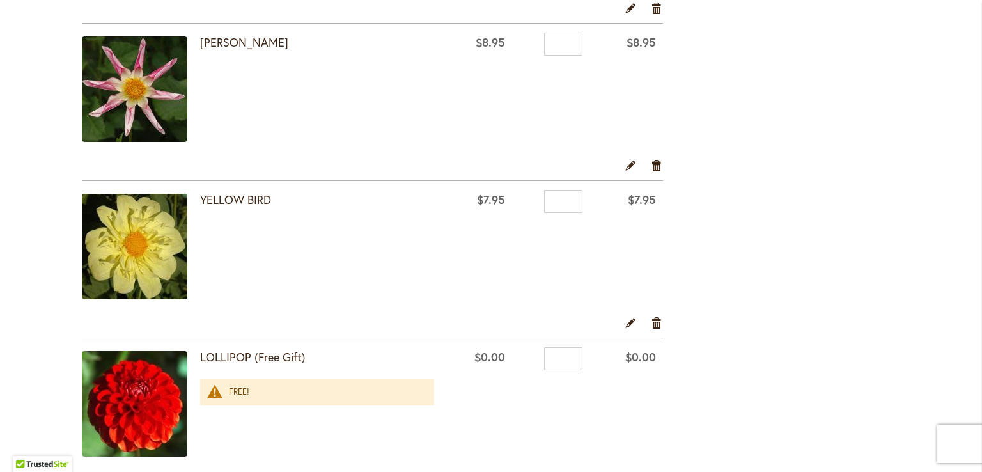
scroll to position [2826, 0]
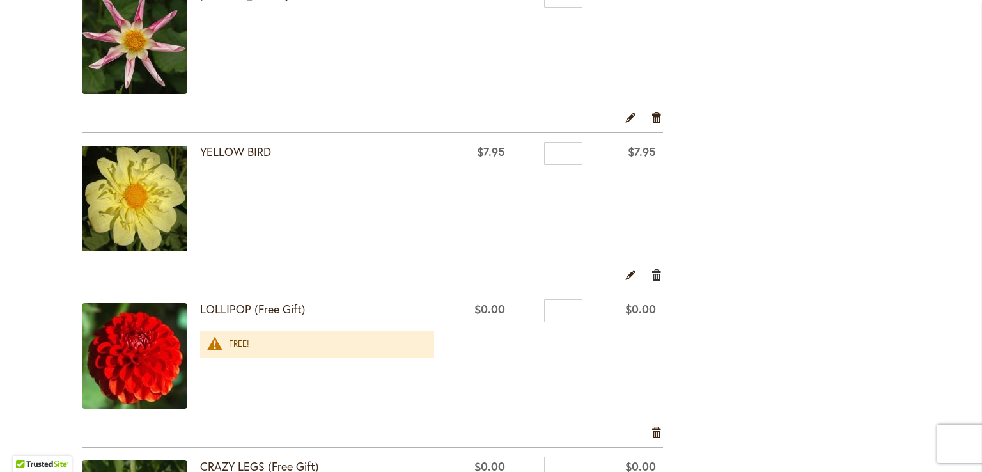
click at [652, 267] on link "Remove item" at bounding box center [657, 274] width 12 height 14
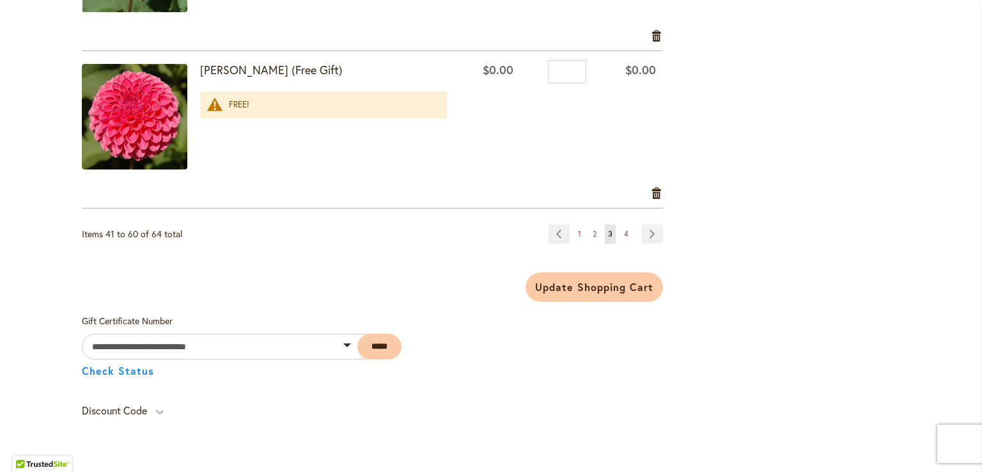
scroll to position [3254, 0]
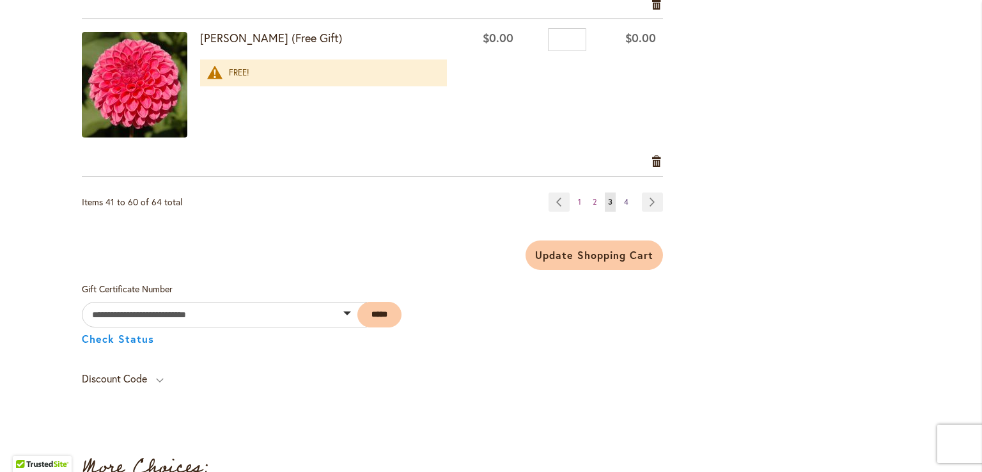
click at [624, 197] on span "4" at bounding box center [626, 202] width 4 height 10
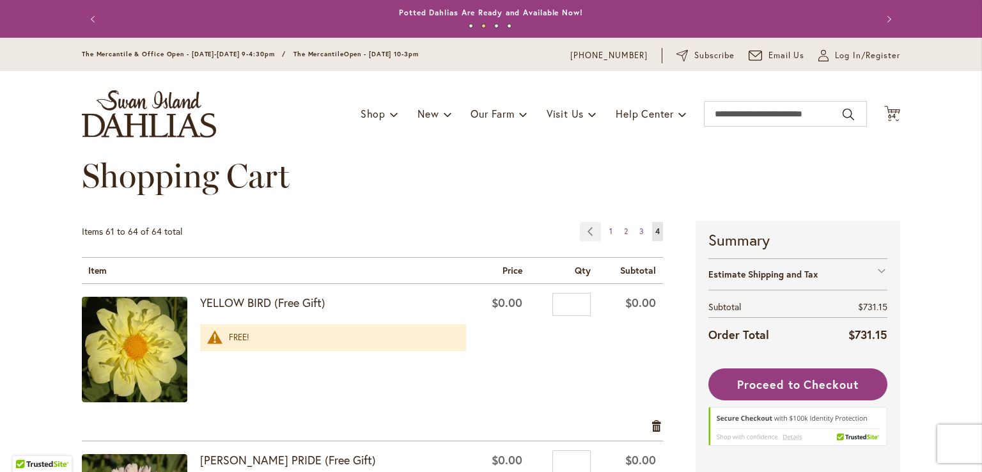
click at [610, 229] on span "1" at bounding box center [611, 231] width 3 height 10
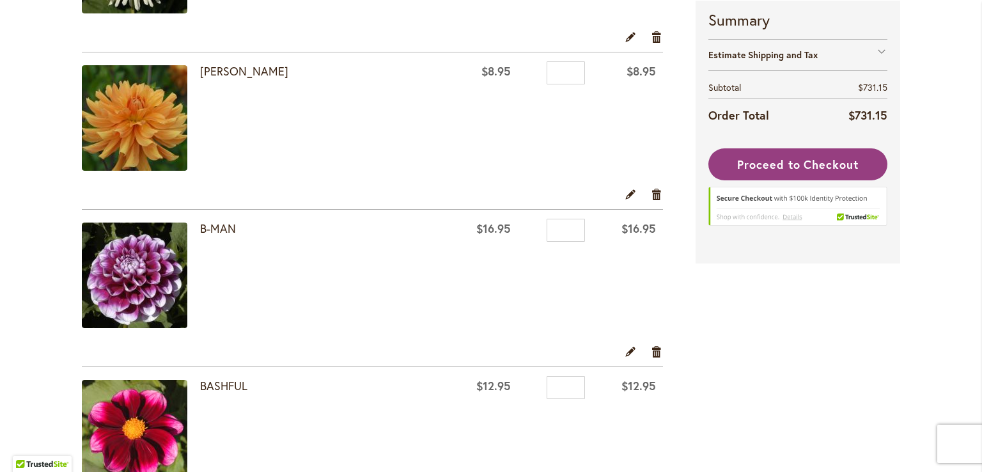
scroll to position [394, 0]
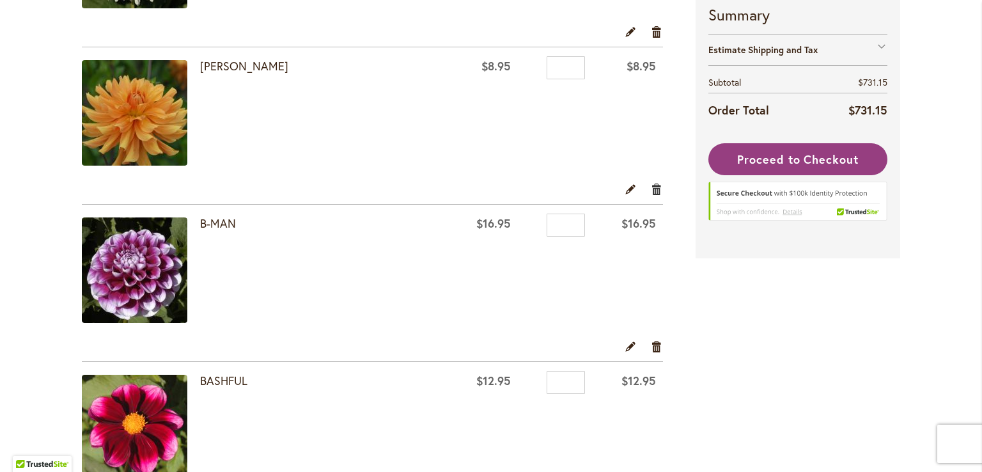
click at [651, 189] on link "Remove item" at bounding box center [657, 189] width 12 height 14
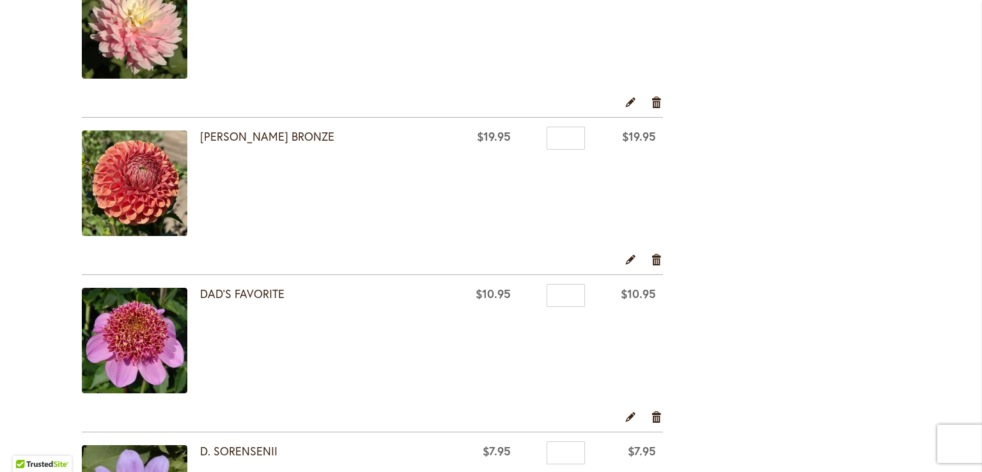
scroll to position [2546, 0]
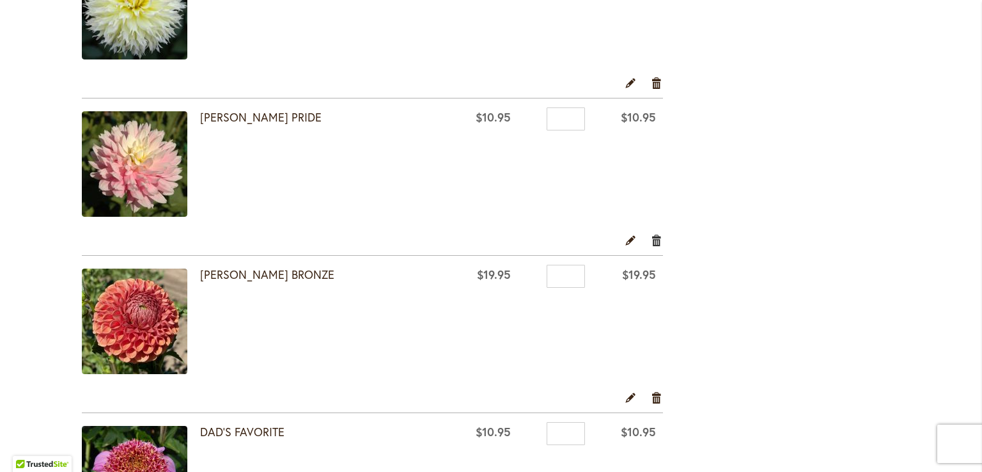
click at [651, 233] on link "Remove item" at bounding box center [657, 240] width 12 height 14
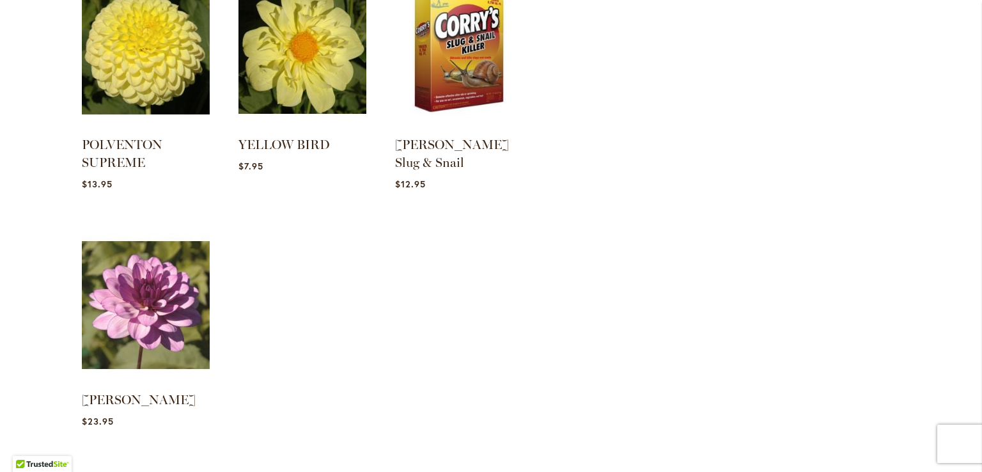
scroll to position [3261, 0]
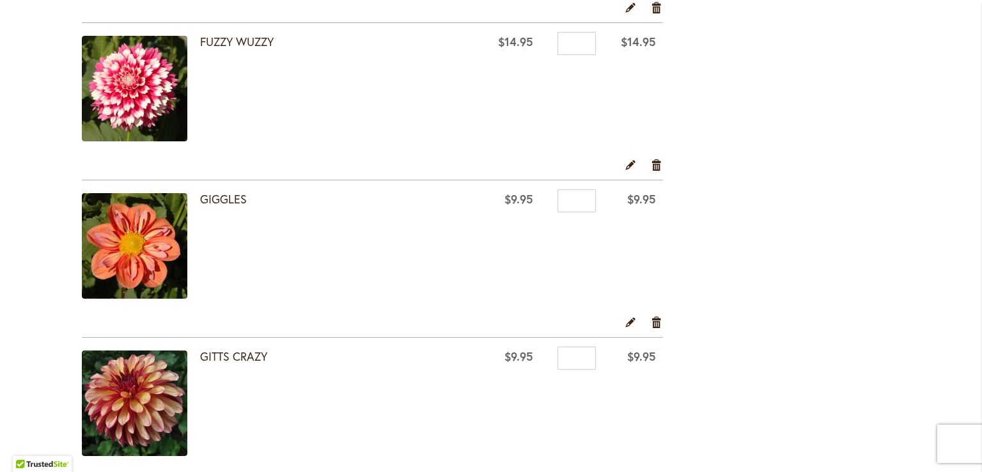
scroll to position [900, 0]
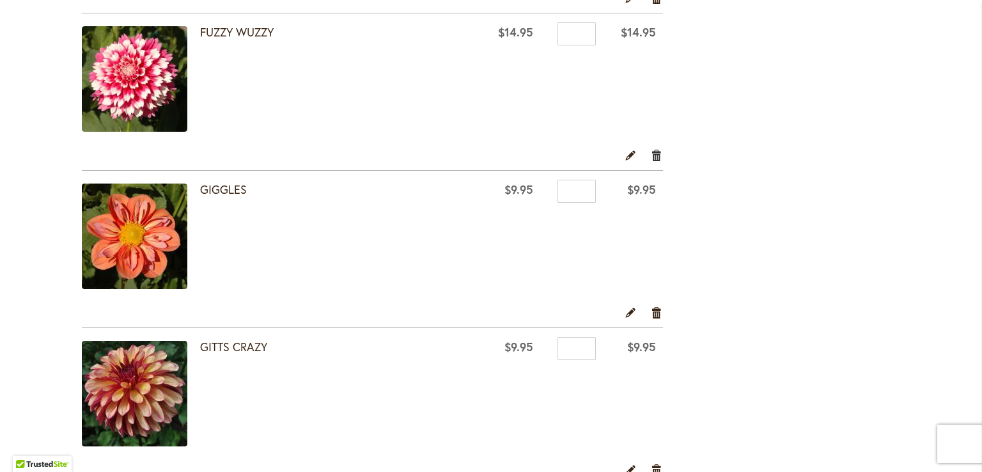
click at [652, 152] on link "Remove item" at bounding box center [657, 155] width 12 height 14
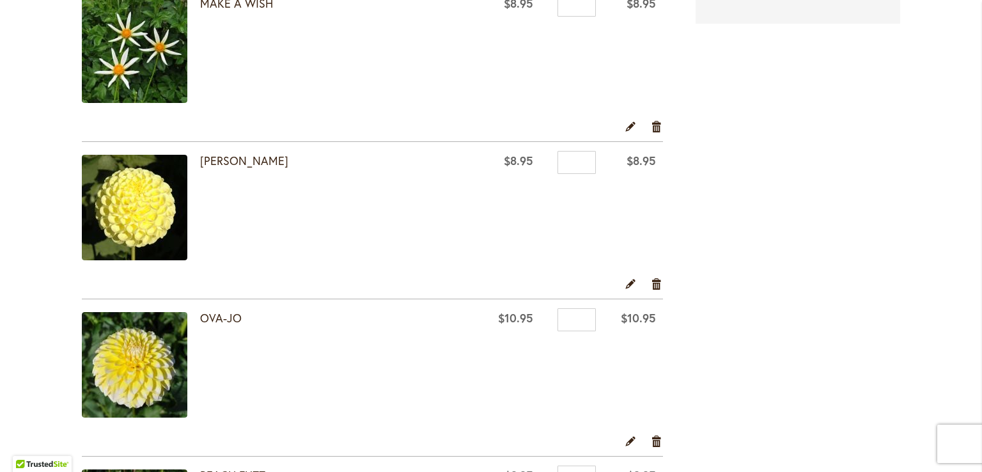
scroll to position [2507, 0]
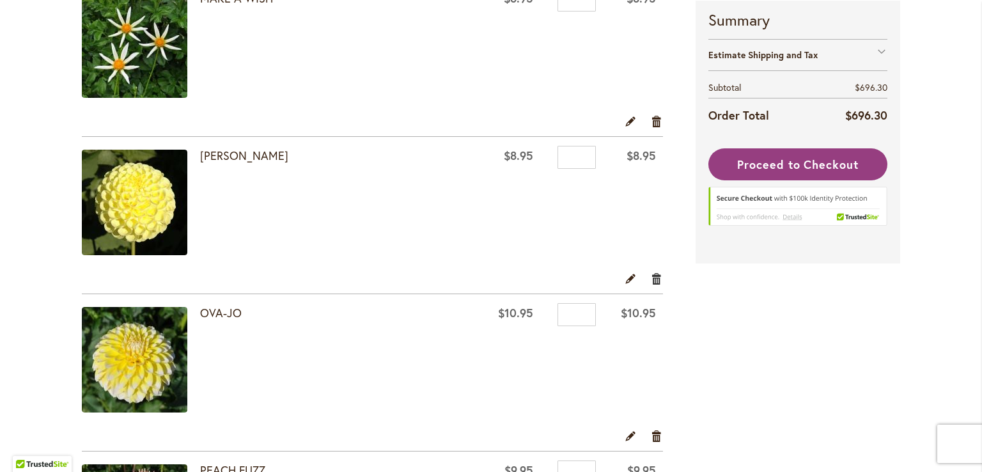
click at [652, 274] on link "Remove item" at bounding box center [657, 278] width 12 height 14
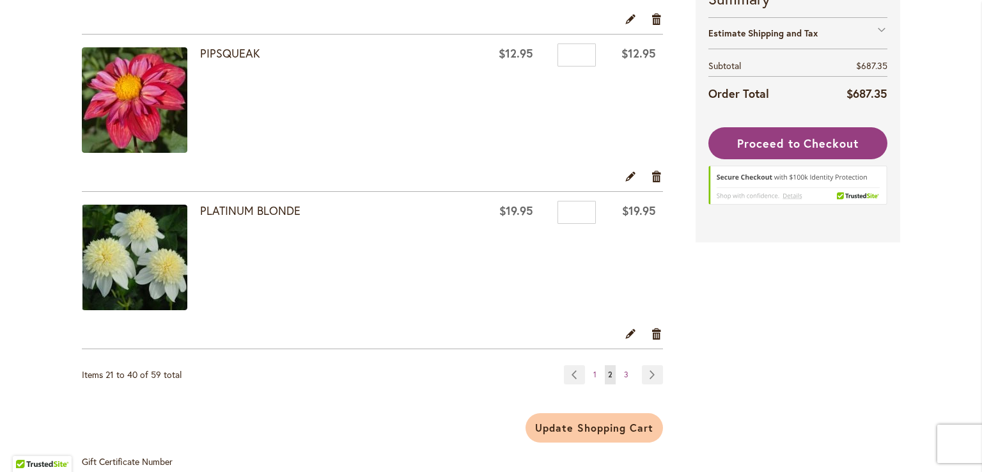
scroll to position [3098, 0]
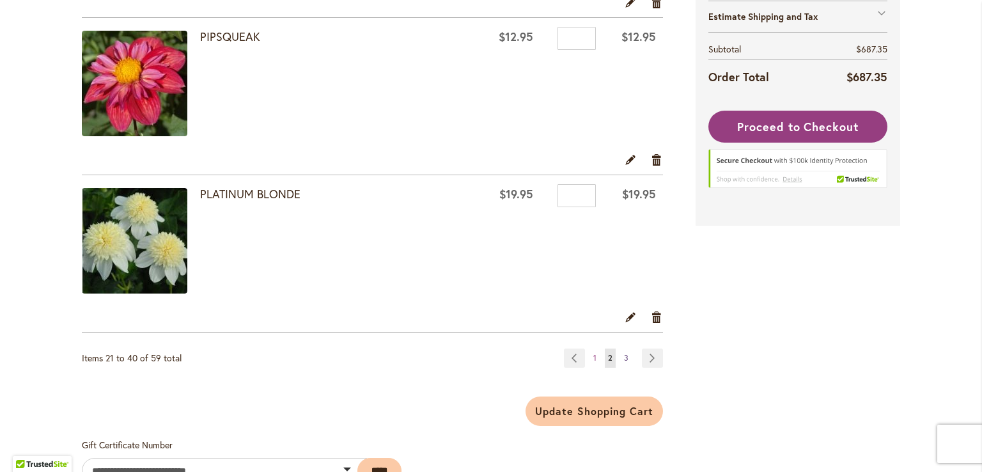
click at [624, 353] on span "3" at bounding box center [626, 358] width 4 height 10
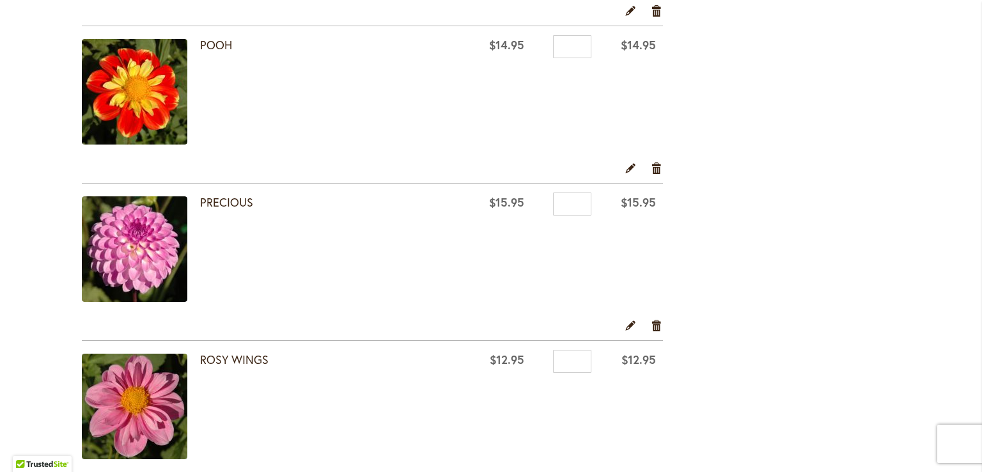
scroll to position [384, 0]
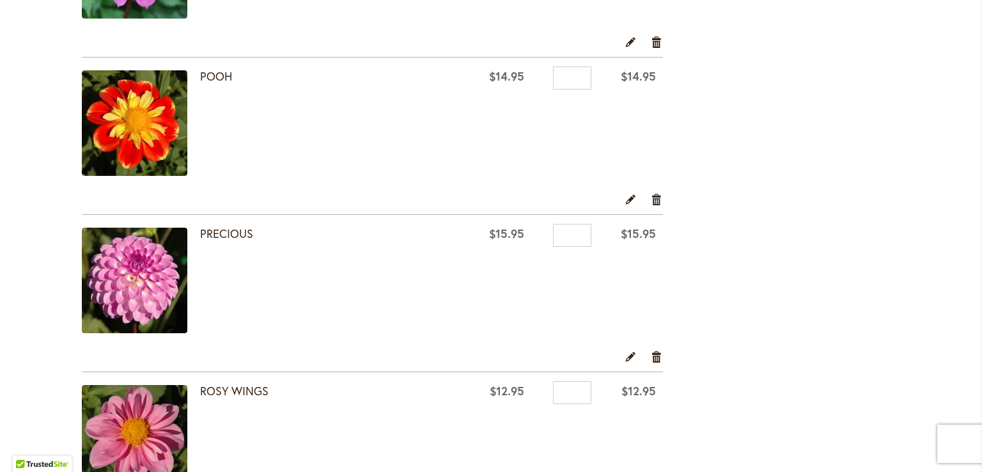
click at [652, 195] on link "Remove item" at bounding box center [657, 199] width 12 height 14
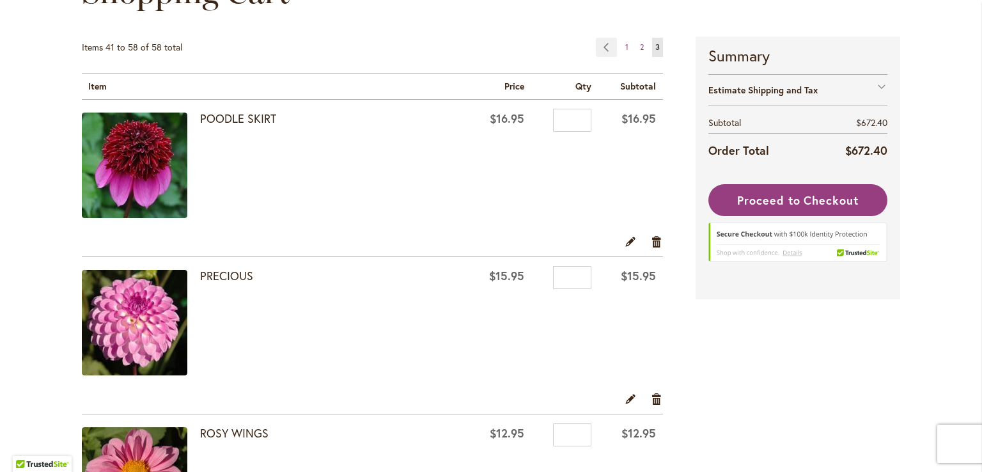
scroll to position [125, 0]
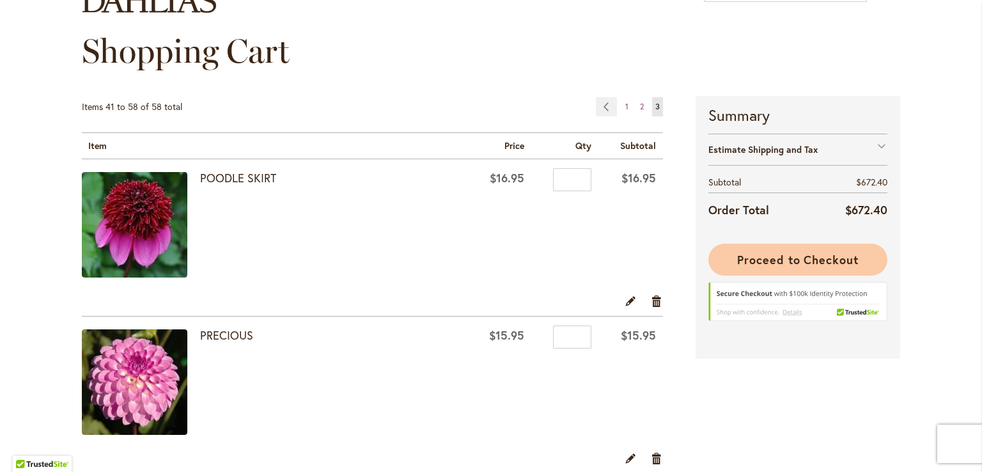
click at [823, 255] on span "Proceed to Checkout" at bounding box center [798, 259] width 122 height 15
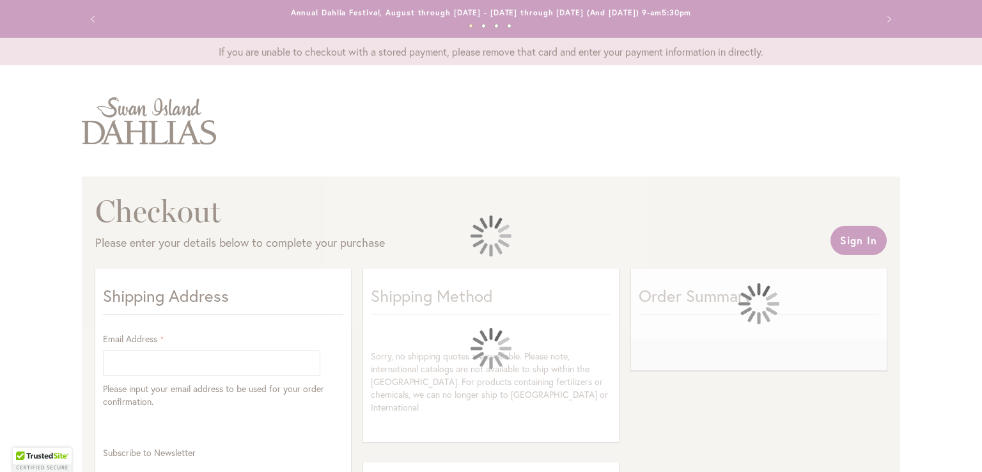
select select "**"
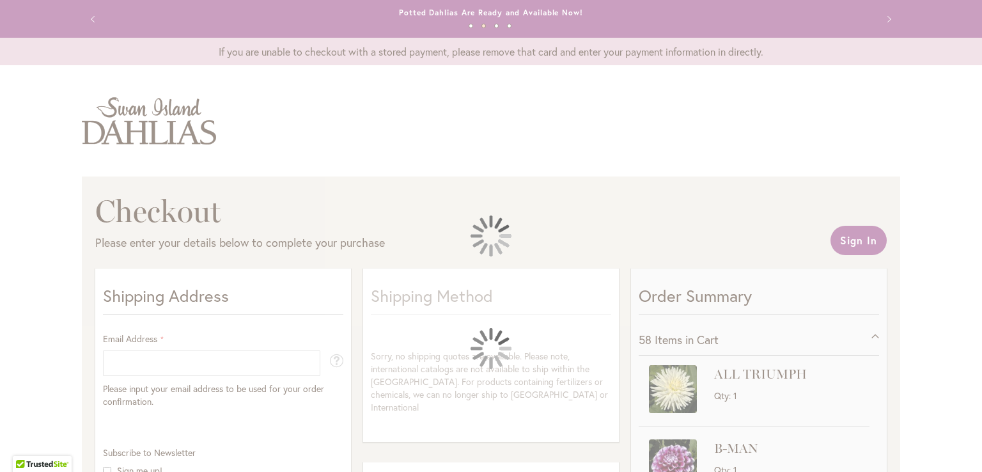
drag, startPoint x: 977, startPoint y: 43, endPoint x: 979, endPoint y: 58, distance: 14.9
click at [979, 58] on div at bounding box center [491, 236] width 982 height 472
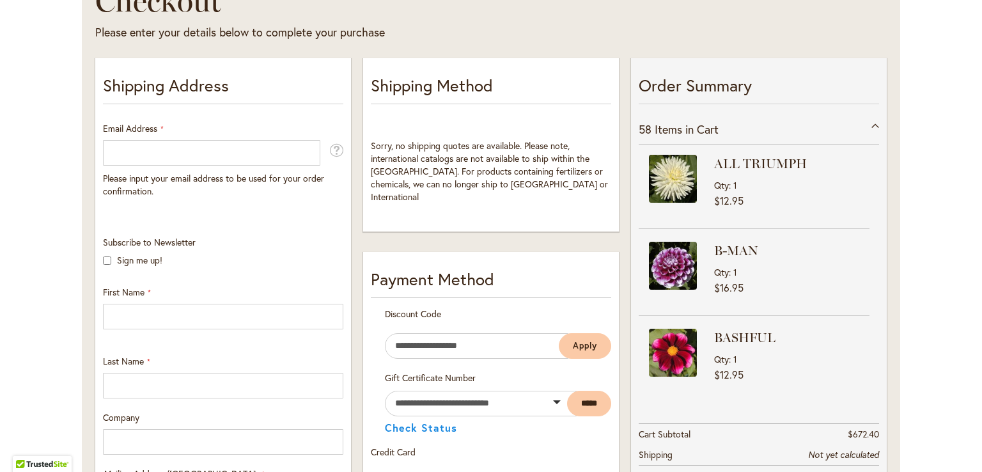
scroll to position [215, 0]
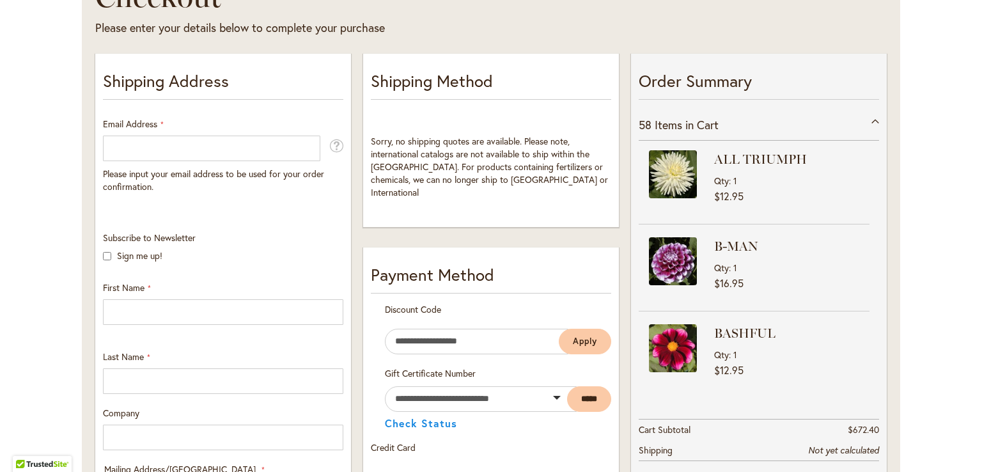
click at [0, 471] on div at bounding box center [0, 472] width 0 height 0
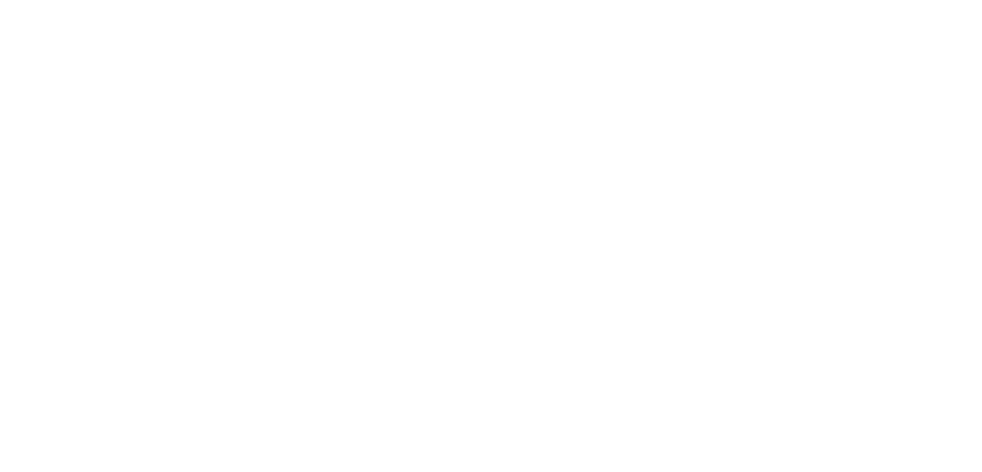
select select "**"
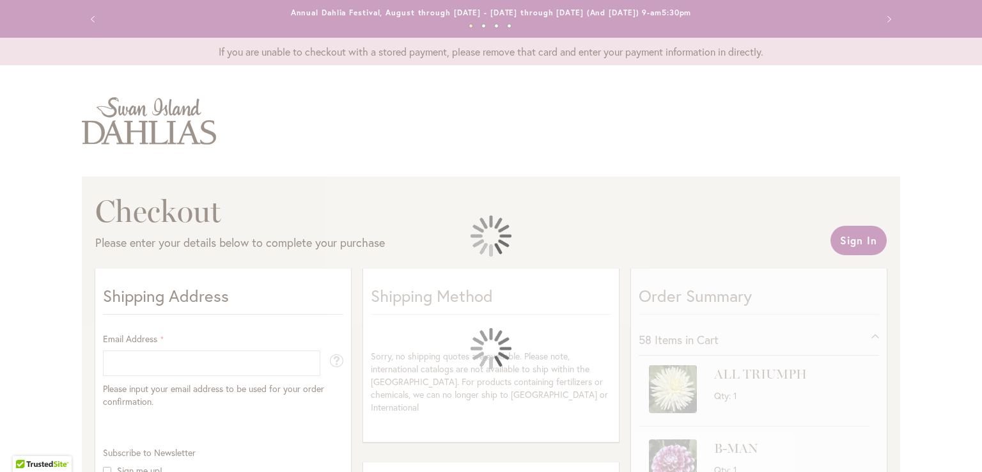
click at [973, 141] on div at bounding box center [491, 236] width 982 height 472
drag, startPoint x: 979, startPoint y: 100, endPoint x: 977, endPoint y: 142, distance: 41.7
click at [979, 152] on div at bounding box center [491, 236] width 982 height 472
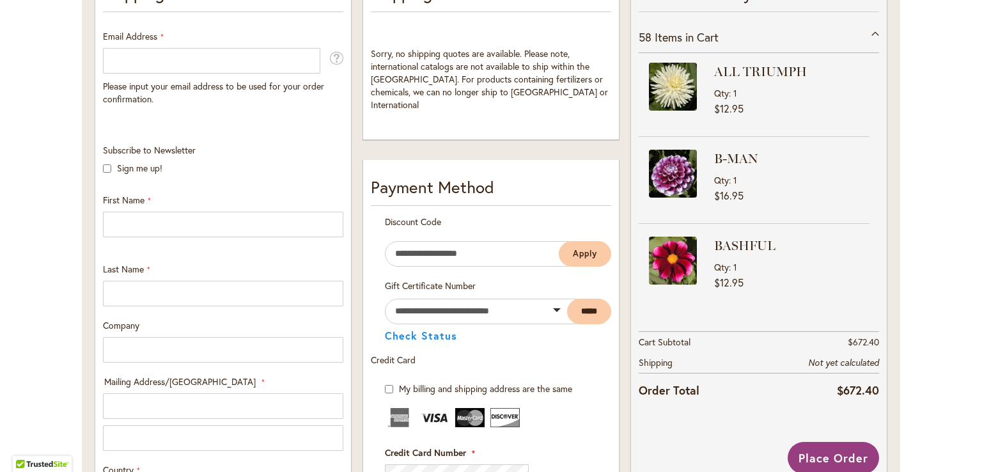
scroll to position [299, 0]
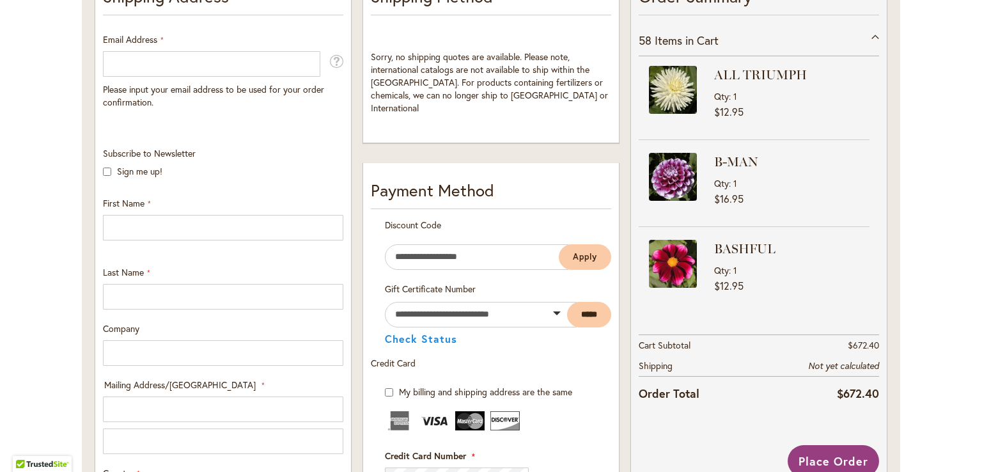
click at [0, 471] on div at bounding box center [0, 472] width 0 height 0
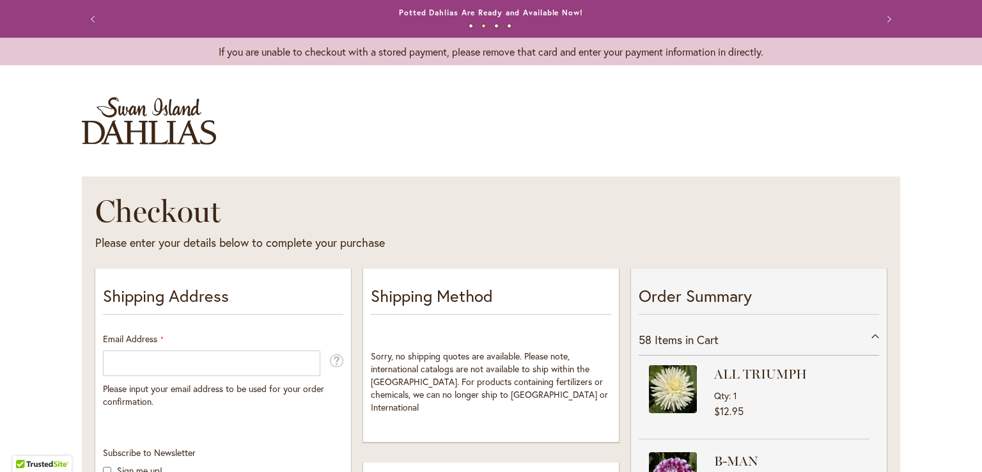
scroll to position [264, 0]
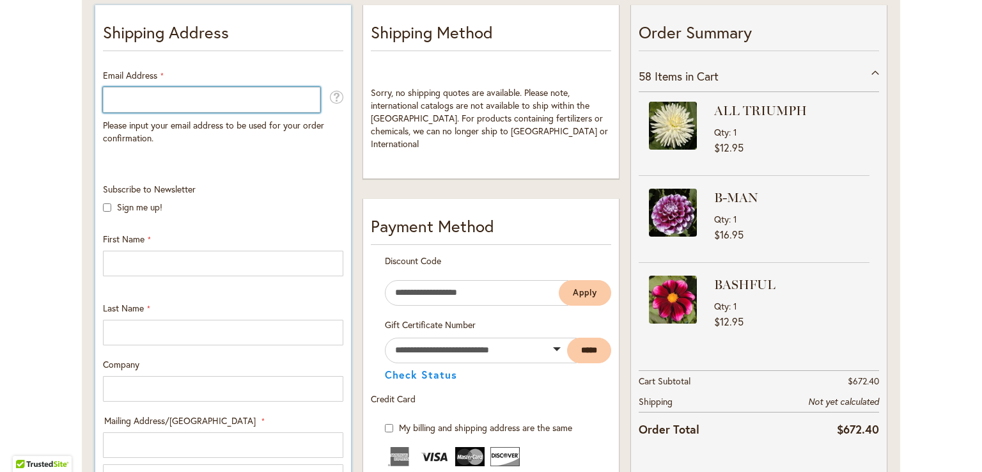
click at [123, 99] on input "Email Address" at bounding box center [211, 100] width 217 height 26
type input "**********"
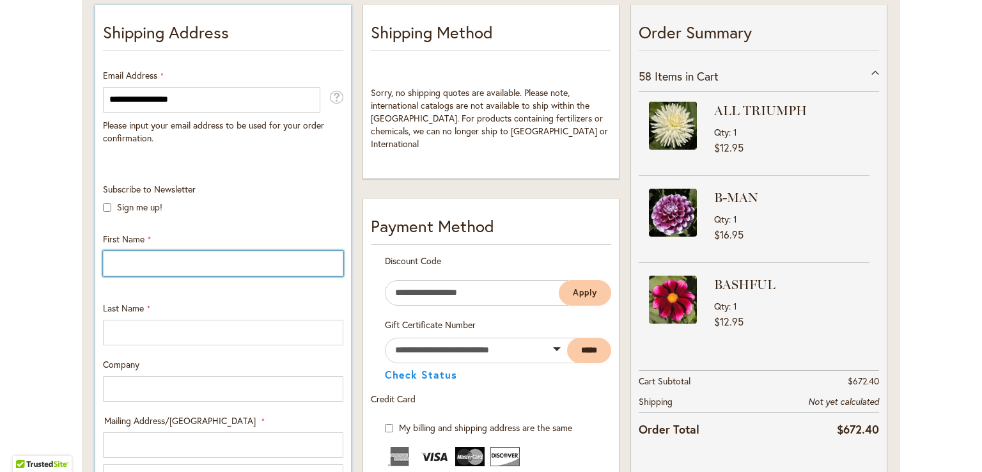
click at [148, 255] on input "First Name" at bounding box center [223, 264] width 240 height 26
type input "******"
type input "*****"
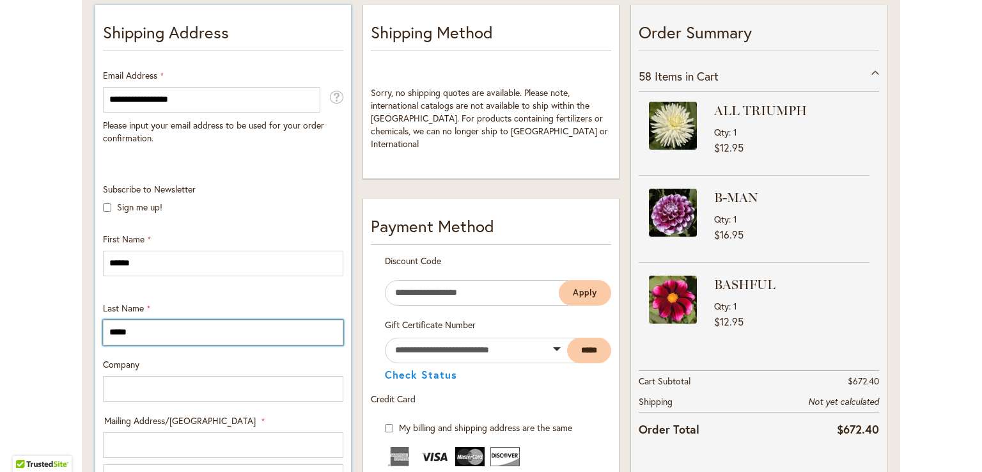
type input "**********"
select select "**"
type input "*****"
type input "**********"
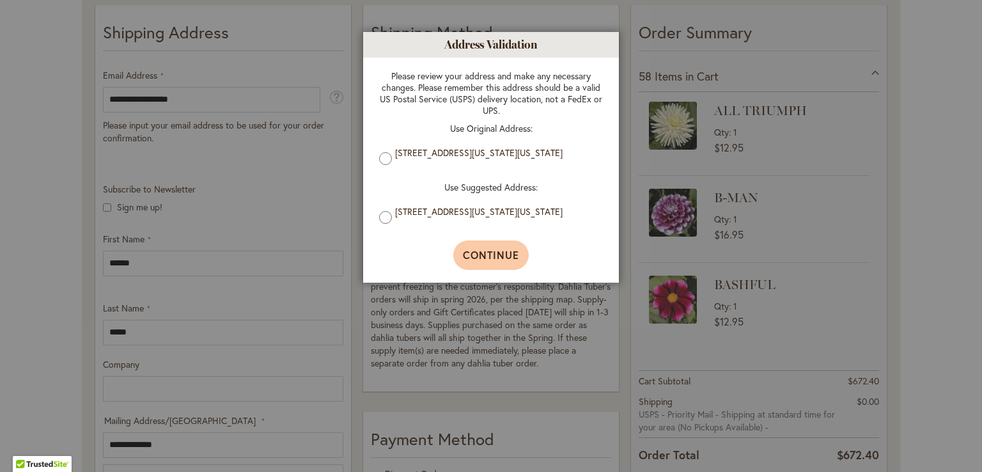
click at [494, 251] on span "Continue" at bounding box center [491, 254] width 57 height 13
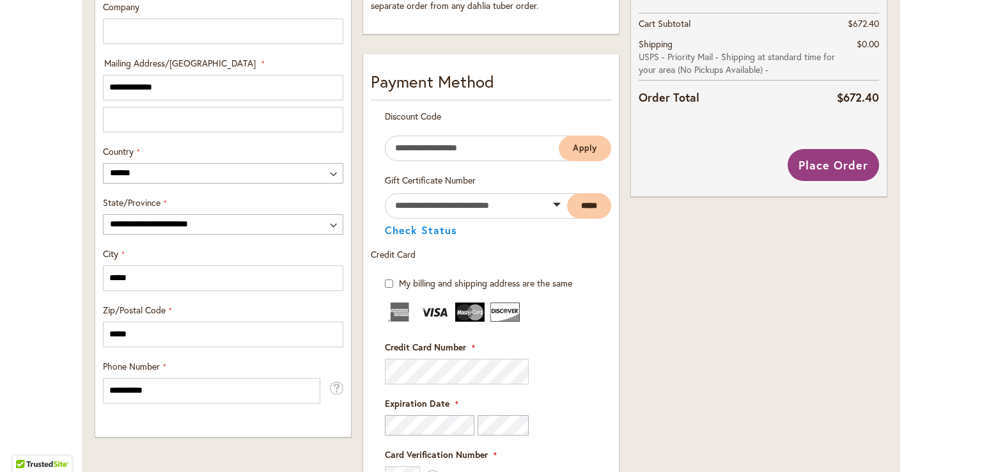
scroll to position [633, 0]
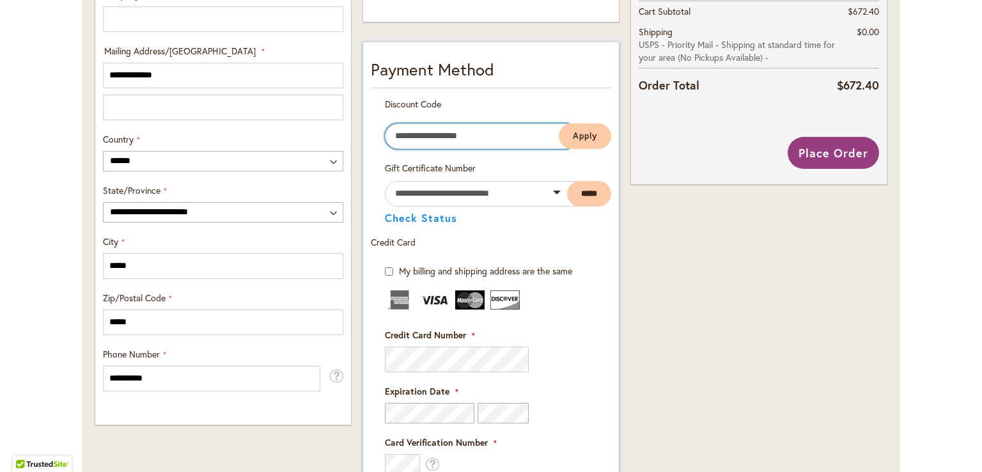
click at [470, 149] on input "Enter discount code" at bounding box center [477, 136] width 184 height 26
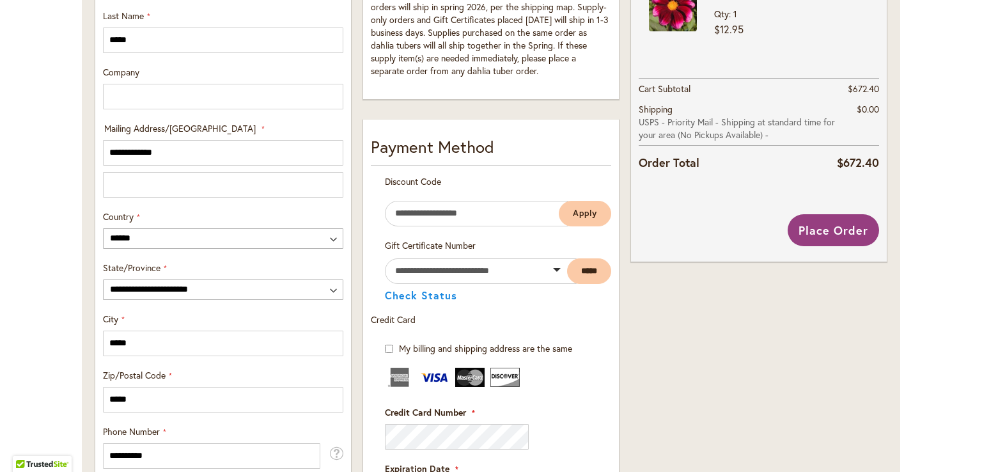
scroll to position [443, 0]
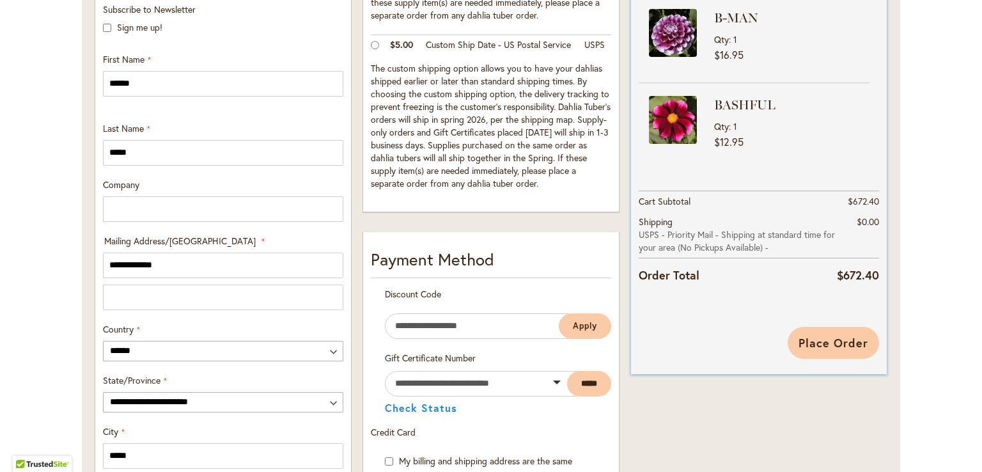
click at [826, 345] on span "Place Order" at bounding box center [834, 342] width 70 height 15
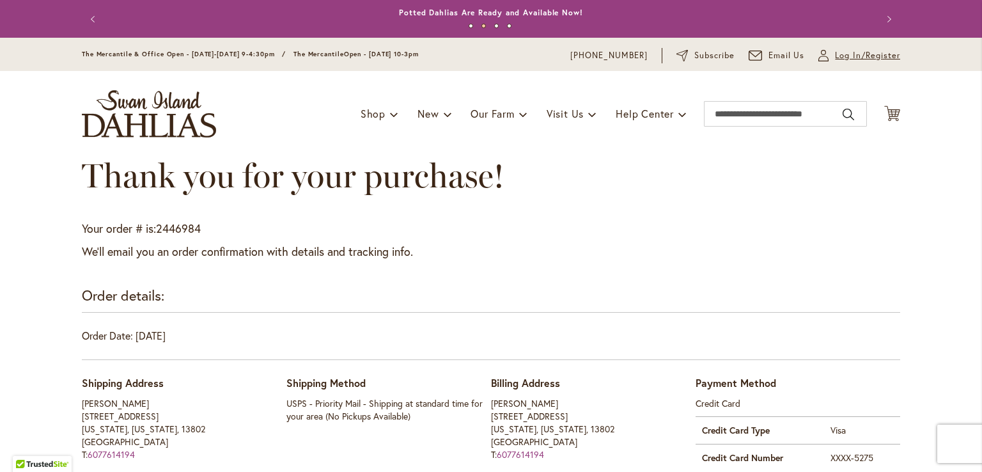
click at [839, 52] on span "Log In/Register" at bounding box center [867, 55] width 65 height 13
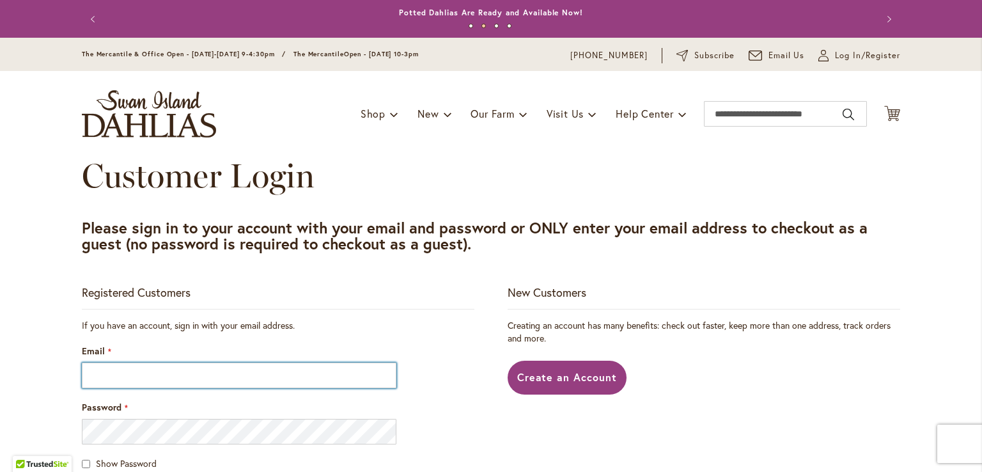
click at [125, 378] on input "Email" at bounding box center [239, 376] width 315 height 26
type input "**********"
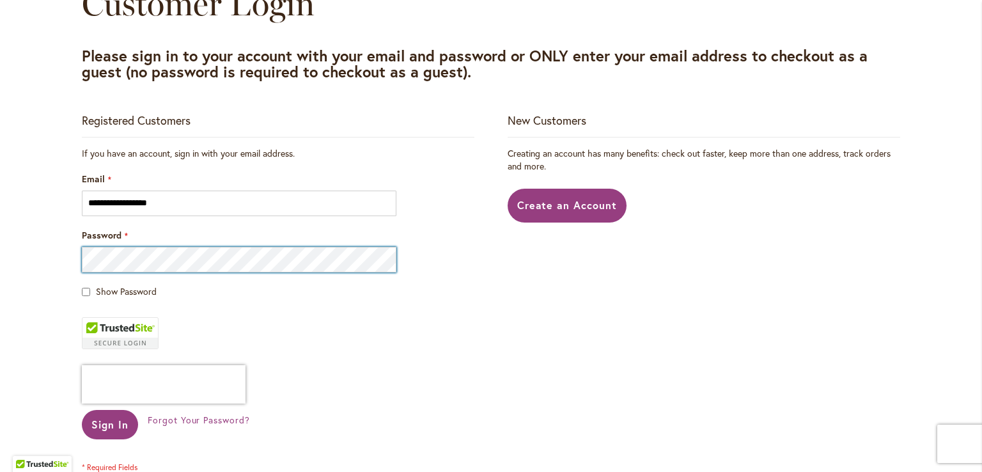
scroll to position [189, 0]
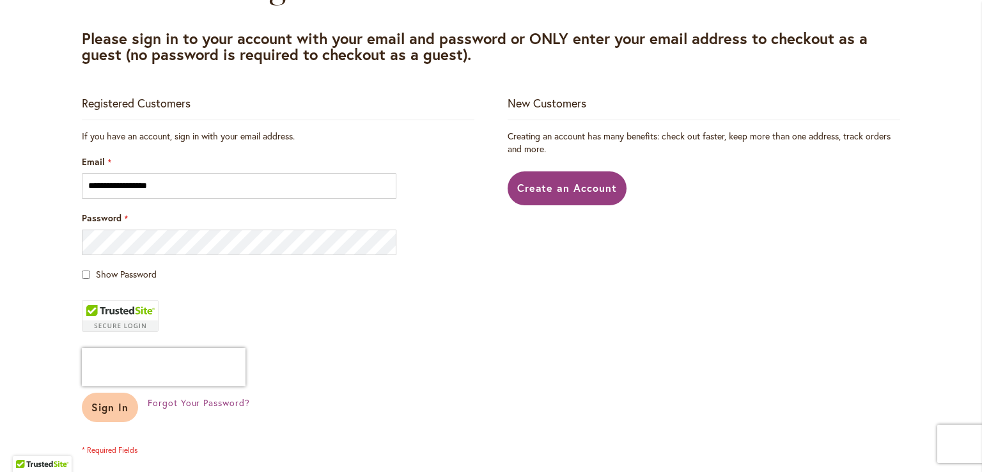
click at [107, 417] on button "Sign In" at bounding box center [110, 407] width 56 height 29
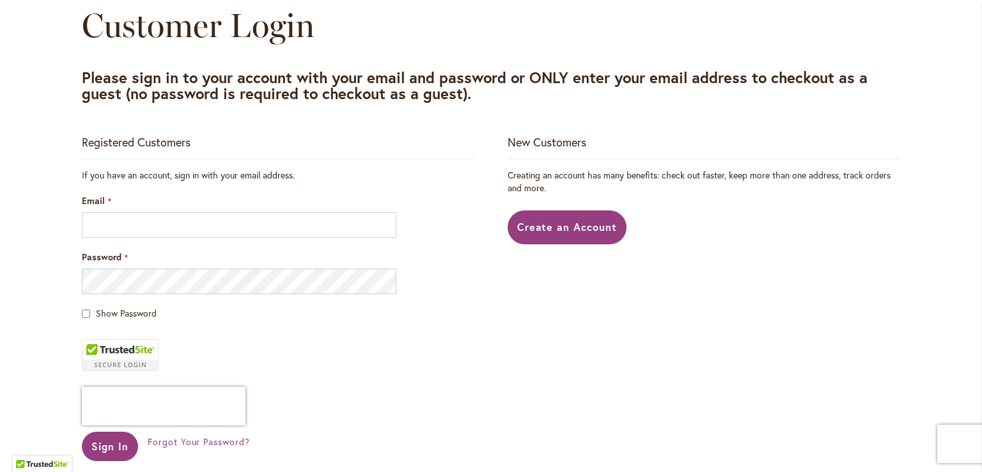
scroll to position [154, 0]
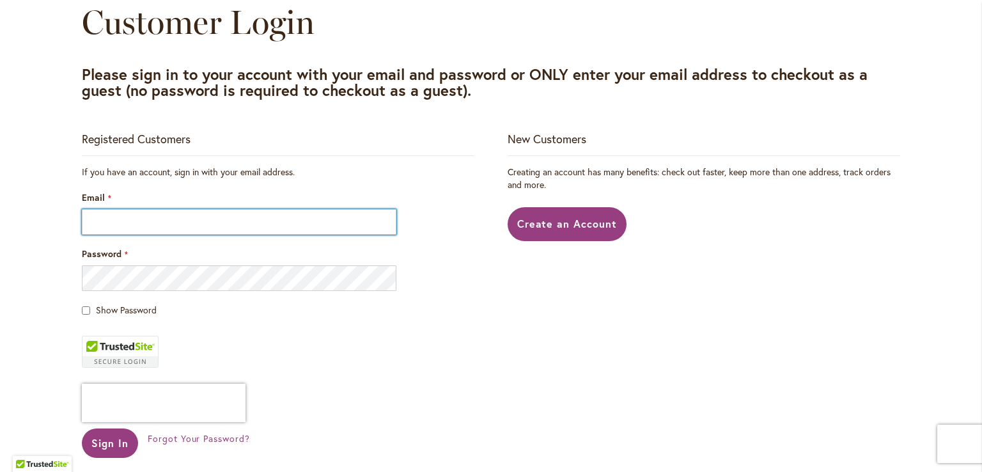
click at [122, 223] on input "Email" at bounding box center [239, 222] width 315 height 26
type input "**********"
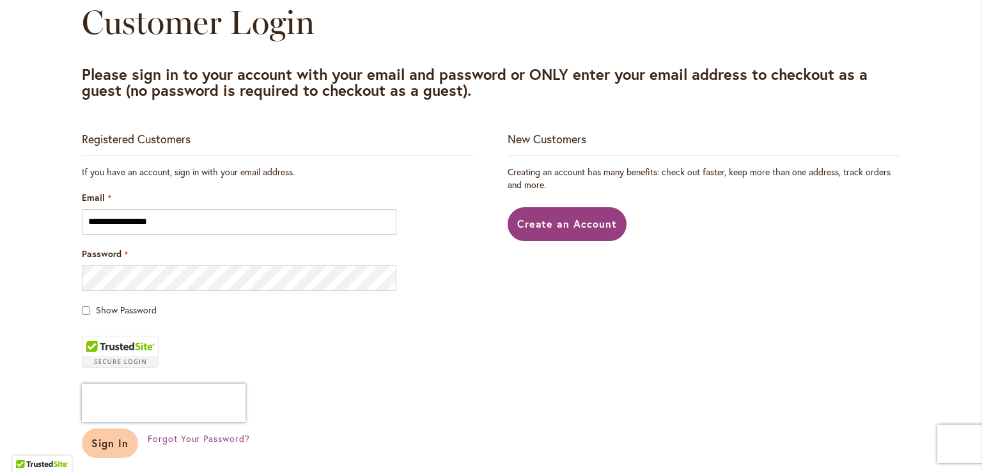
click at [118, 443] on span "Sign In" at bounding box center [109, 442] width 37 height 13
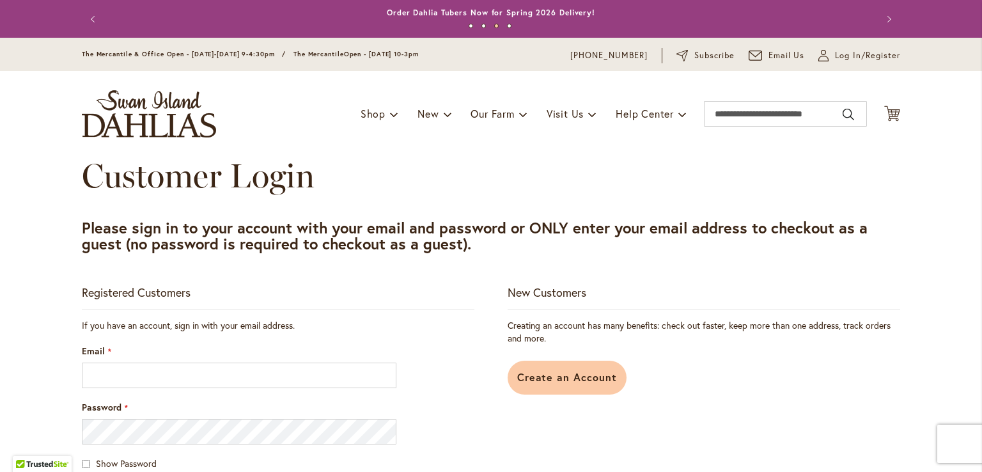
click at [576, 374] on span "Create an Account" at bounding box center [567, 376] width 100 height 13
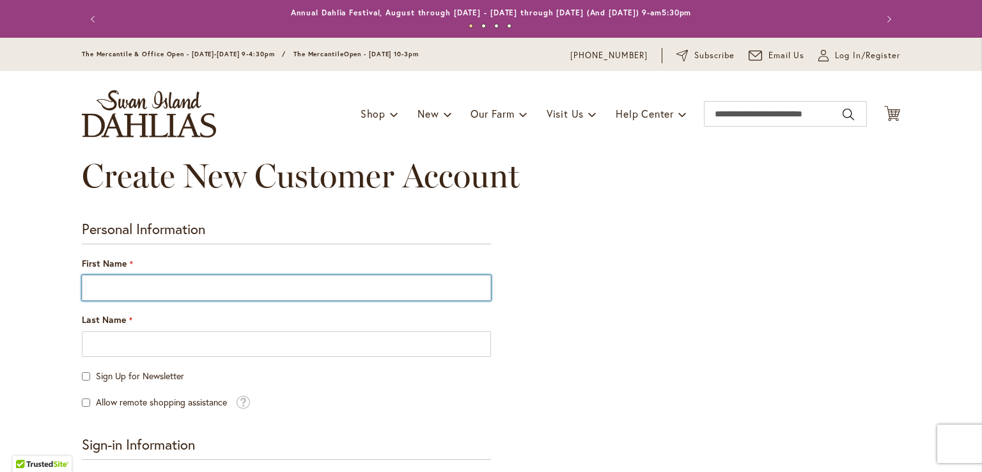
click at [151, 292] on input "First Name" at bounding box center [286, 288] width 409 height 26
type input "******"
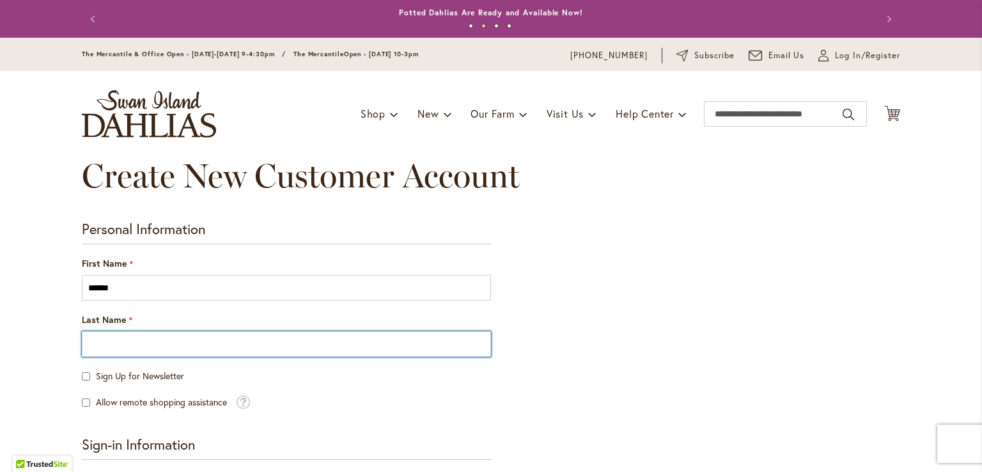
type input "*****"
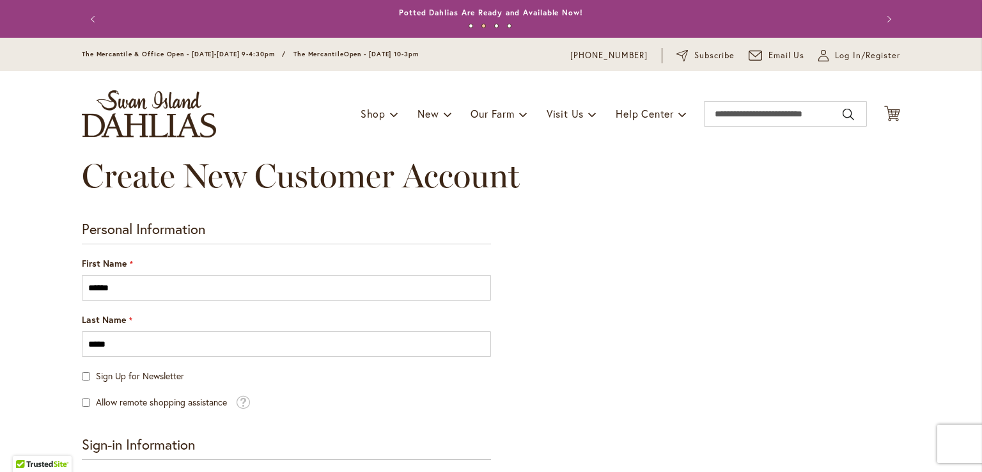
type input "**********"
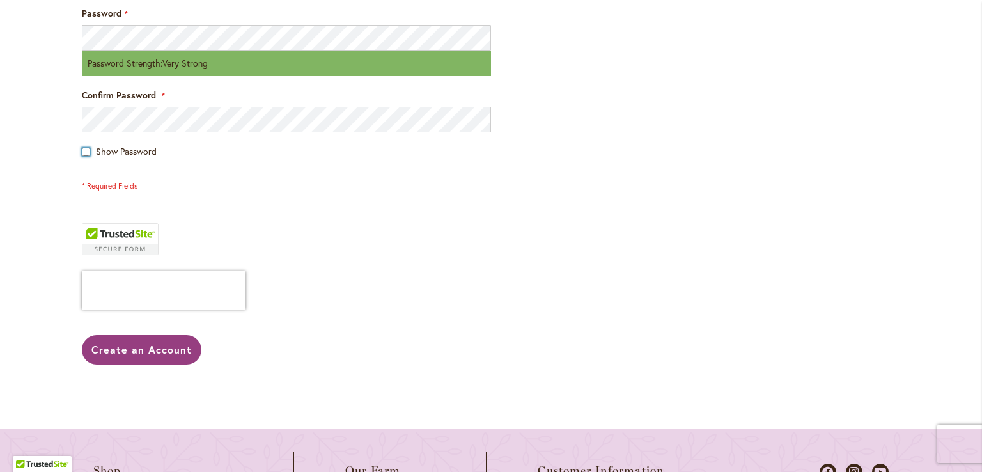
scroll to position [542, 0]
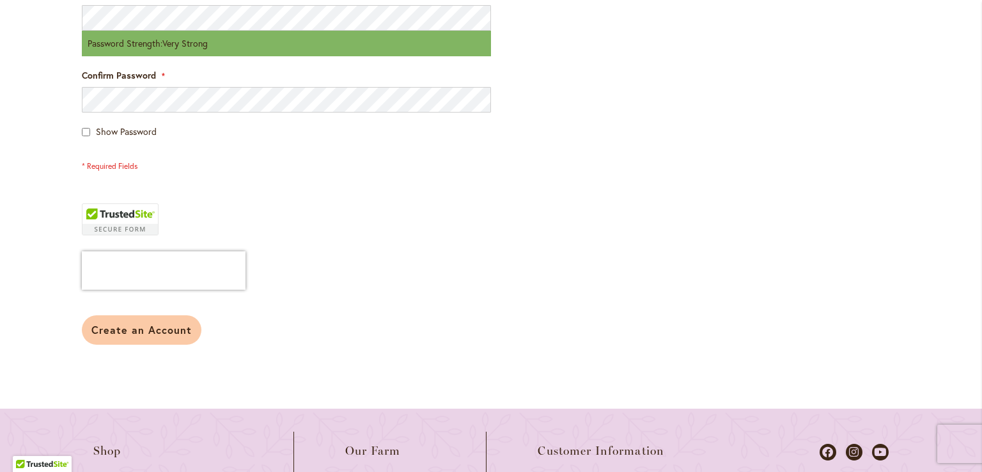
click at [160, 337] on button "Create an Account" at bounding box center [142, 329] width 120 height 29
click at [146, 331] on span "Create an Account" at bounding box center [141, 329] width 100 height 13
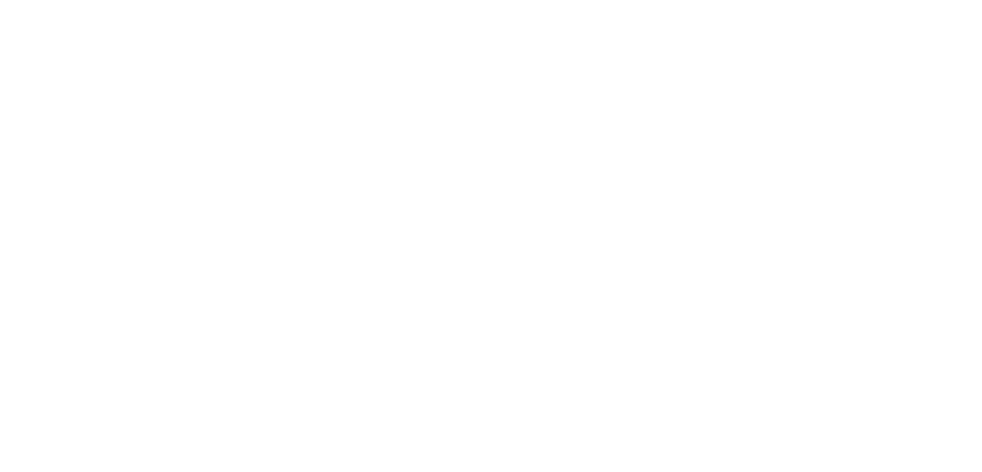
drag, startPoint x: 977, startPoint y: 205, endPoint x: 978, endPoint y: 123, distance: 81.9
click at [978, 123] on body "The store will not work correctly in the case when cookies are disabled." at bounding box center [491, 236] width 982 height 472
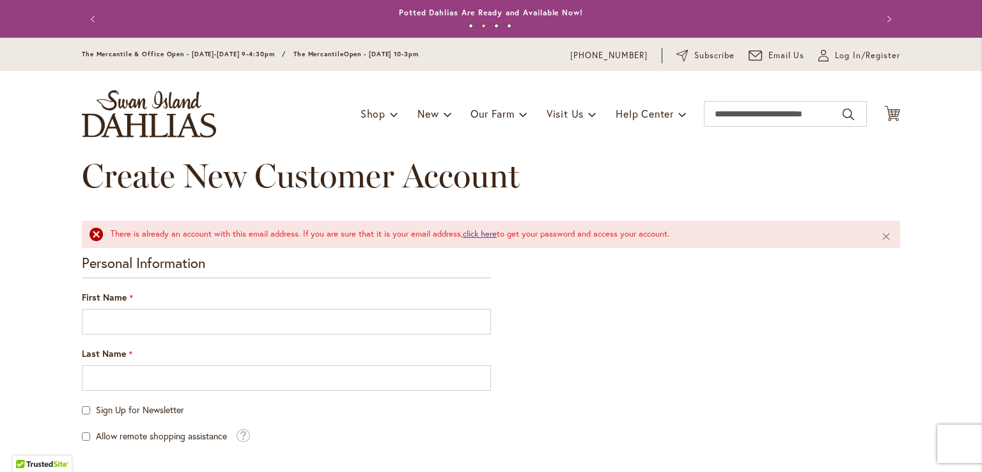
click at [481, 233] on link "click here" at bounding box center [480, 233] width 34 height 11
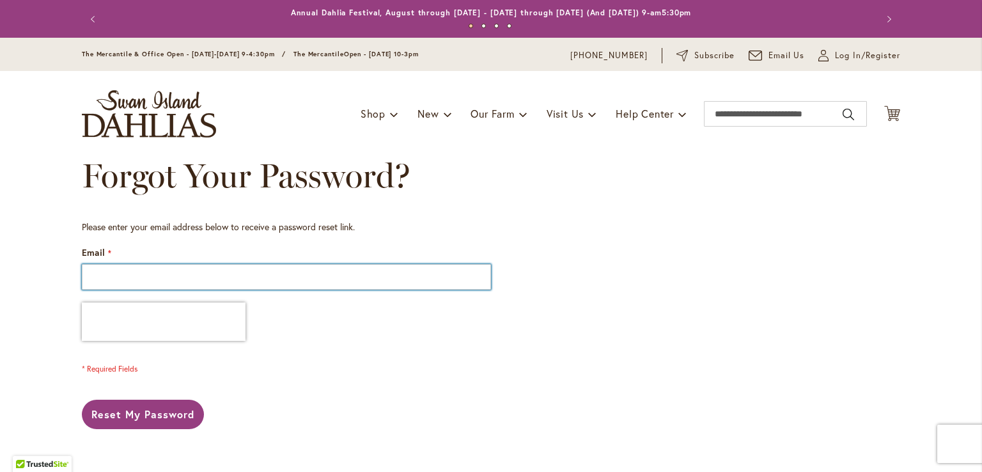
click at [163, 277] on input "Email" at bounding box center [286, 277] width 409 height 26
type input "**********"
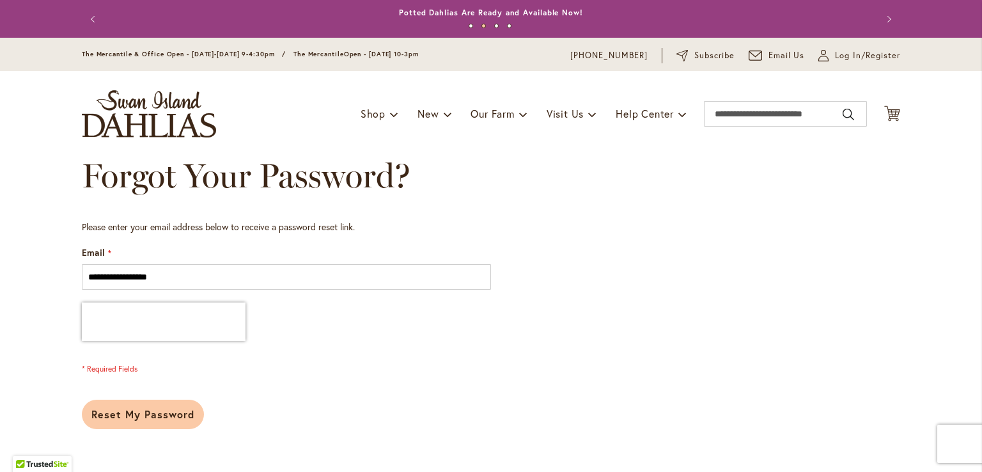
click at [118, 413] on span "Reset My Password" at bounding box center [142, 413] width 103 height 13
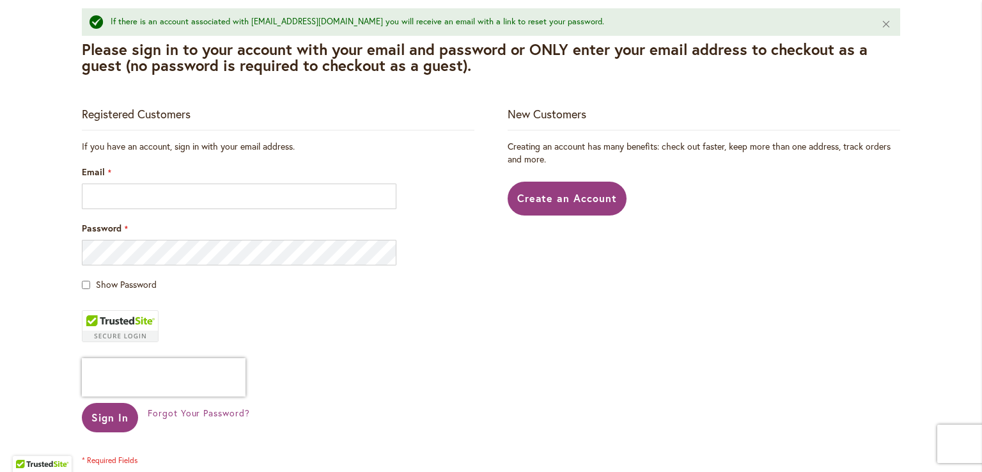
scroll to position [210, 0]
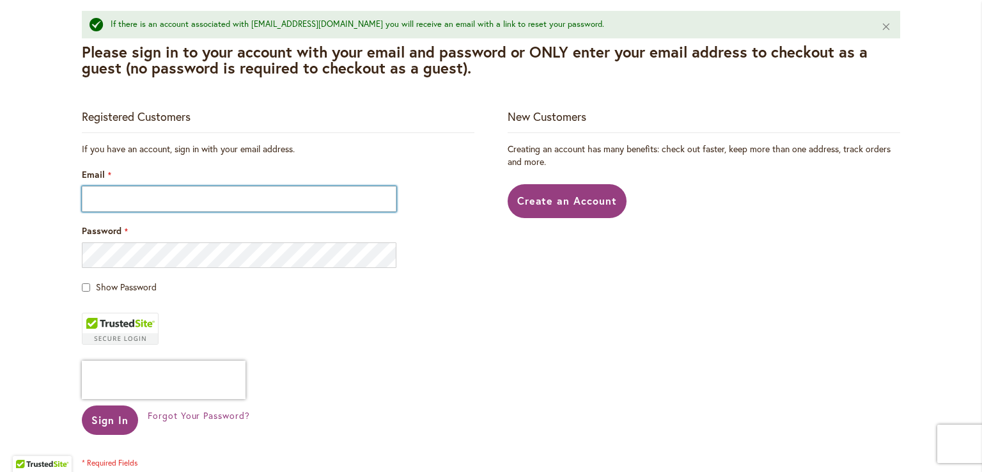
click at [166, 202] on input "Email" at bounding box center [239, 199] width 315 height 26
type input "**********"
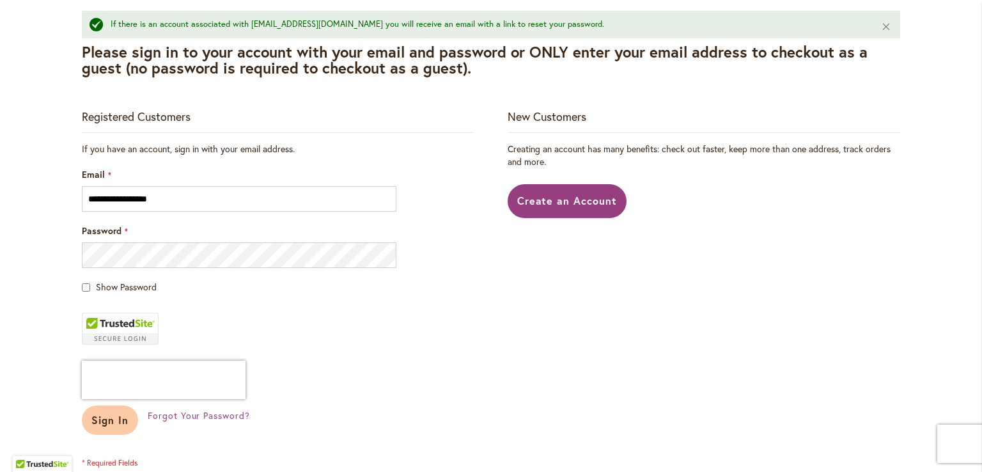
click at [114, 415] on span "Sign In" at bounding box center [109, 419] width 37 height 13
click at [105, 422] on span "Sign In" at bounding box center [109, 419] width 37 height 13
click at [594, 80] on main "**********" at bounding box center [491, 268] width 842 height 643
